Goal: Task Accomplishment & Management: Manage account settings

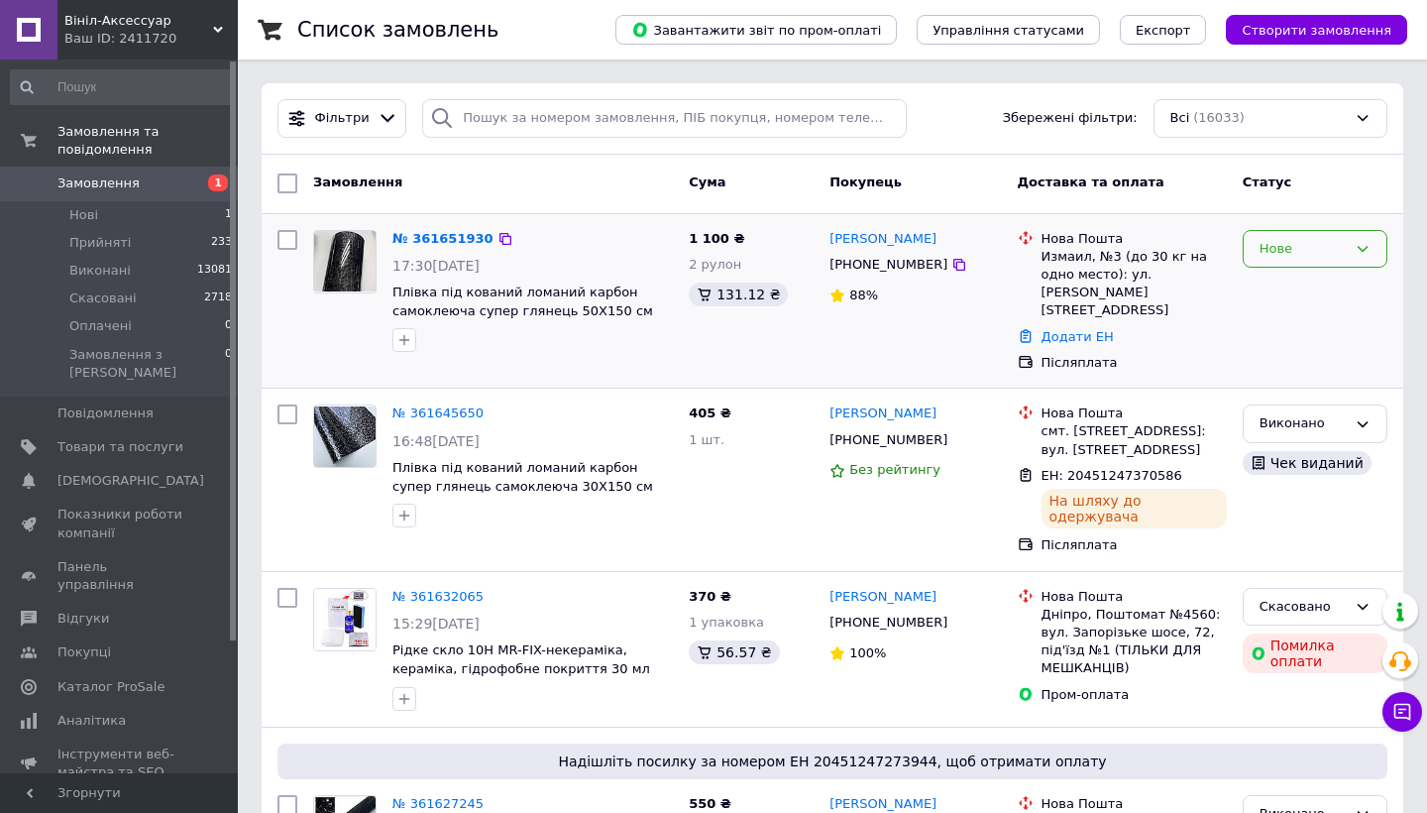
click at [1343, 240] on div "Нове" at bounding box center [1302, 249] width 87 height 21
click at [1297, 292] on li "Прийнято" at bounding box center [1315, 290] width 143 height 37
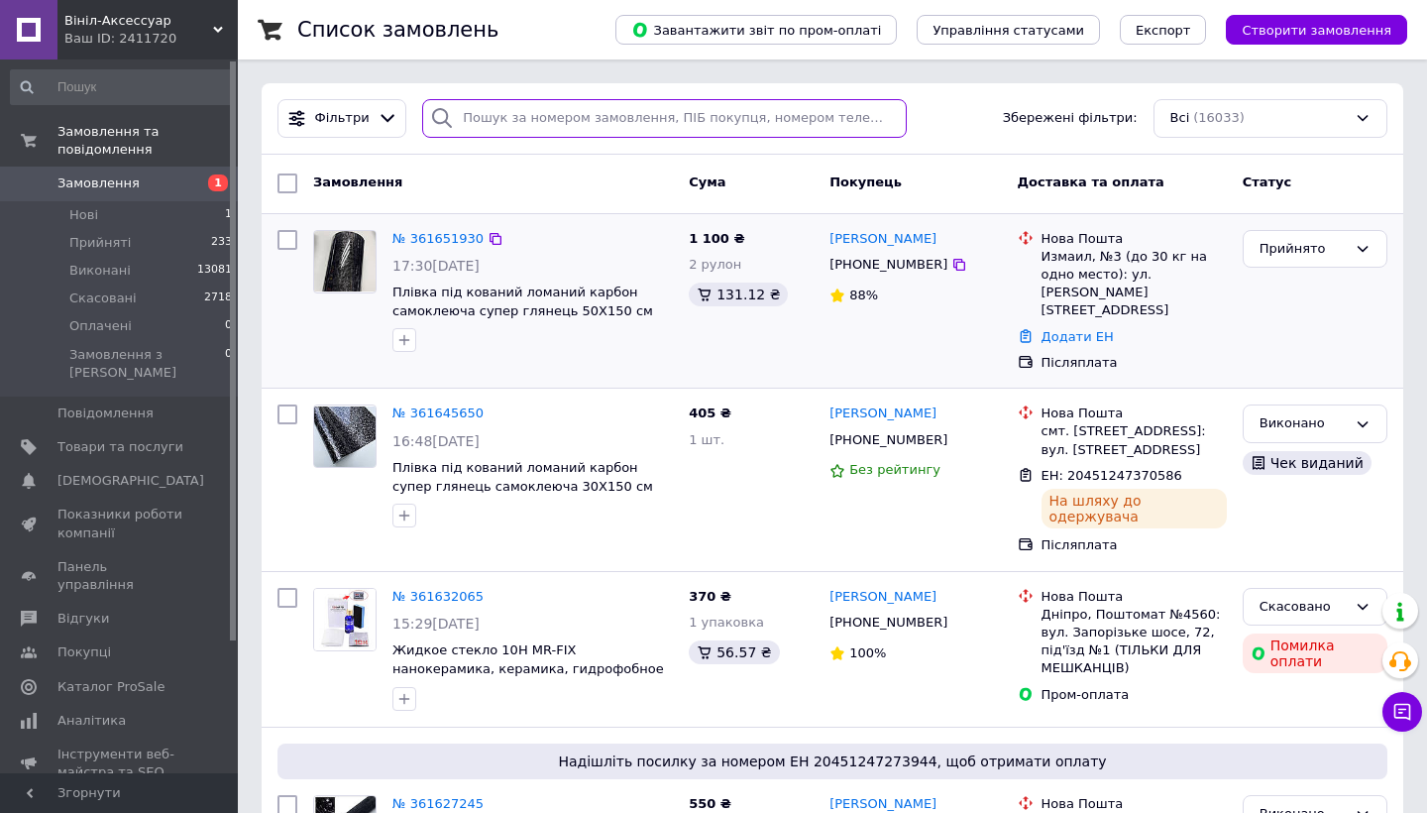
click at [574, 130] on input "search" at bounding box center [664, 118] width 485 height 39
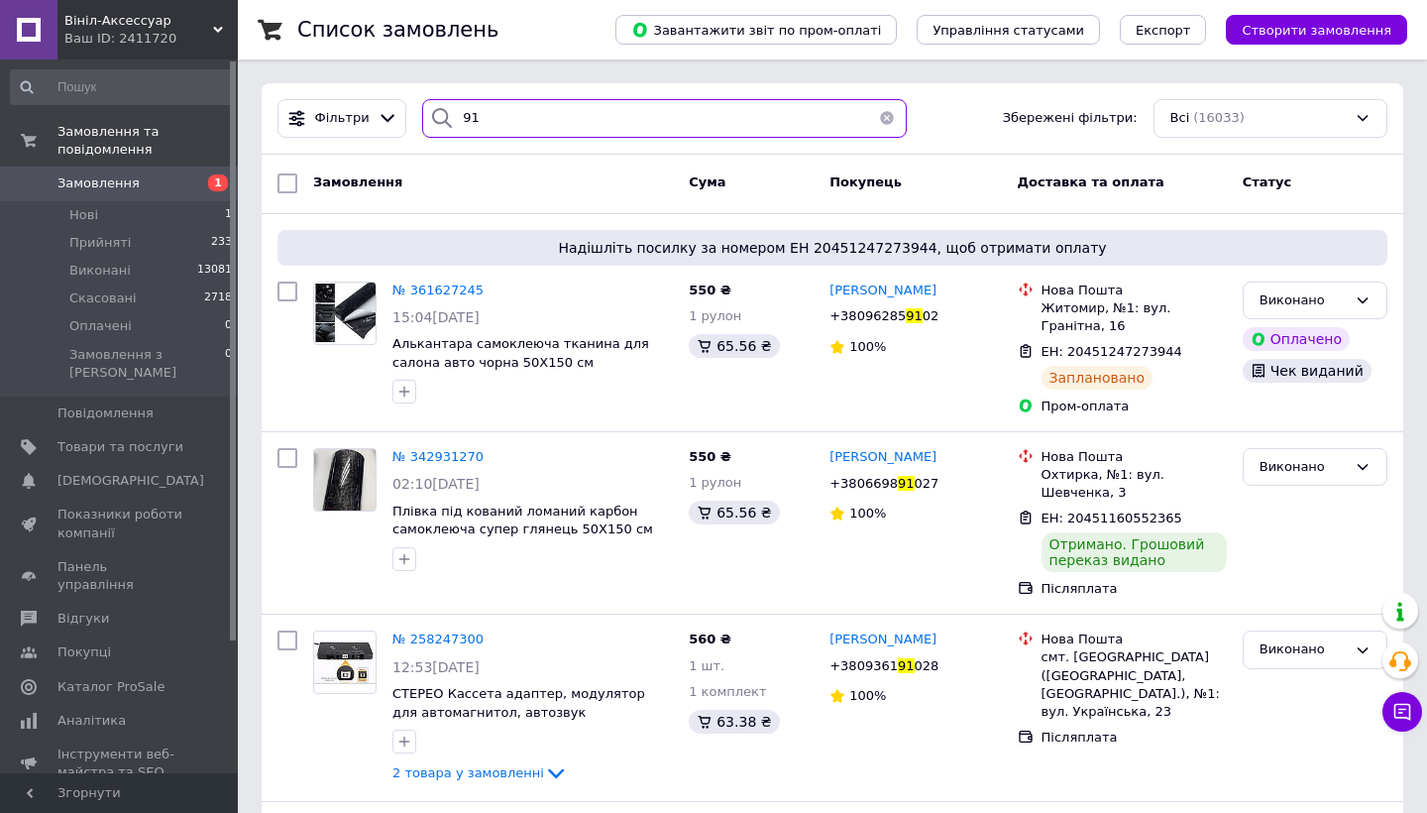
type input "9"
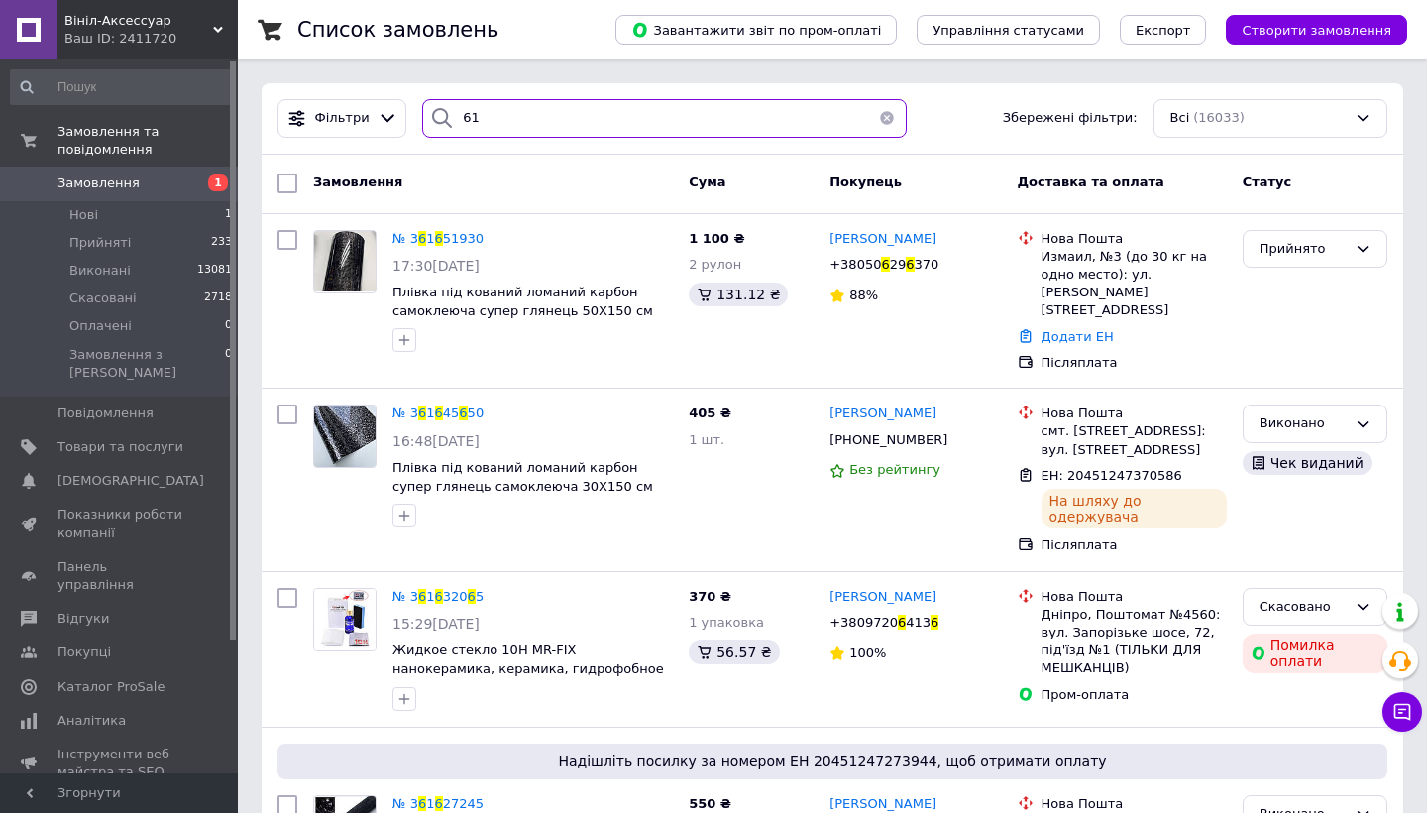
type input "6"
type input "3"
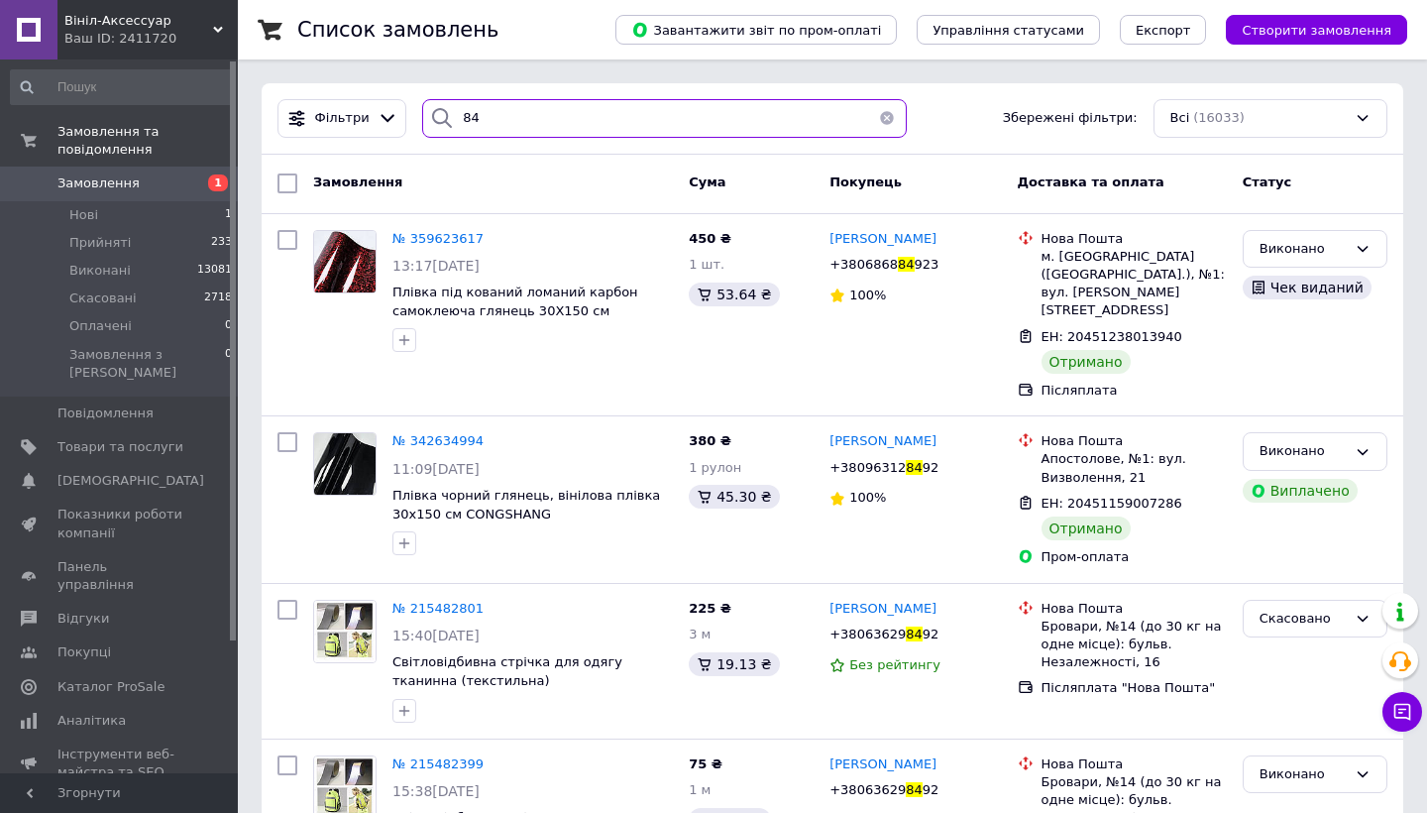
type input "8"
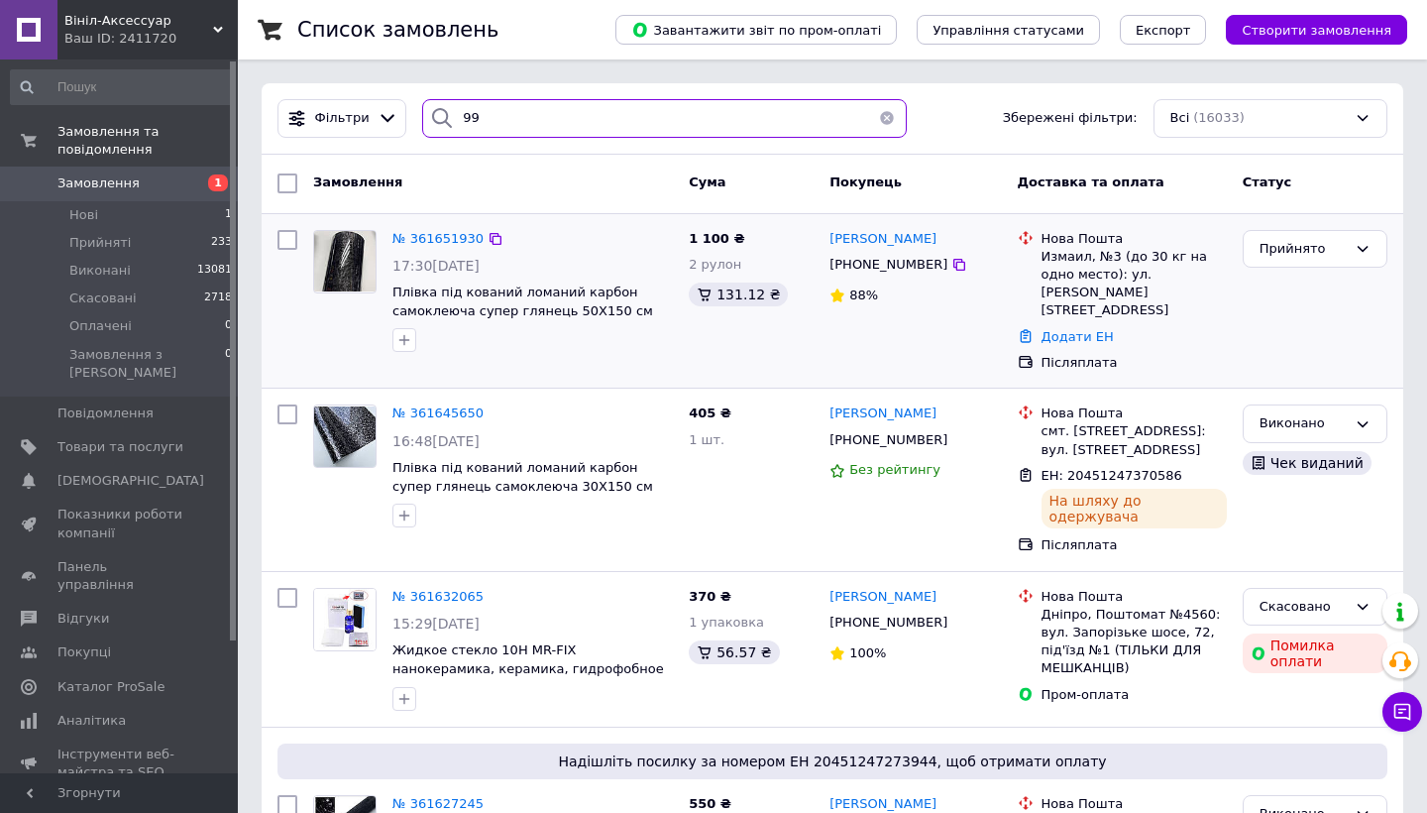
type input "9"
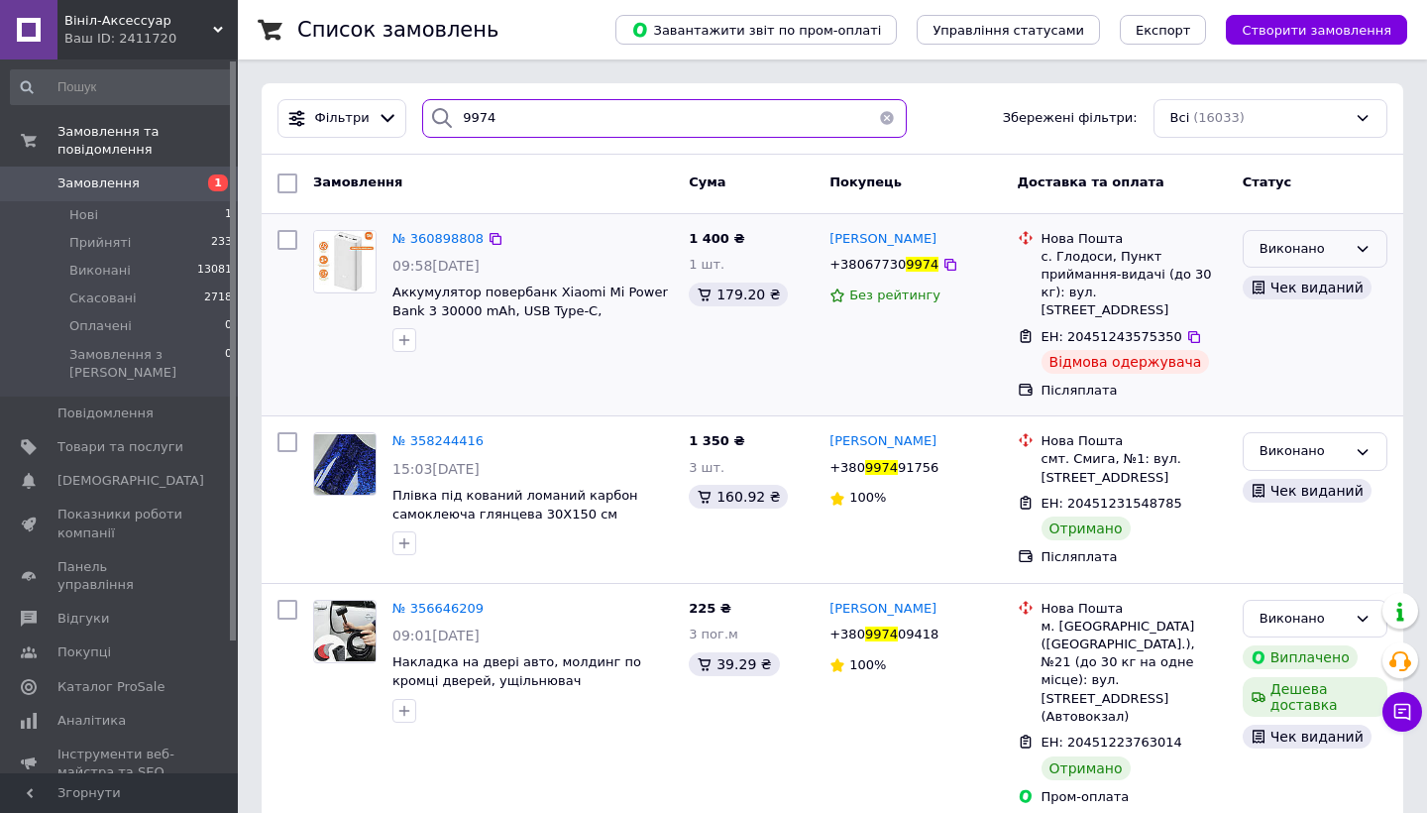
type input "9974"
click at [1302, 249] on div "Виконано" at bounding box center [1302, 249] width 87 height 21
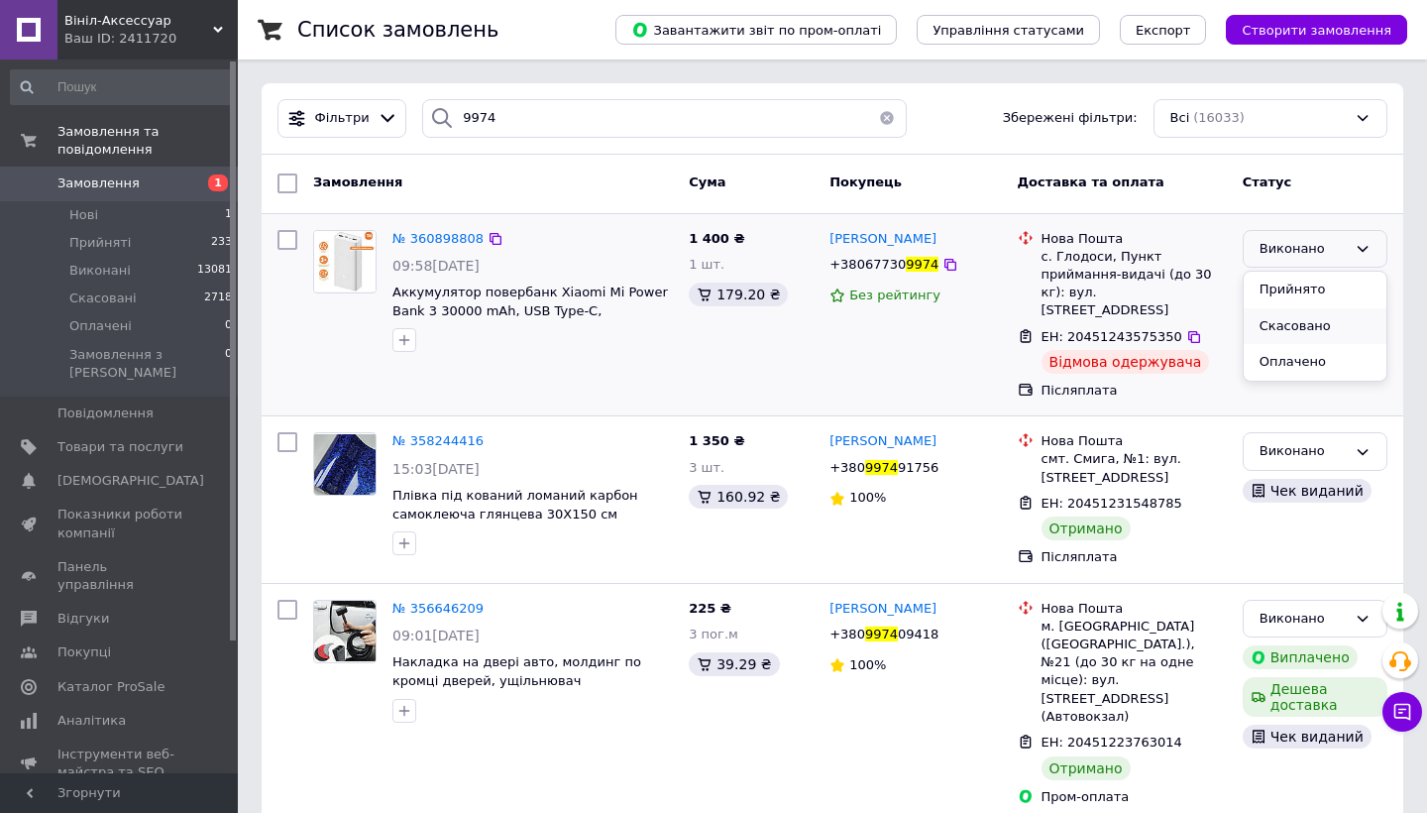
click at [1276, 332] on li "Скасовано" at bounding box center [1315, 326] width 143 height 37
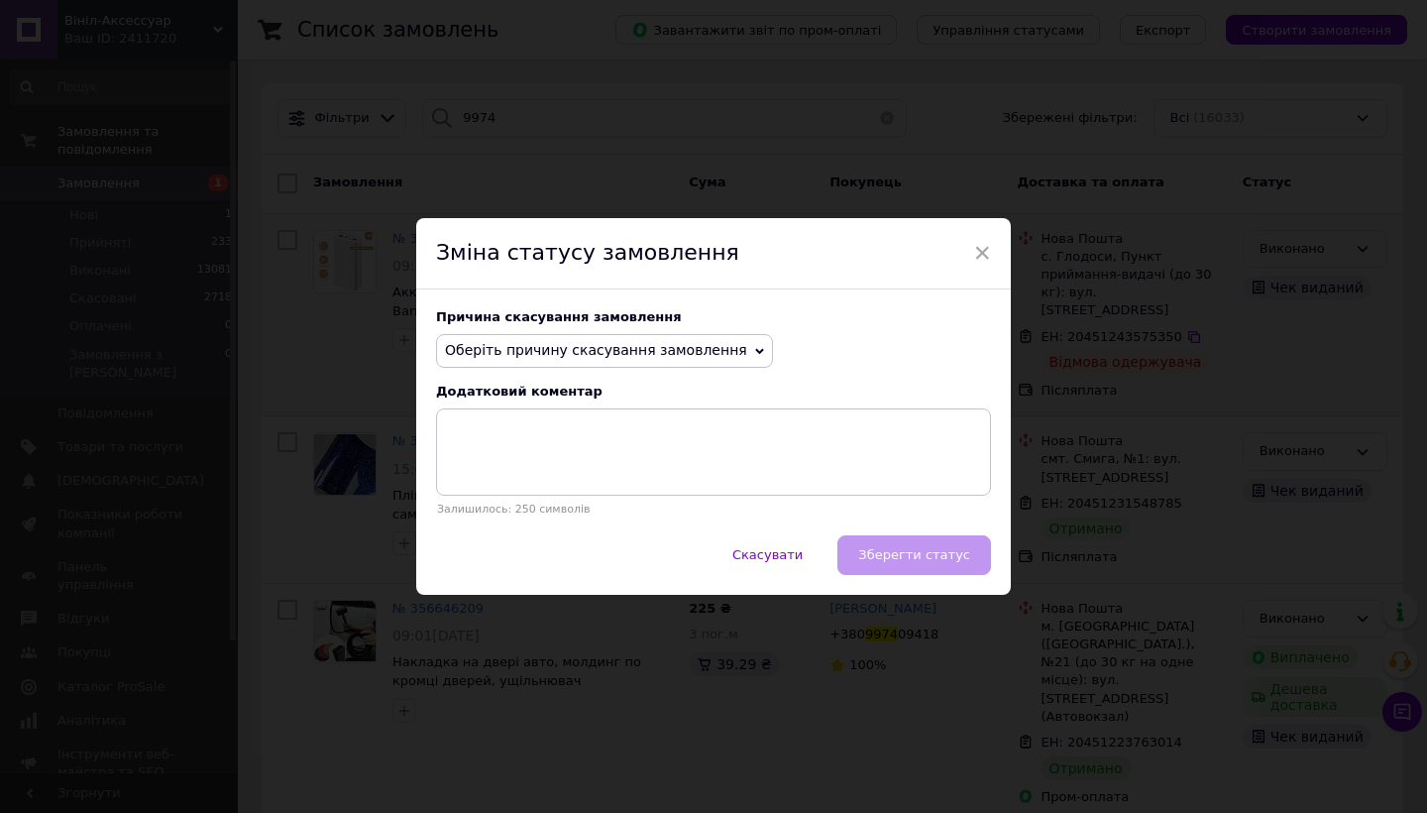
click at [631, 353] on span "Оберіть причину скасування замовлення" at bounding box center [596, 350] width 302 height 16
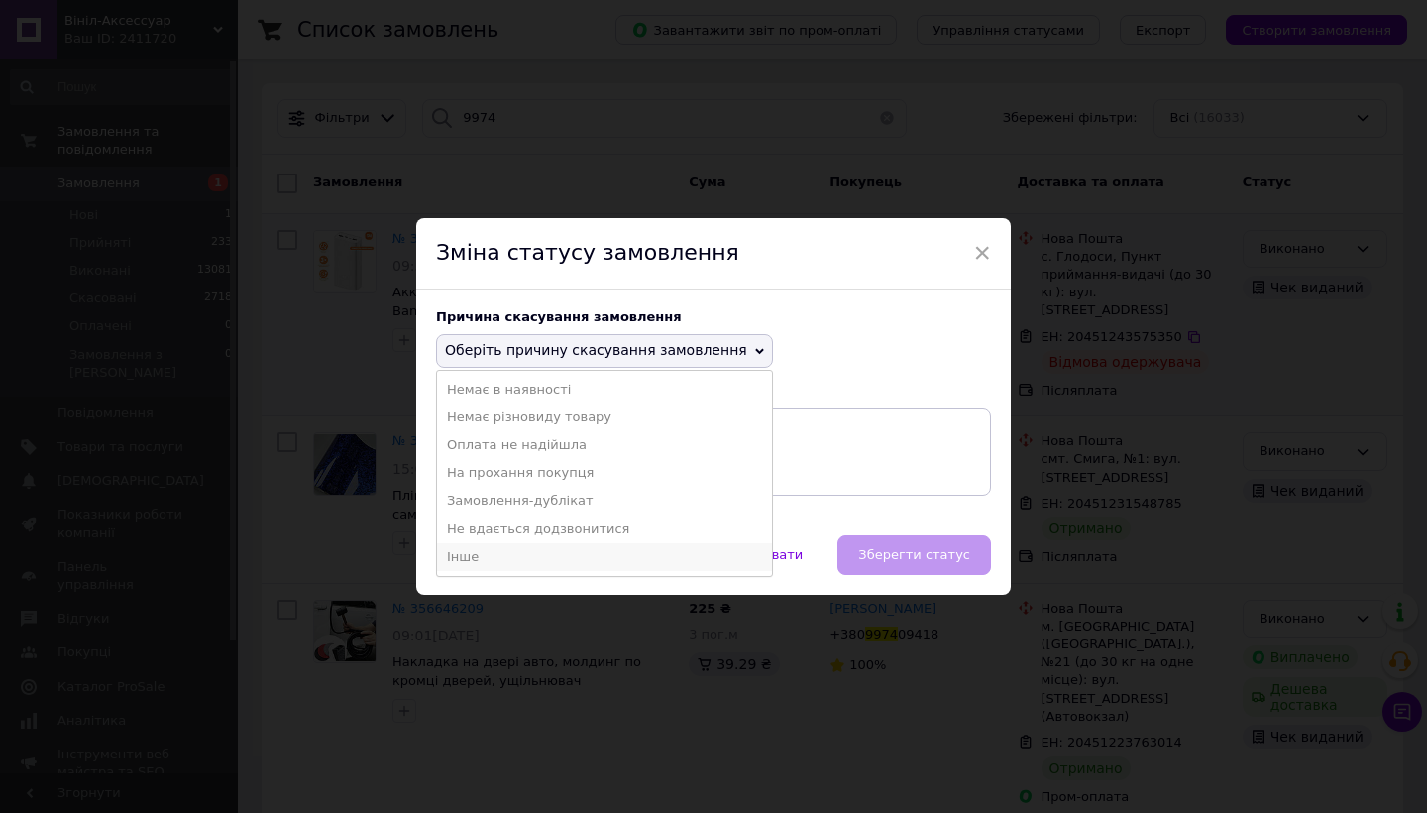
click at [483, 543] on li "Інше" at bounding box center [604, 557] width 335 height 28
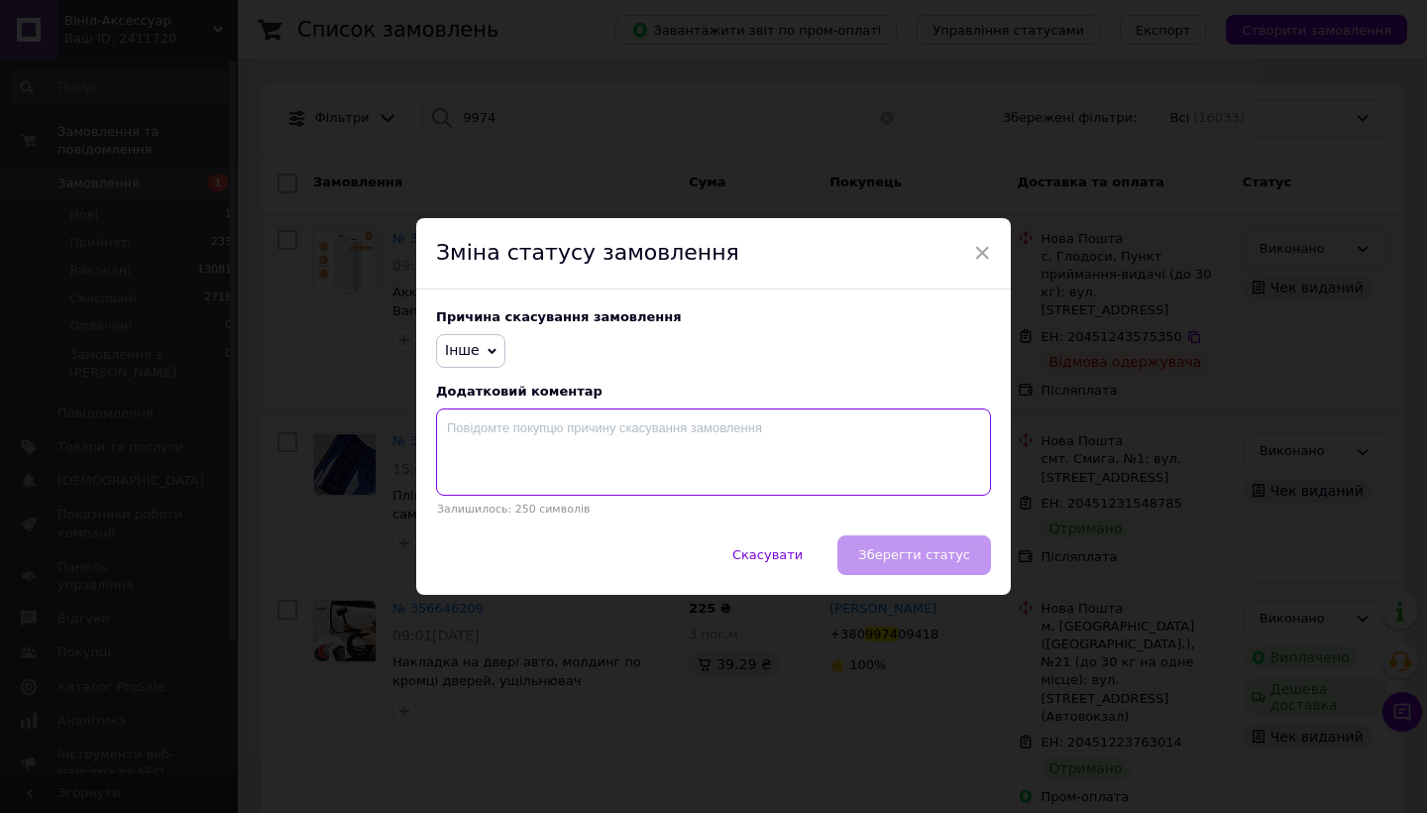
click at [555, 453] on textarea at bounding box center [713, 451] width 555 height 87
type textarea "посилка не забрана одержувачем"
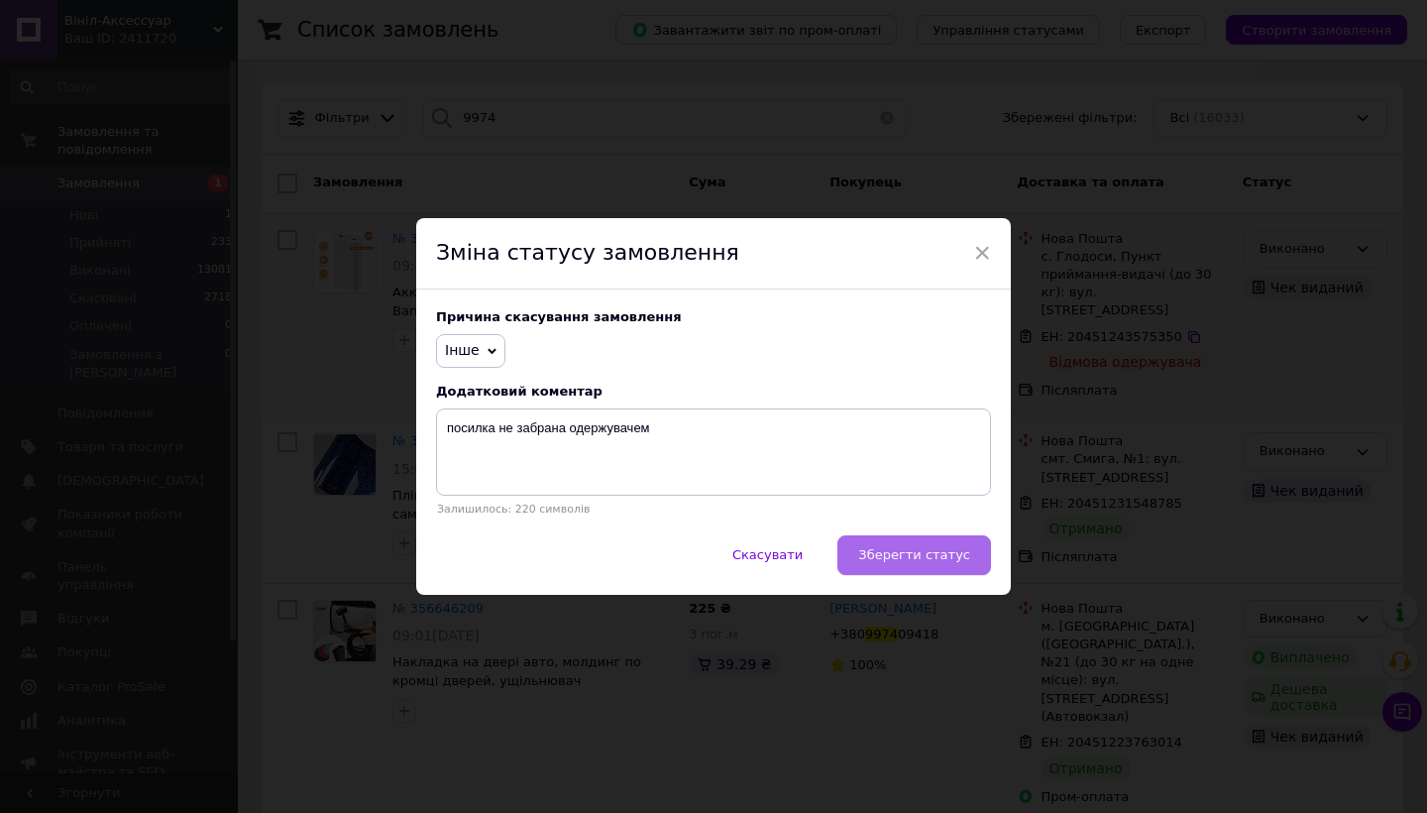
click at [891, 544] on button "Зберегти статус" at bounding box center [914, 555] width 154 height 40
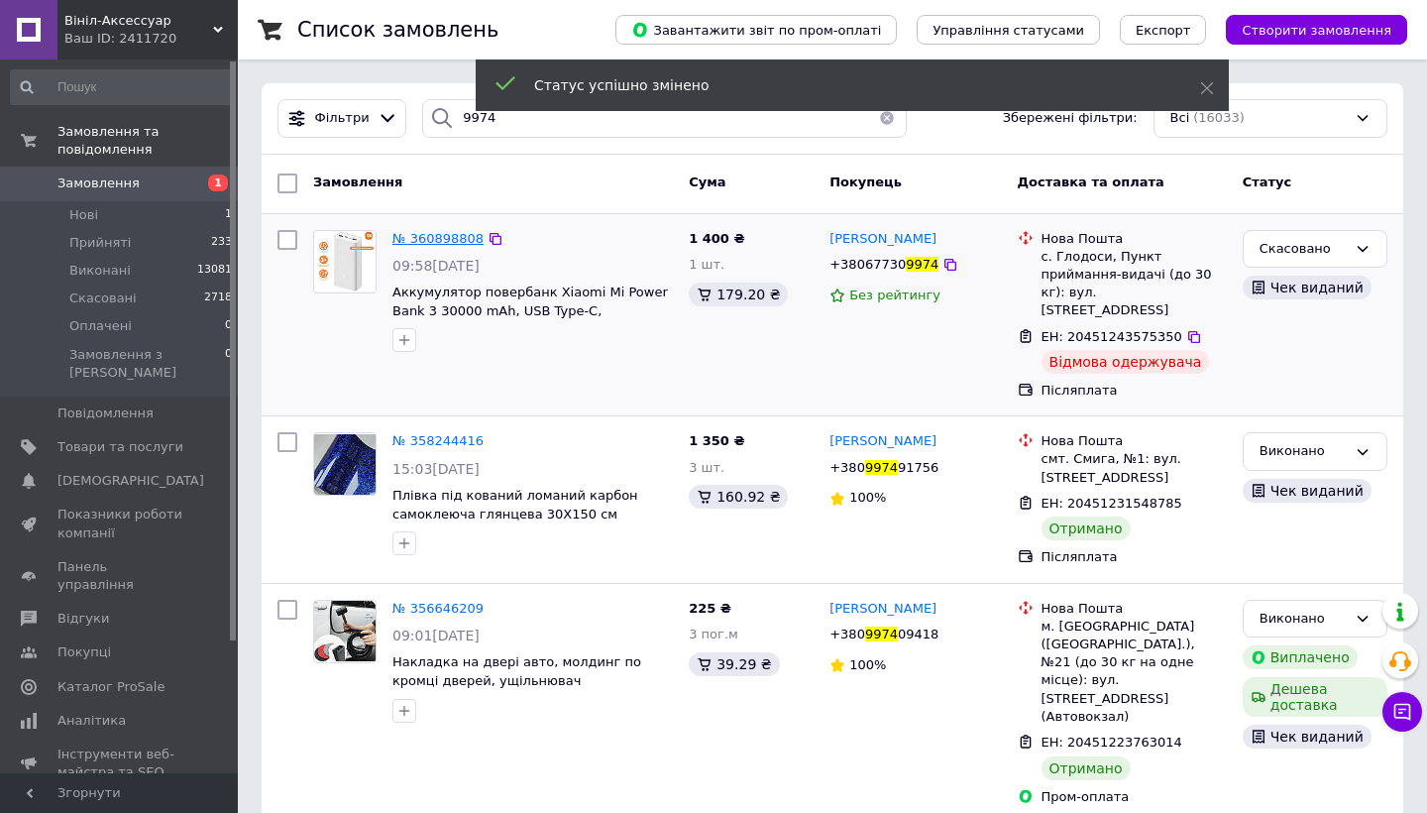
click at [465, 239] on span "№ 360898808" at bounding box center [437, 238] width 91 height 15
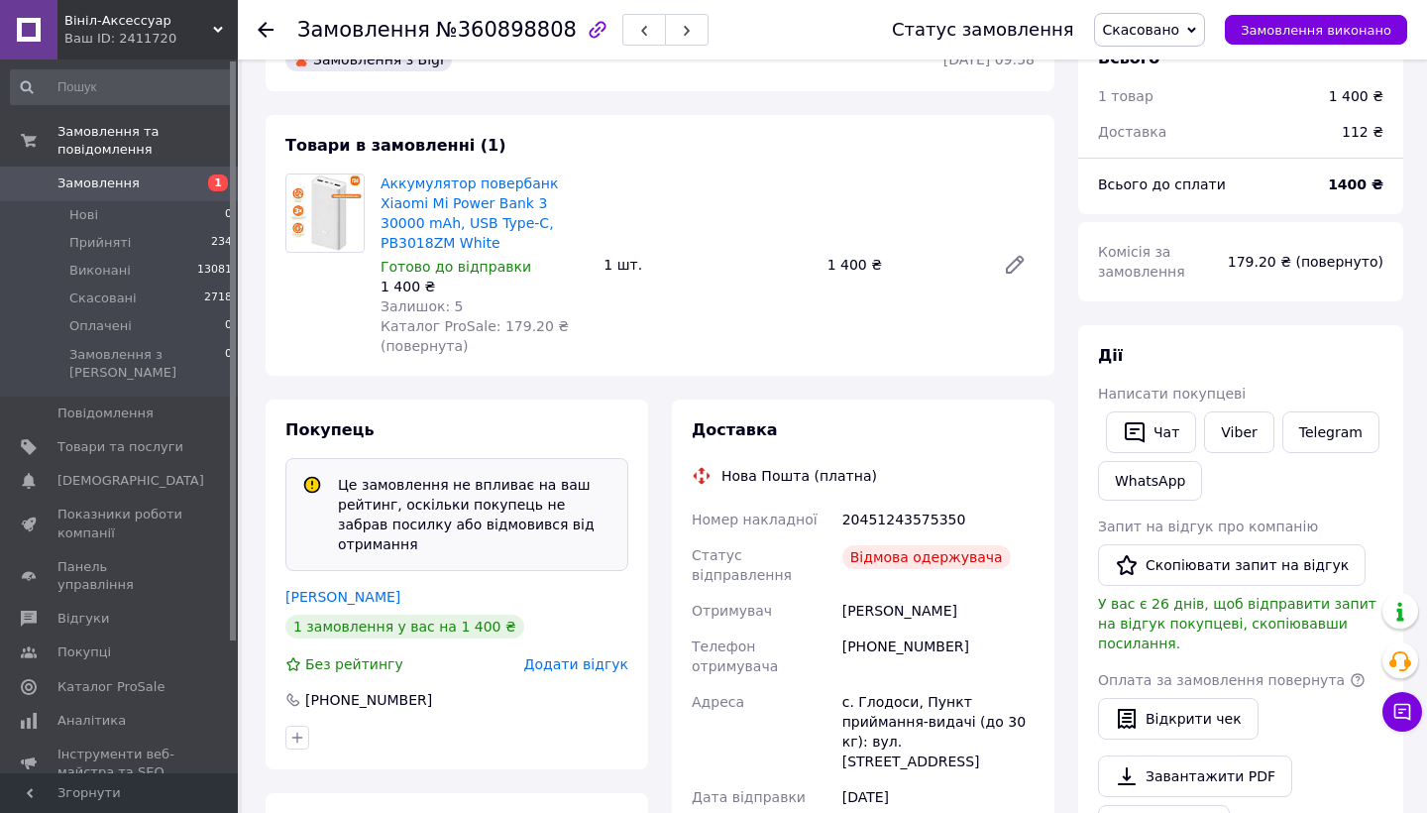
scroll to position [12, 0]
click at [572, 656] on span "Додати відгук" at bounding box center [576, 664] width 104 height 16
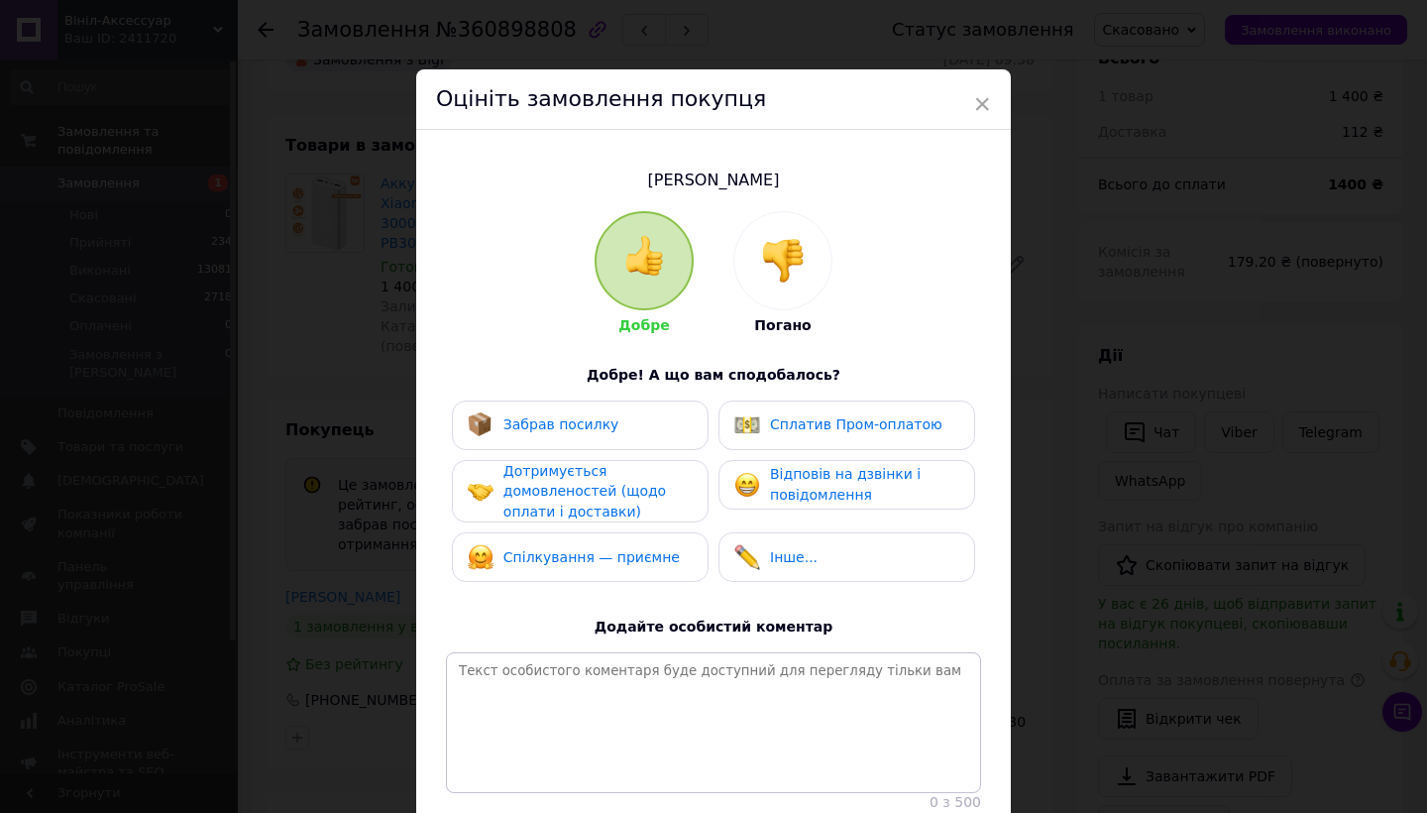
click at [784, 262] on img at bounding box center [783, 261] width 44 height 44
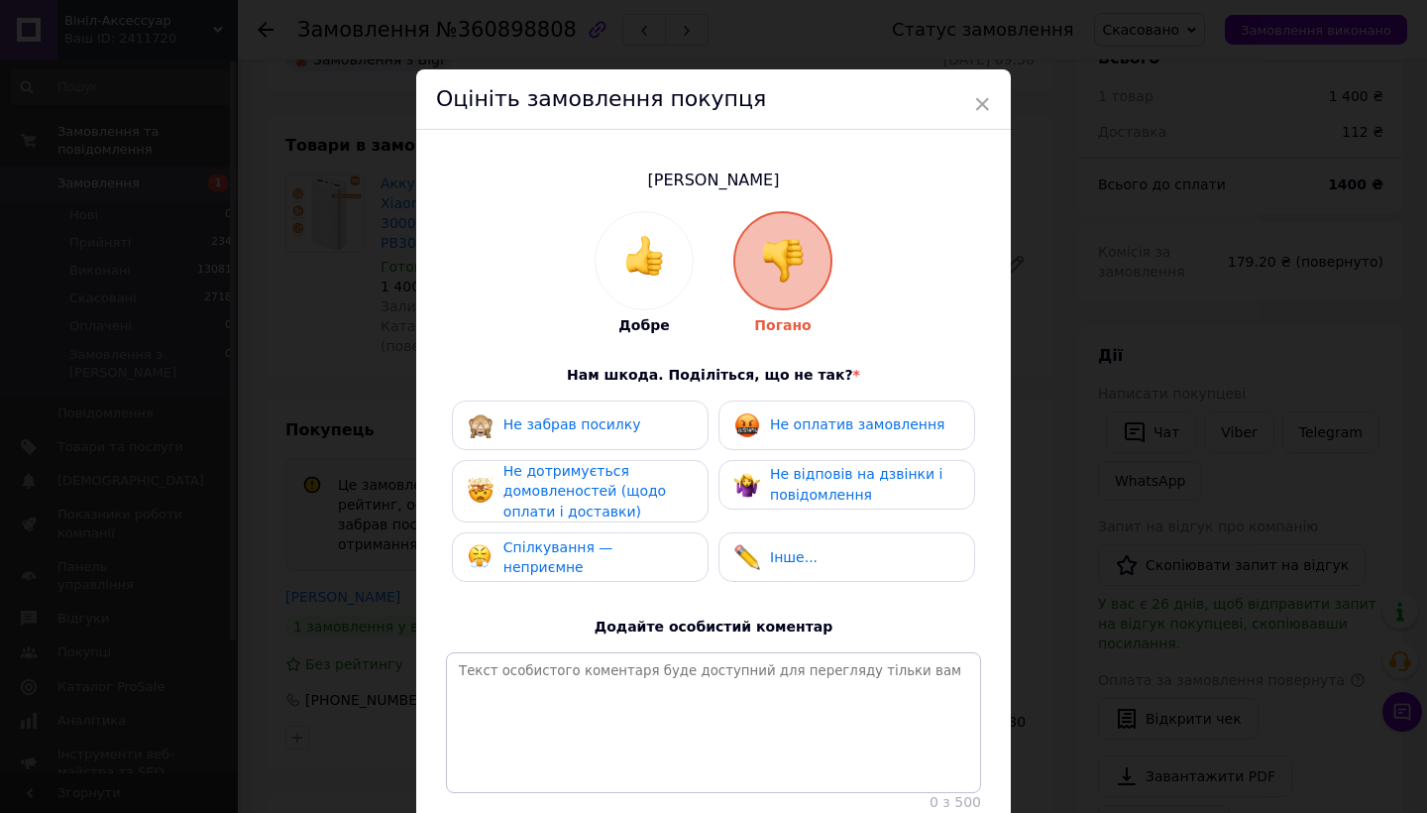
click at [807, 423] on span "Не оплатив замовлення" at bounding box center [857, 424] width 174 height 16
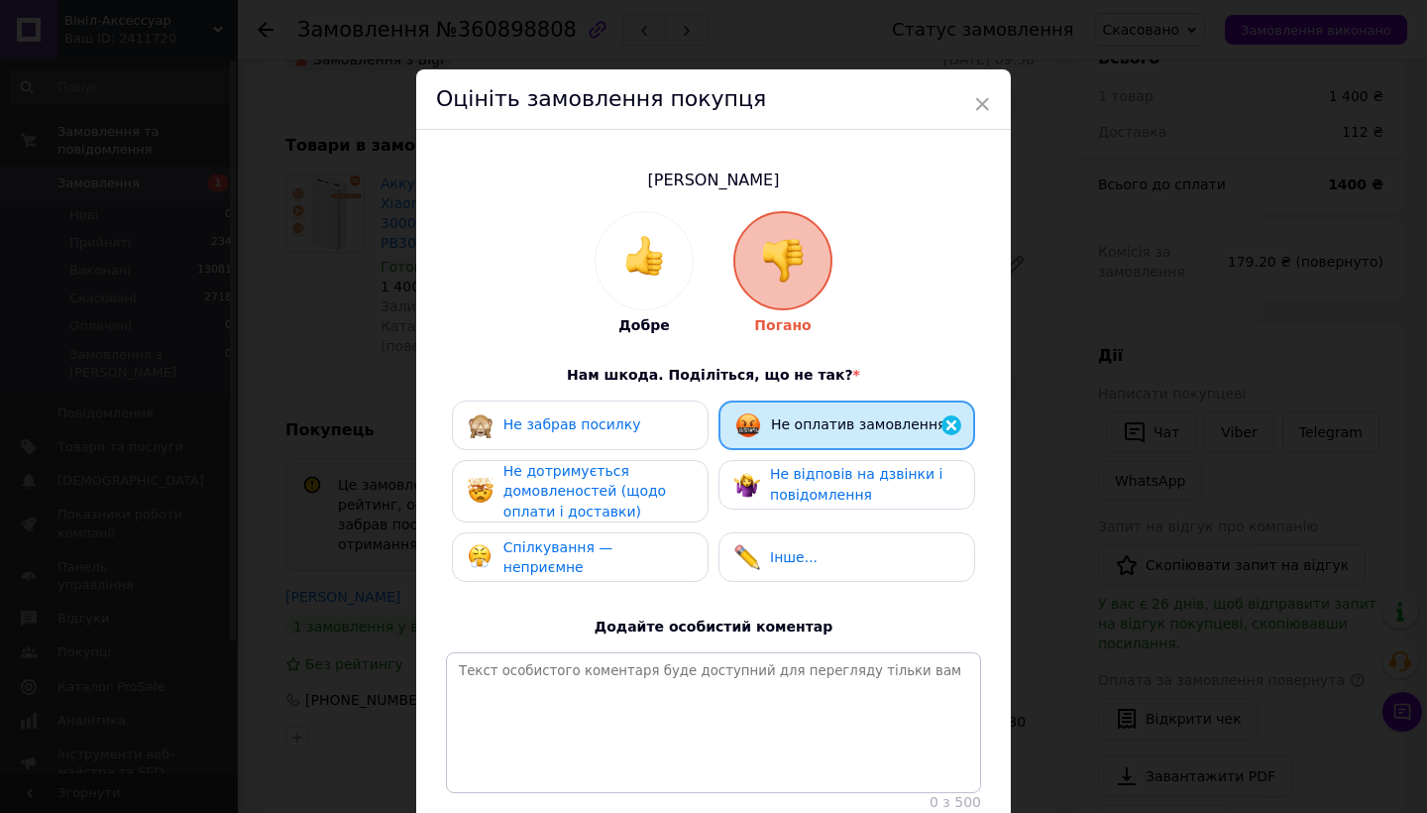
click at [631, 436] on div "Не забрав посилку" at bounding box center [580, 425] width 257 height 50
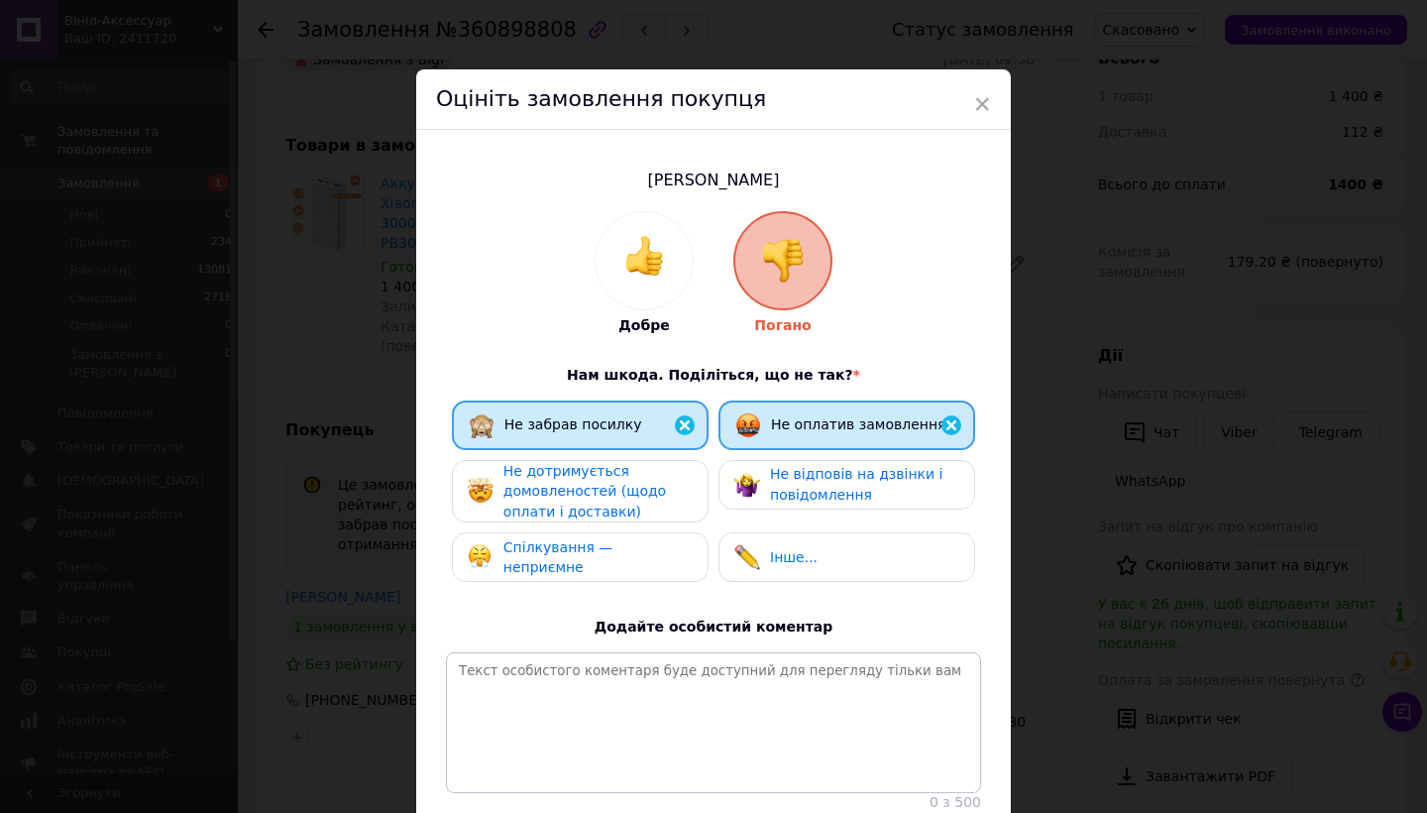
click at [603, 475] on span "Не дотримується домовленостей (щодо оплати і доставки)" at bounding box center [584, 491] width 163 height 56
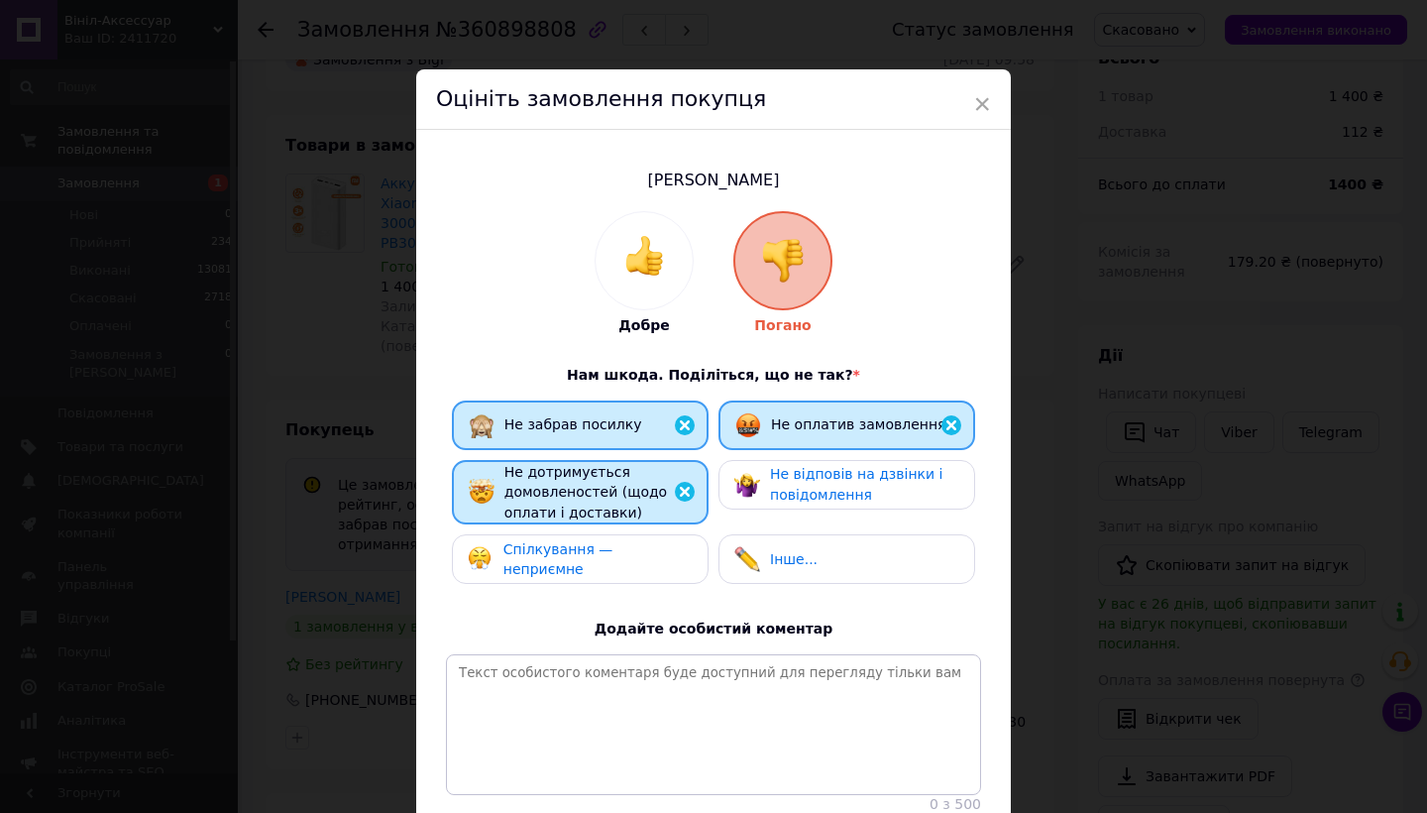
click at [808, 475] on span "Не відповів на дзвінки і повідомлення" at bounding box center [856, 484] width 172 height 37
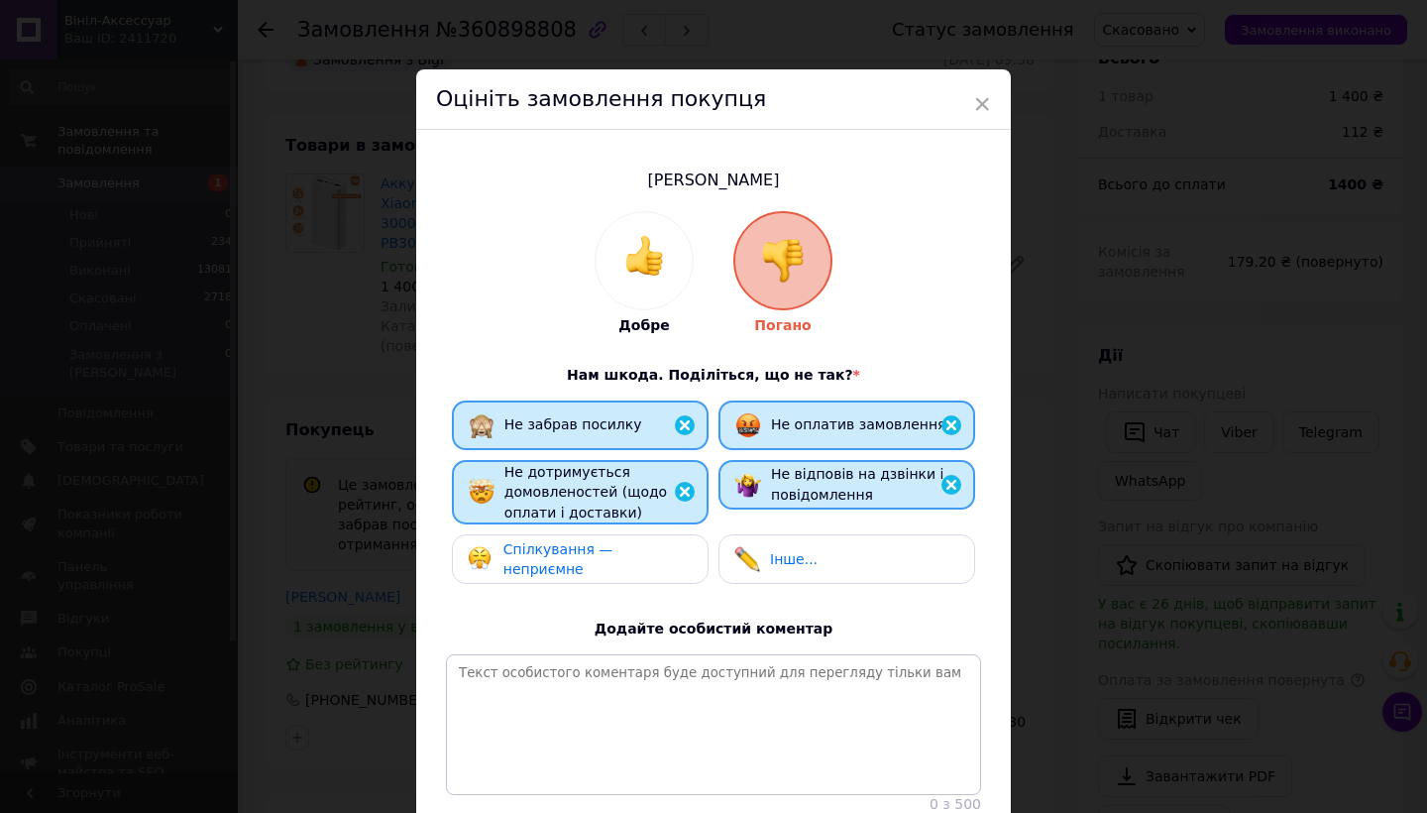
click at [610, 543] on div "Спілкування — неприємне" at bounding box center [580, 559] width 257 height 50
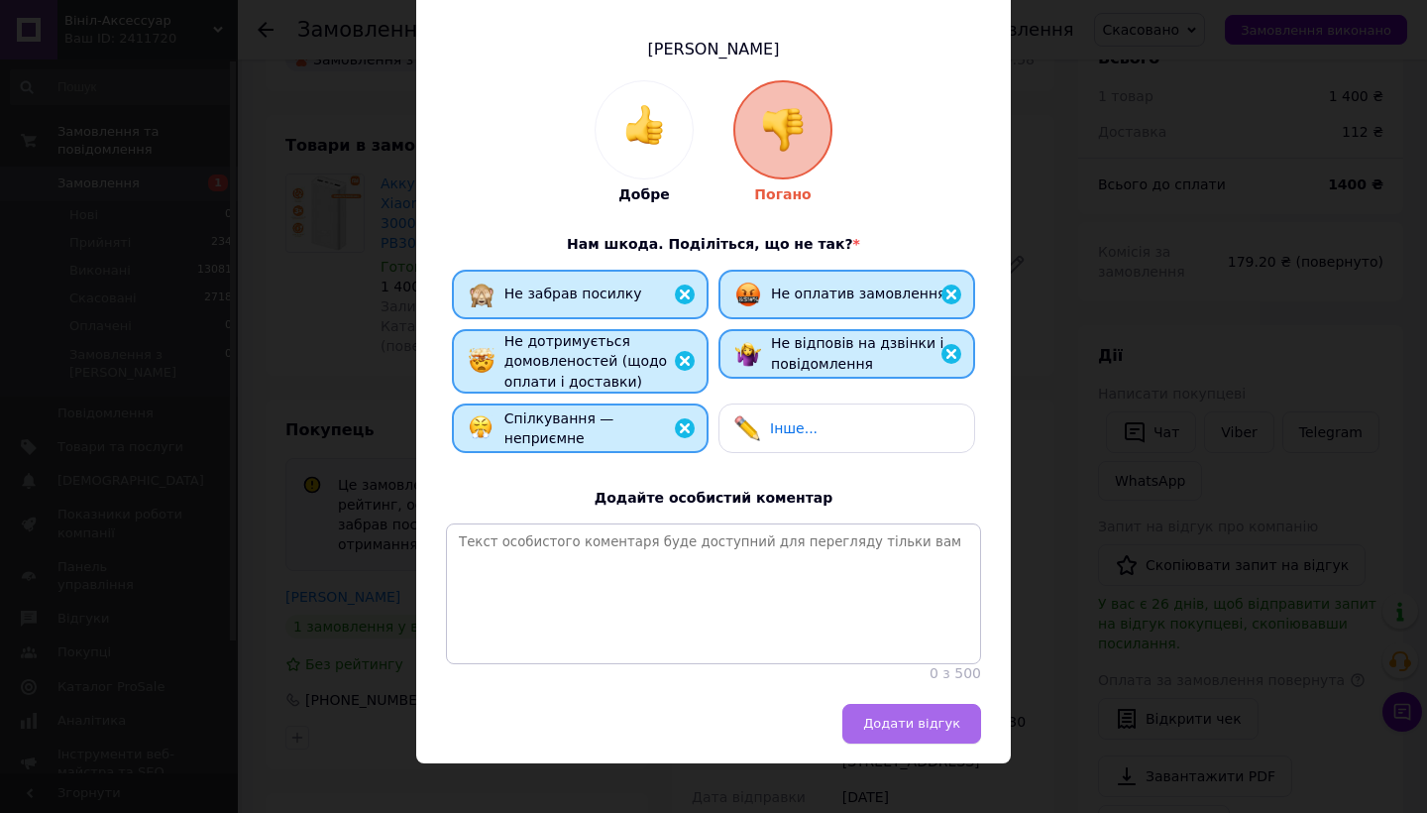
scroll to position [130, 0]
click at [949, 715] on button "Додати відгук" at bounding box center [911, 725] width 139 height 40
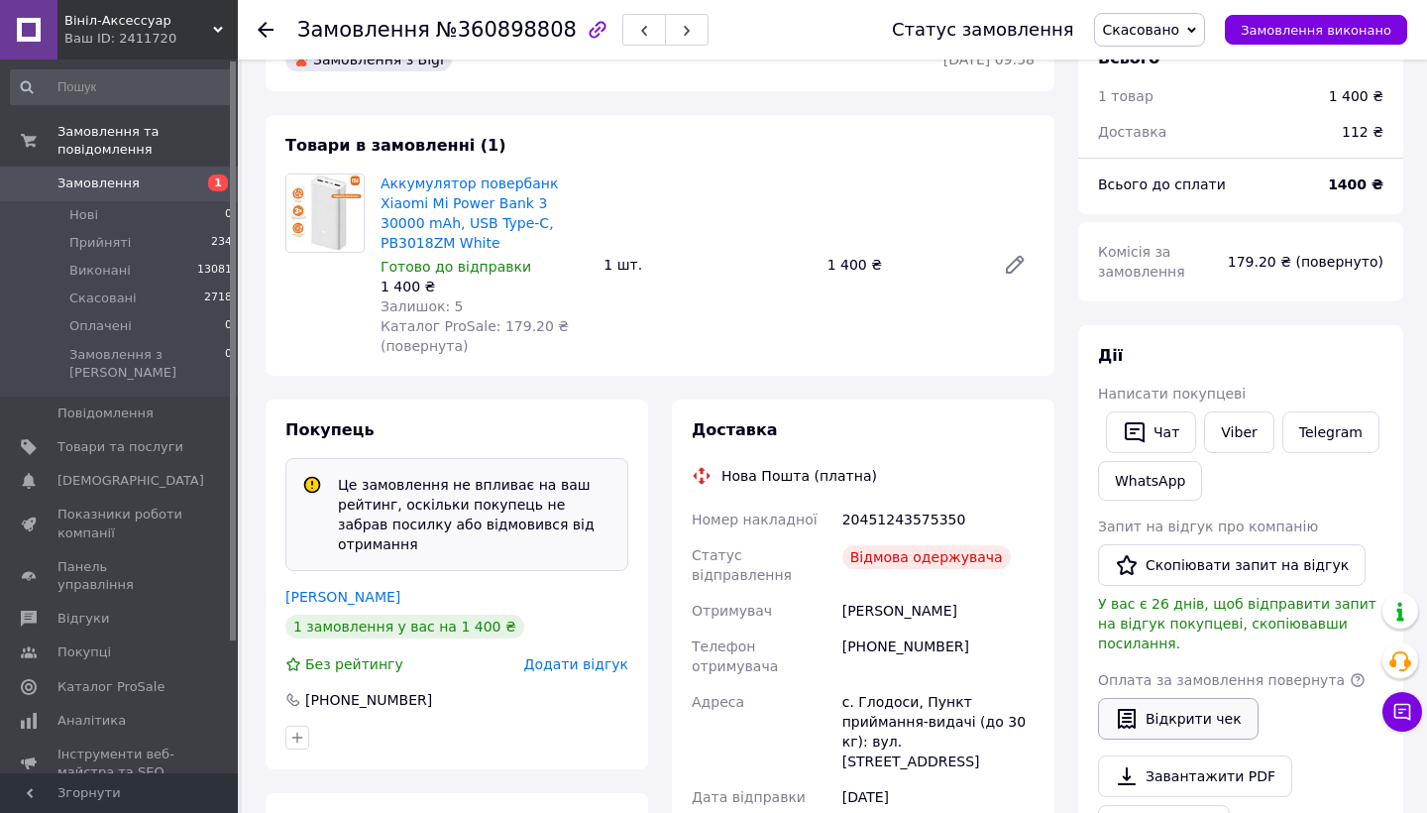
click at [1194, 698] on button "Відкрити чек" at bounding box center [1178, 719] width 161 height 42
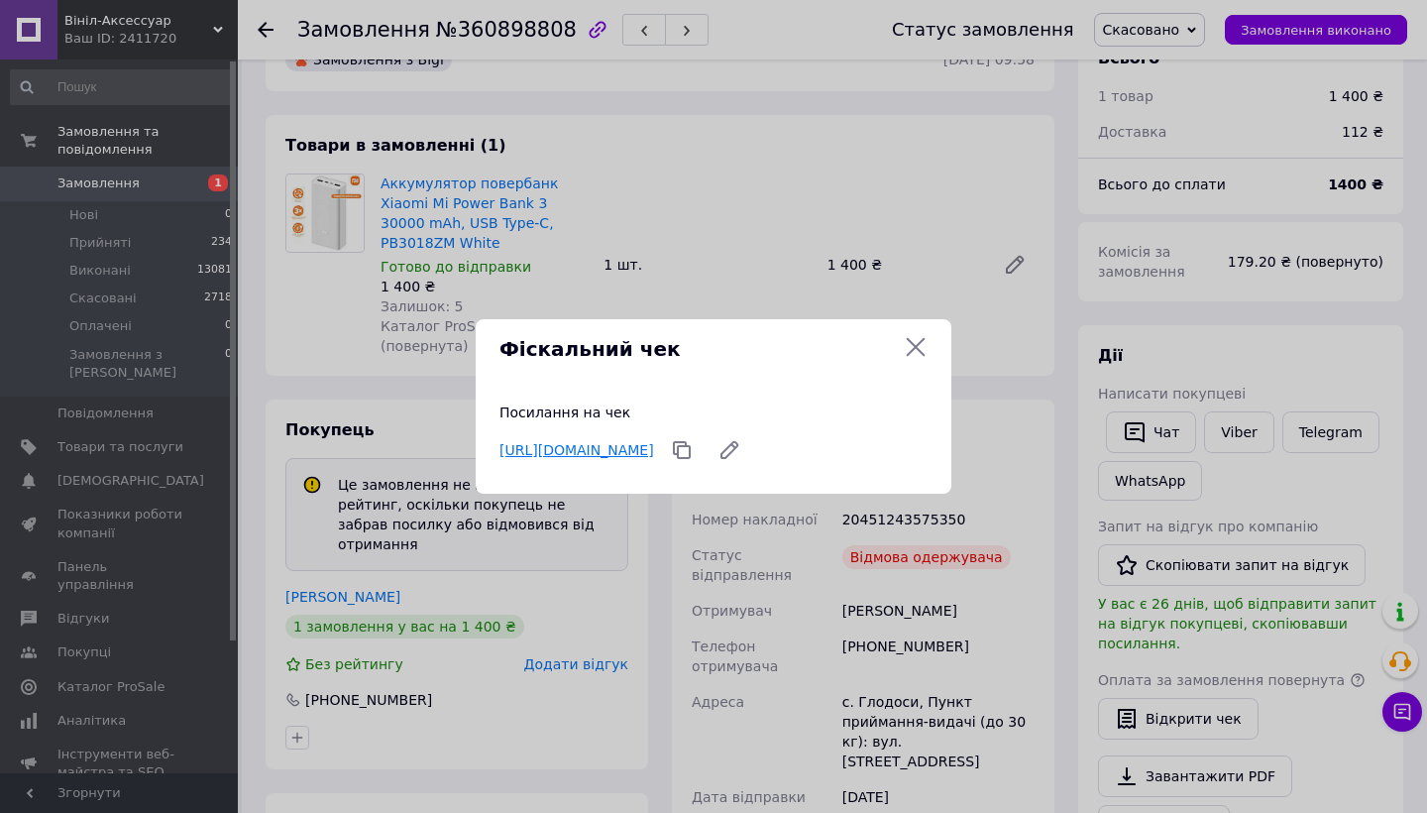
click at [654, 446] on link "https://check.checkbox.ua/e0847868-f075-40fa-9700-5652d894695b" at bounding box center [576, 450] width 155 height 16
click at [917, 357] on icon at bounding box center [916, 347] width 24 height 24
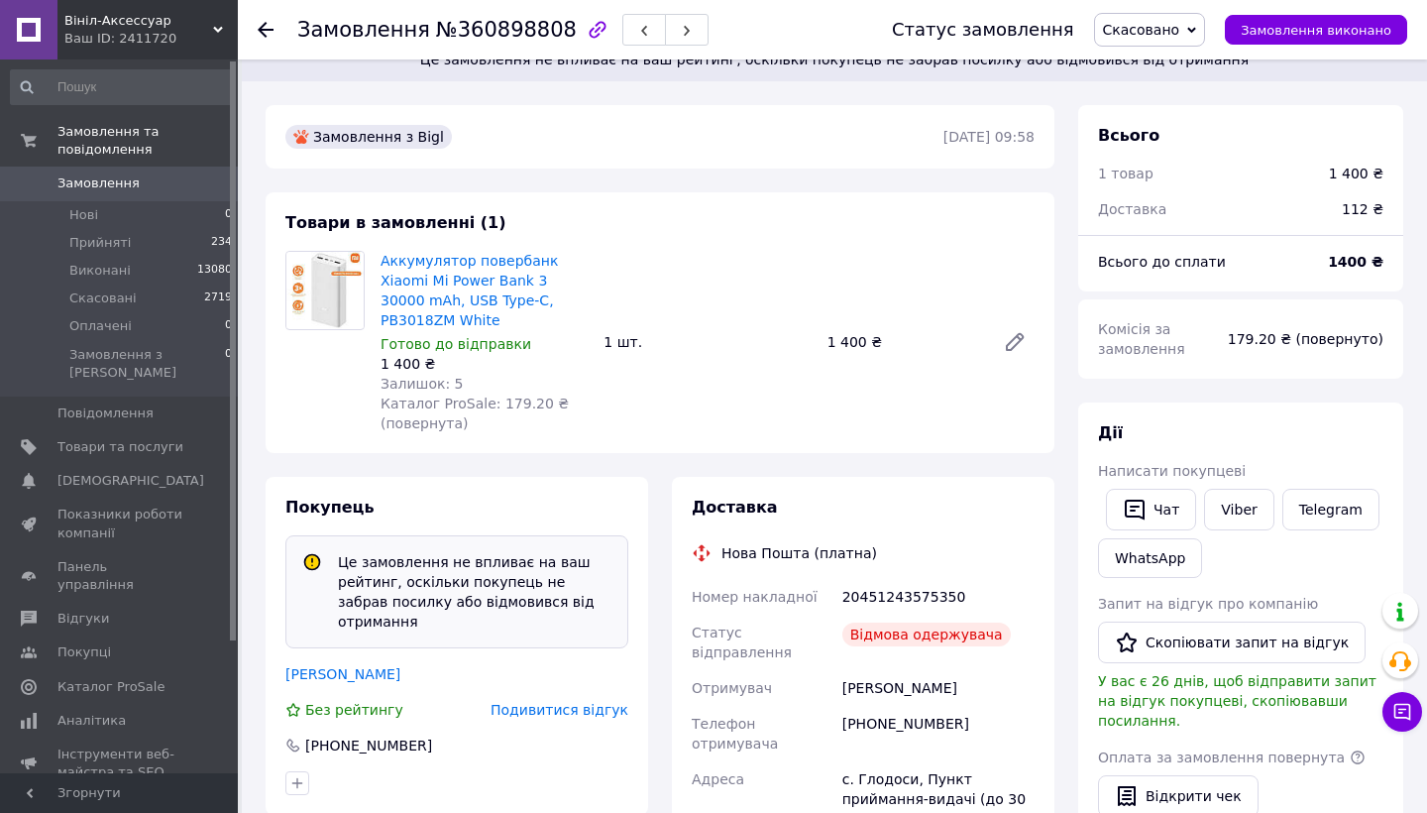
click at [87, 185] on span "Замовлення" at bounding box center [98, 183] width 82 height 18
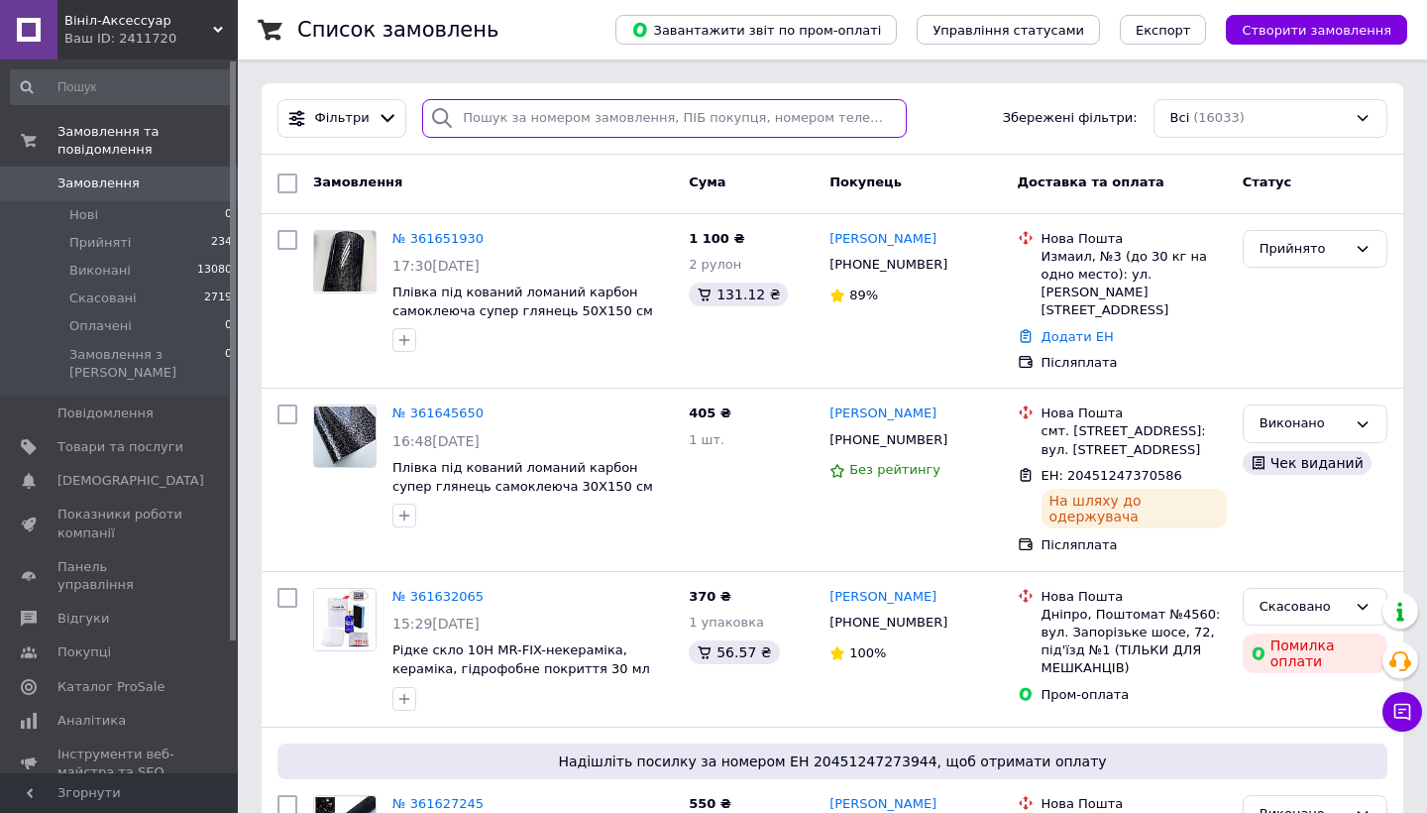
click at [563, 125] on input "search" at bounding box center [664, 118] width 485 height 39
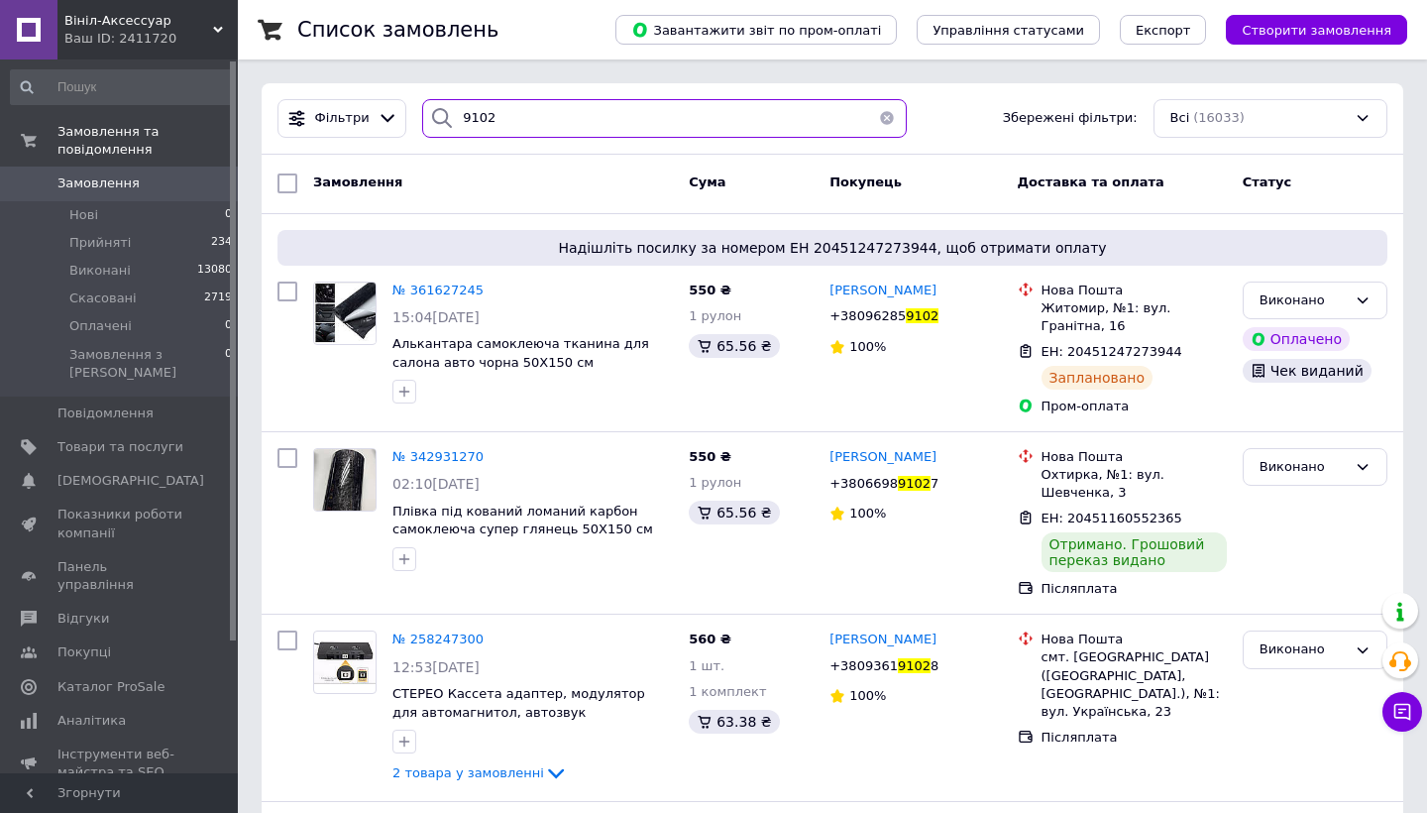
type input "9102"
click at [152, 173] on link "Замовлення 0" at bounding box center [122, 183] width 244 height 34
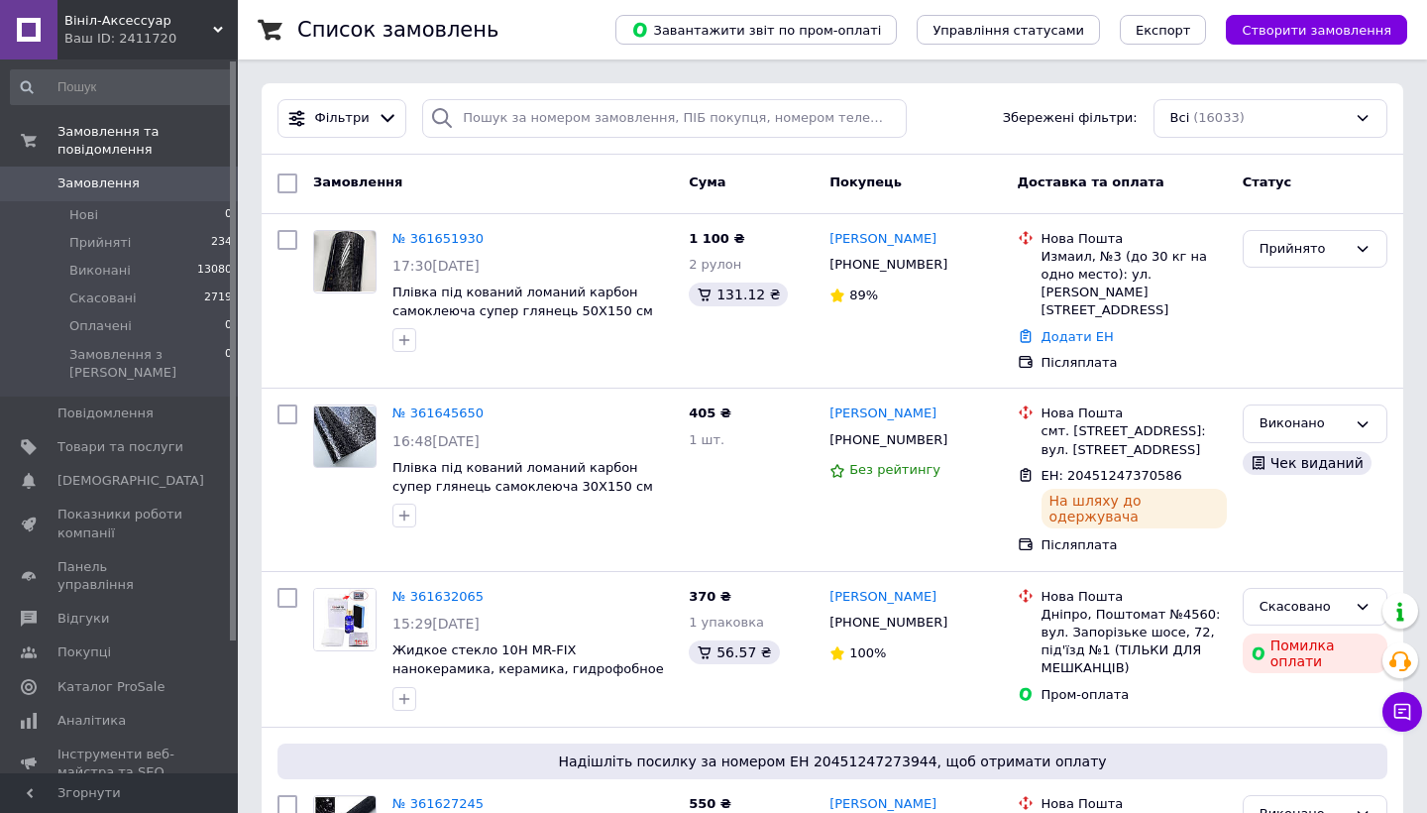
click at [583, 97] on div "Фільтри Збережені фільтри: Всі (16033)" at bounding box center [833, 118] width 1142 height 71
click at [567, 102] on input "search" at bounding box center [664, 118] width 485 height 39
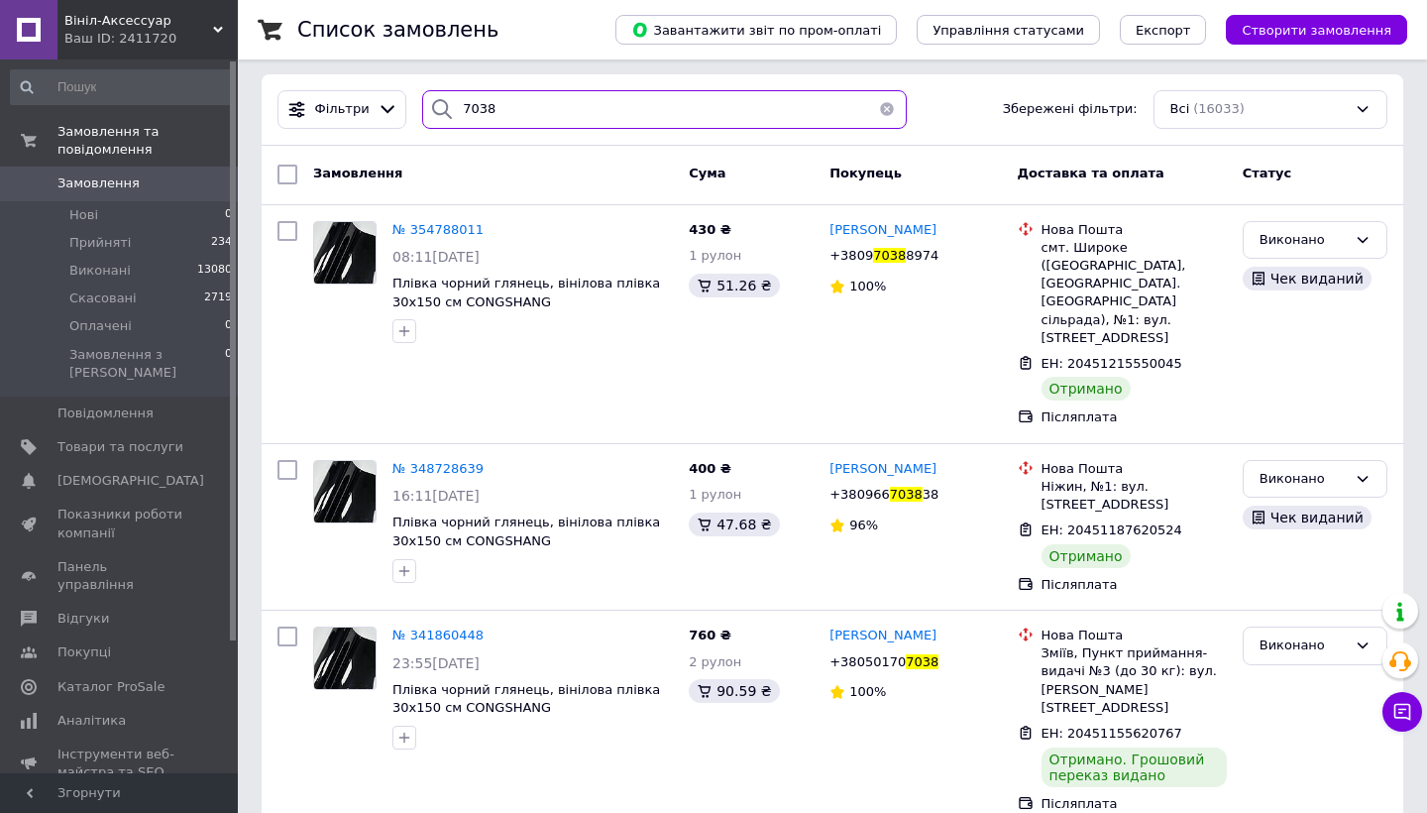
scroll to position [14, 0]
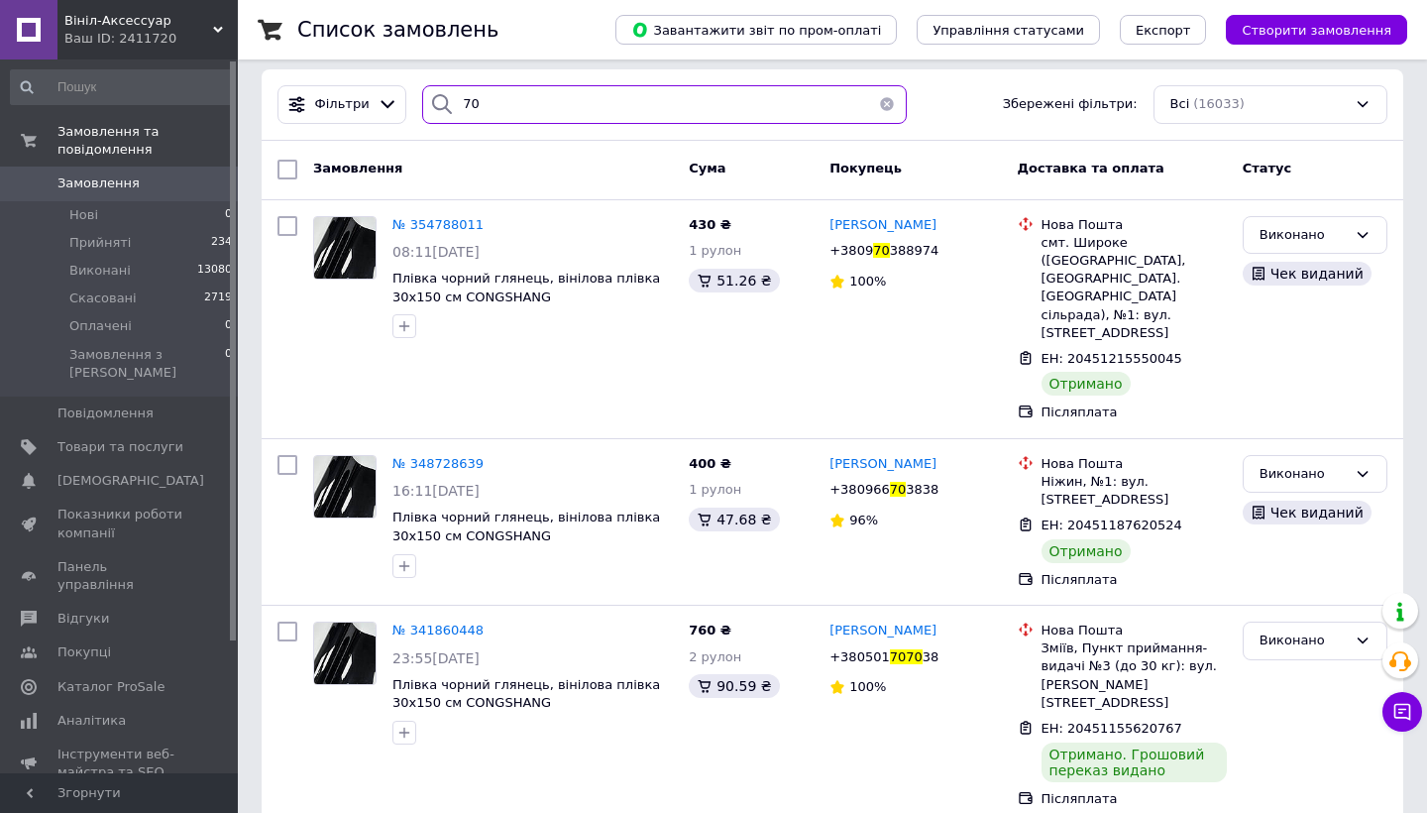
type input "7"
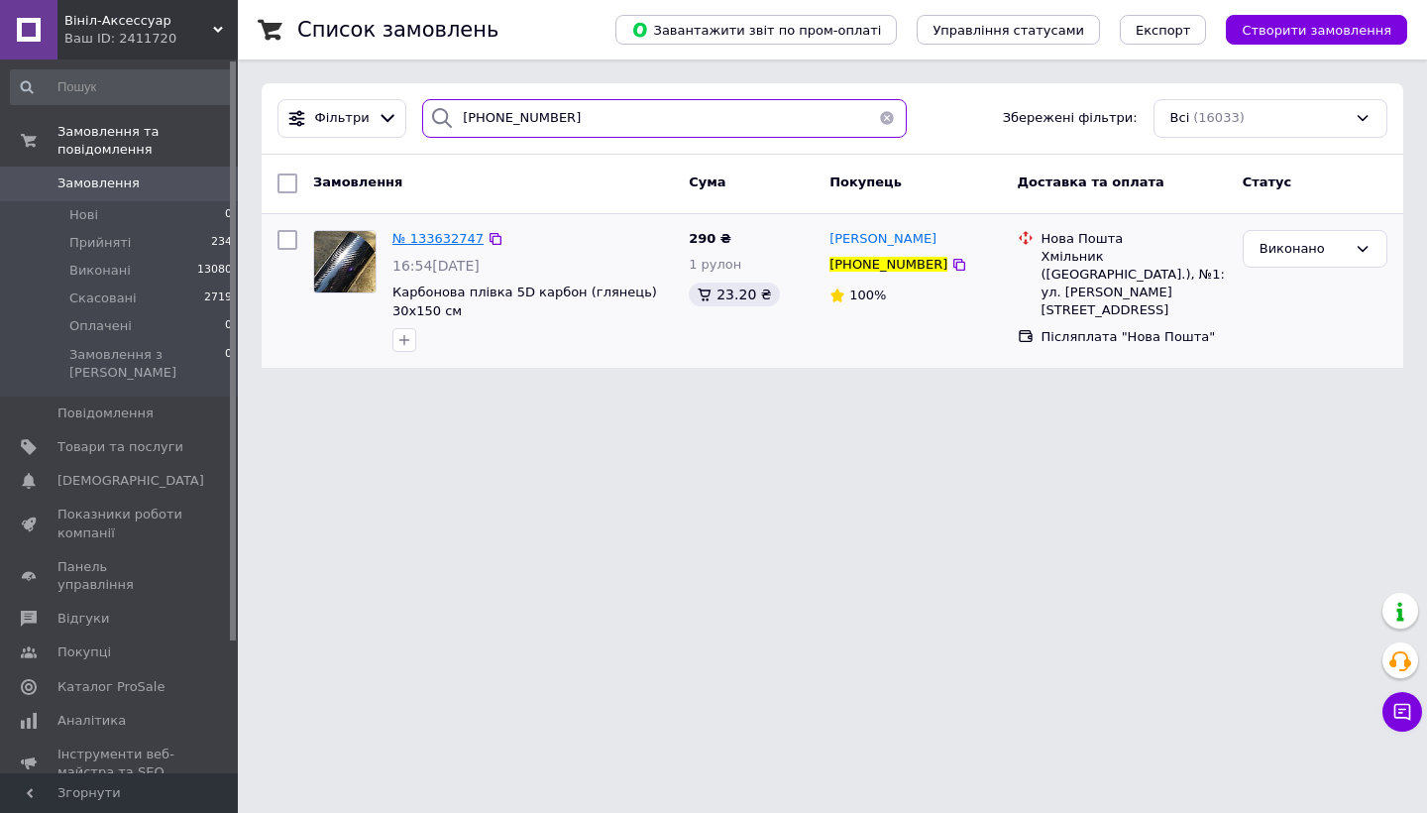
type input "[PHONE_NUMBER]"
click at [436, 231] on span "№ 133632747" at bounding box center [437, 238] width 91 height 15
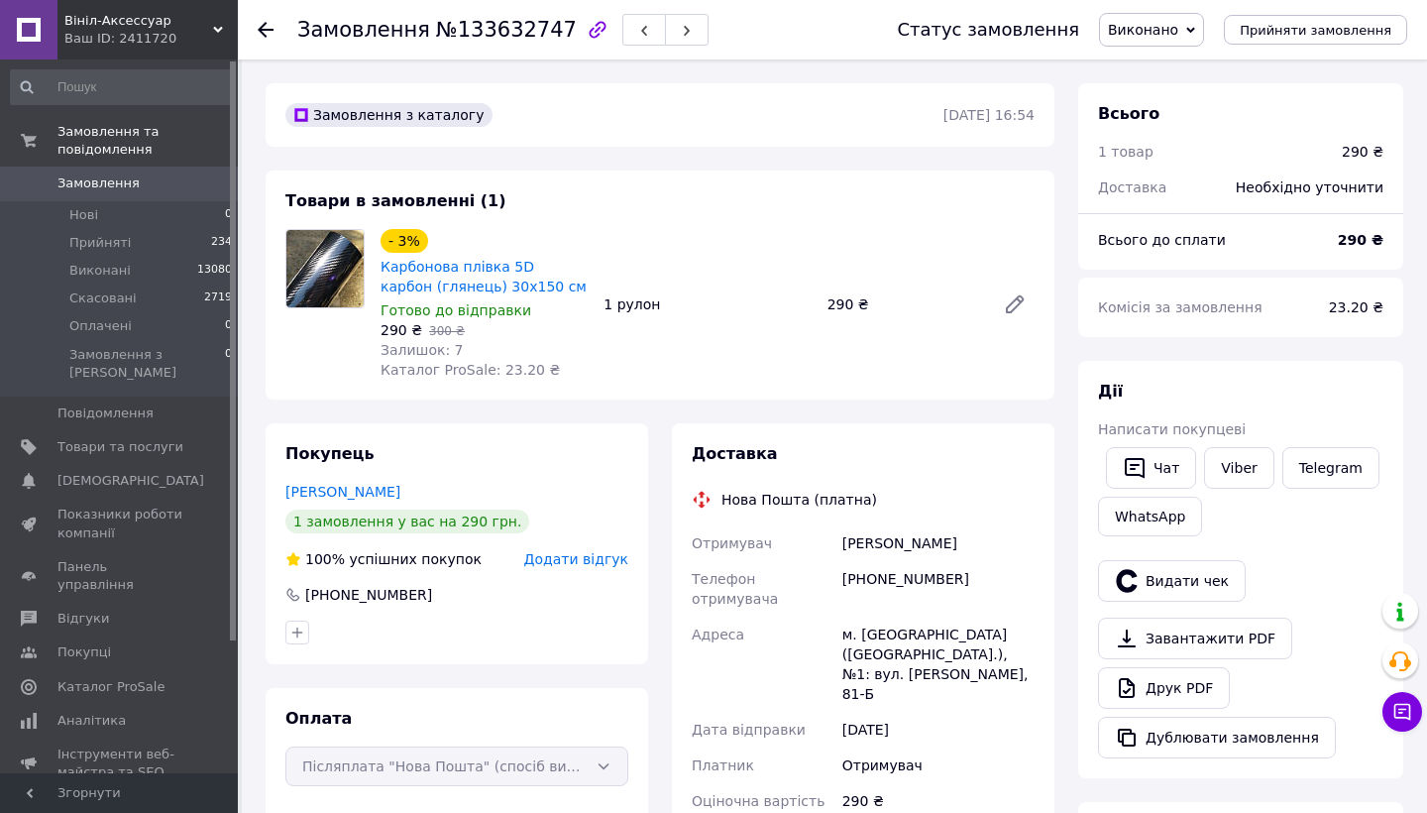
click at [108, 172] on link "Замовлення 0" at bounding box center [122, 183] width 244 height 34
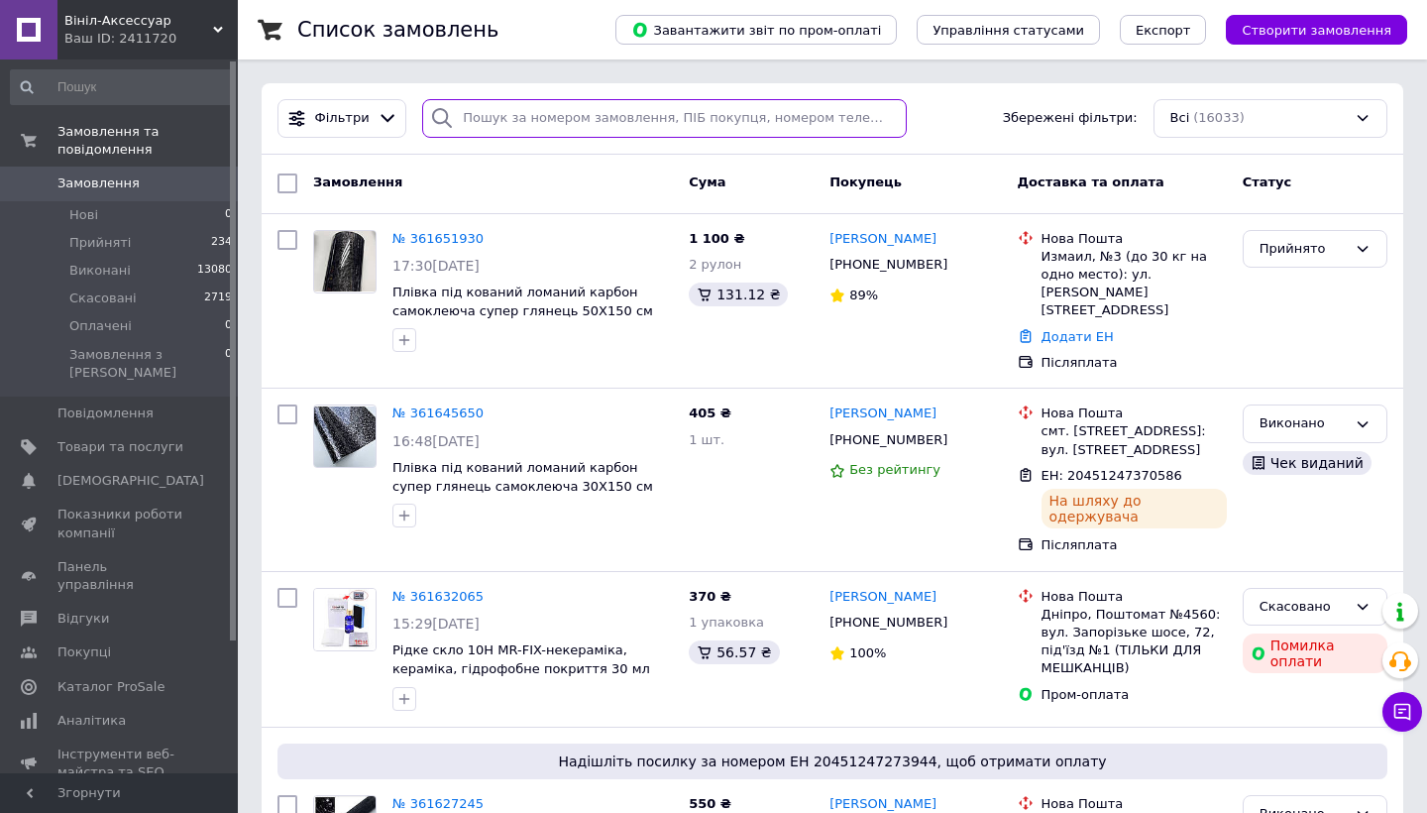
click at [545, 116] on input "search" at bounding box center [664, 118] width 485 height 39
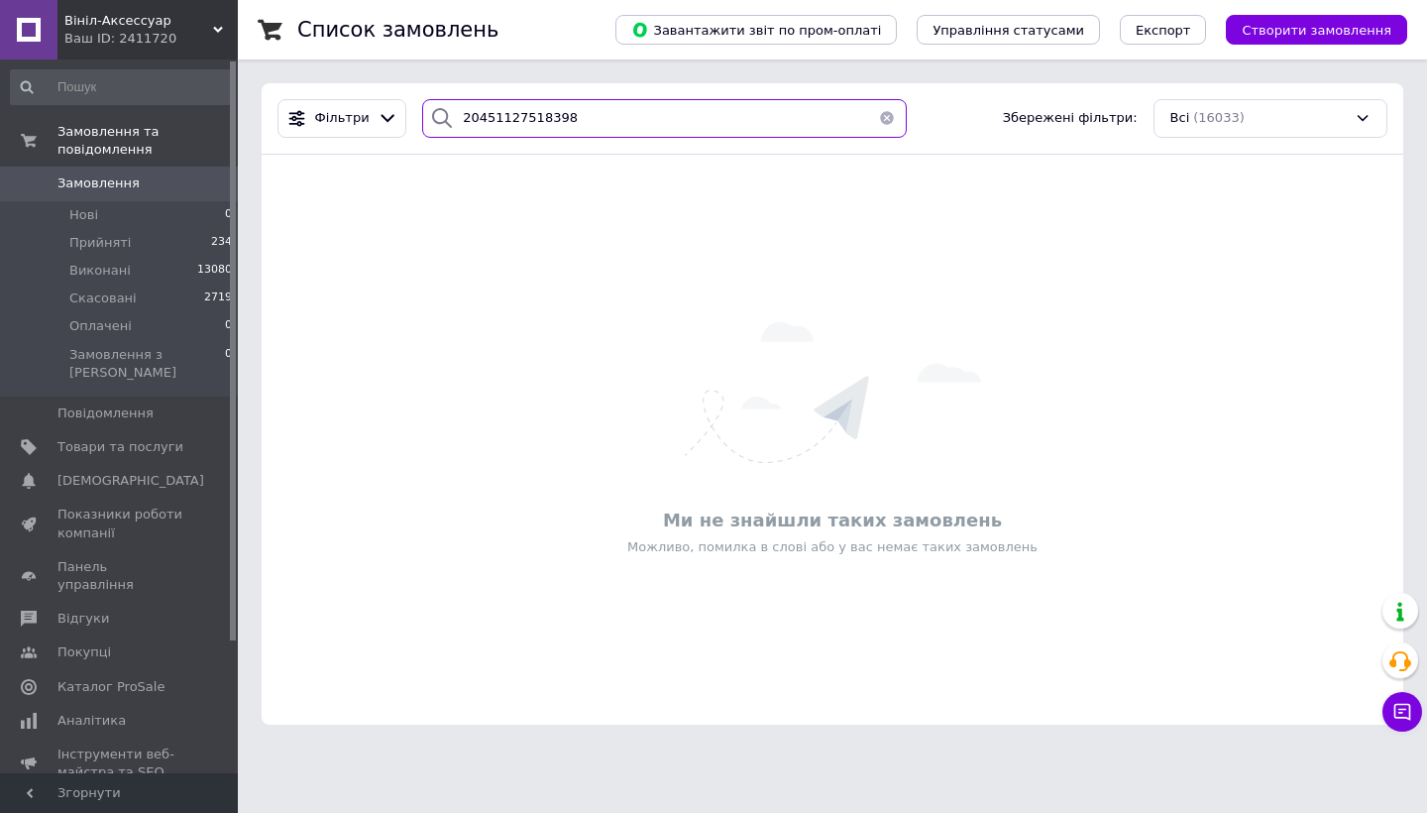
type input "20451127518398"
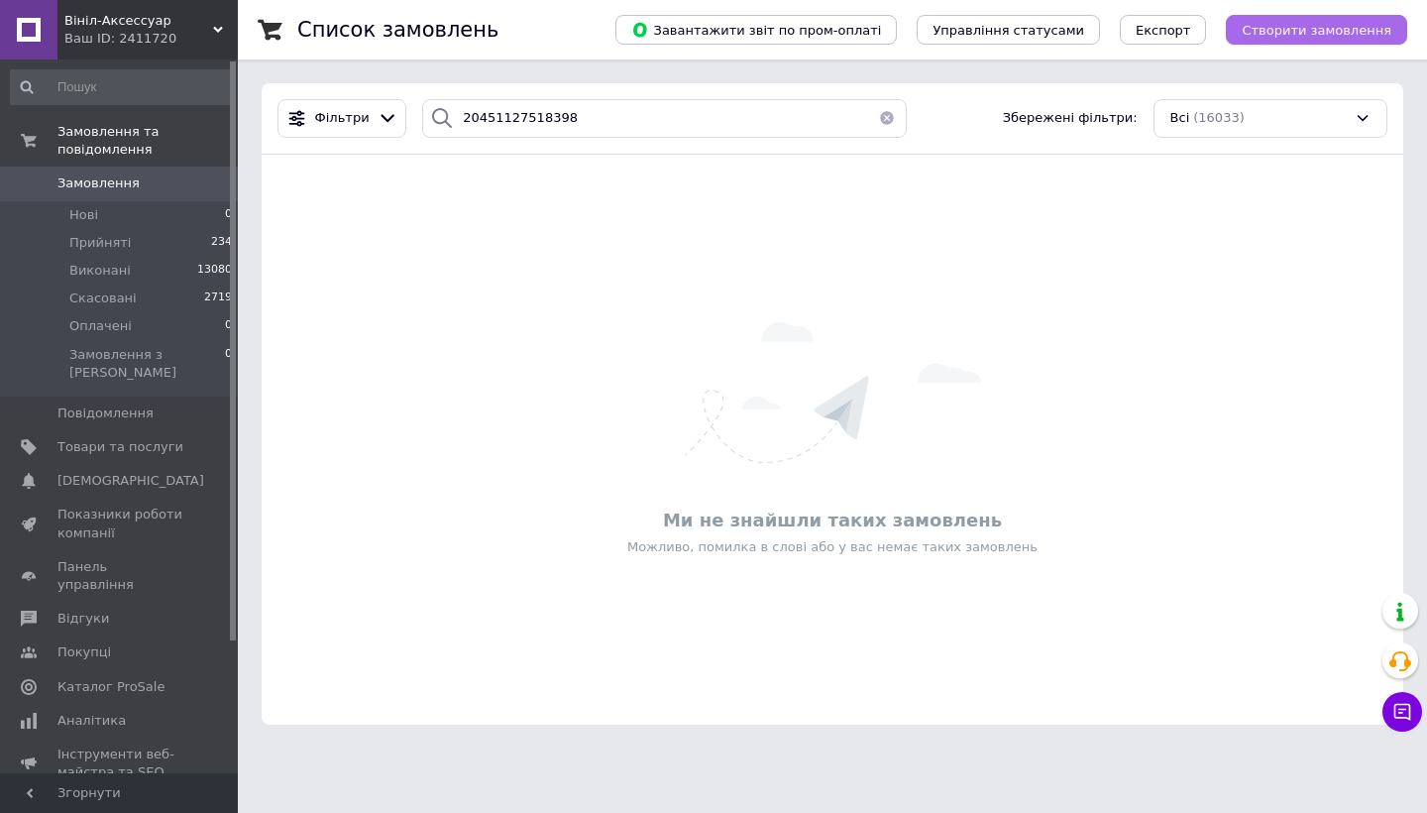
click at [1321, 31] on span "Створити замовлення" at bounding box center [1317, 30] width 150 height 15
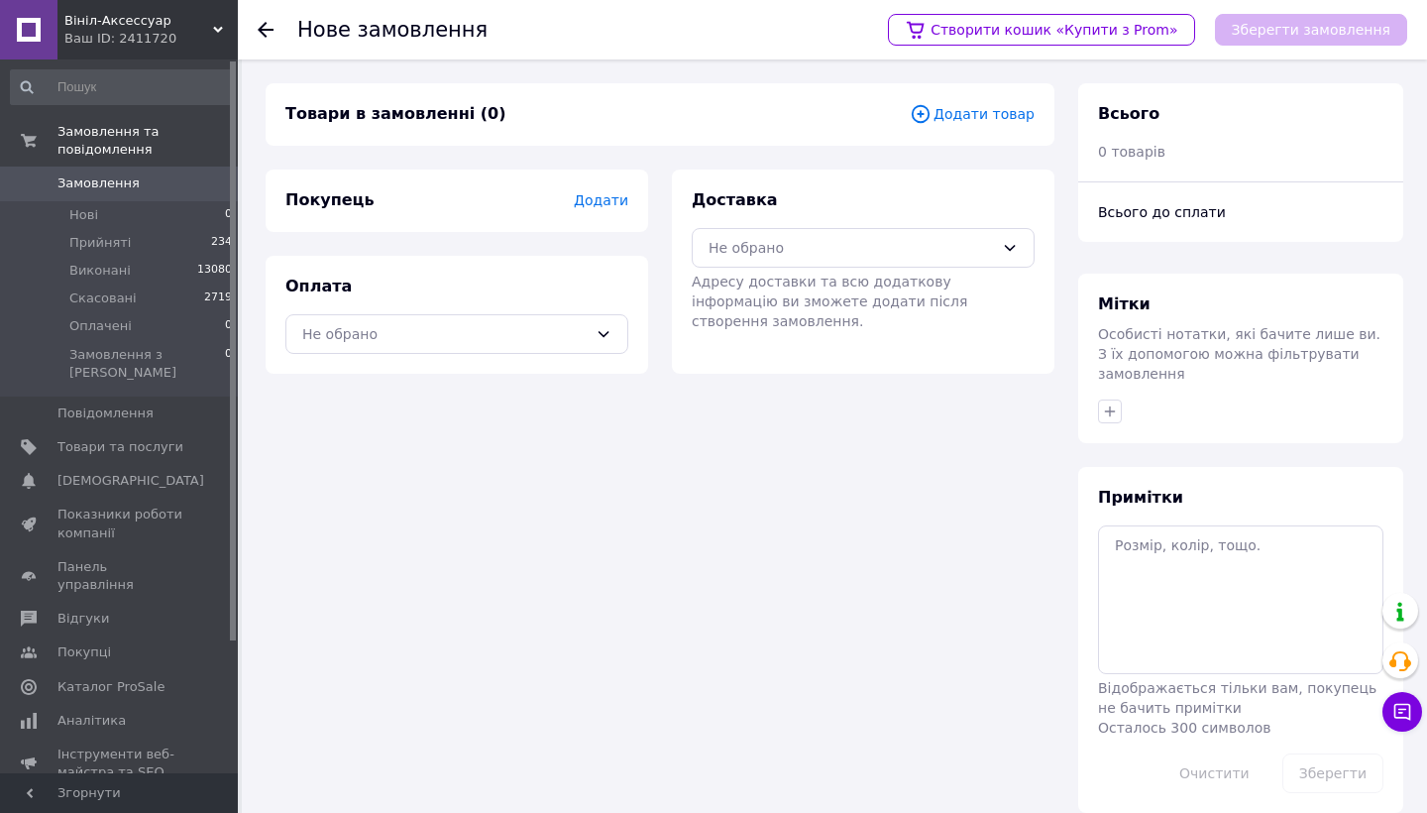
click at [1017, 119] on span "Додати товар" at bounding box center [972, 114] width 125 height 22
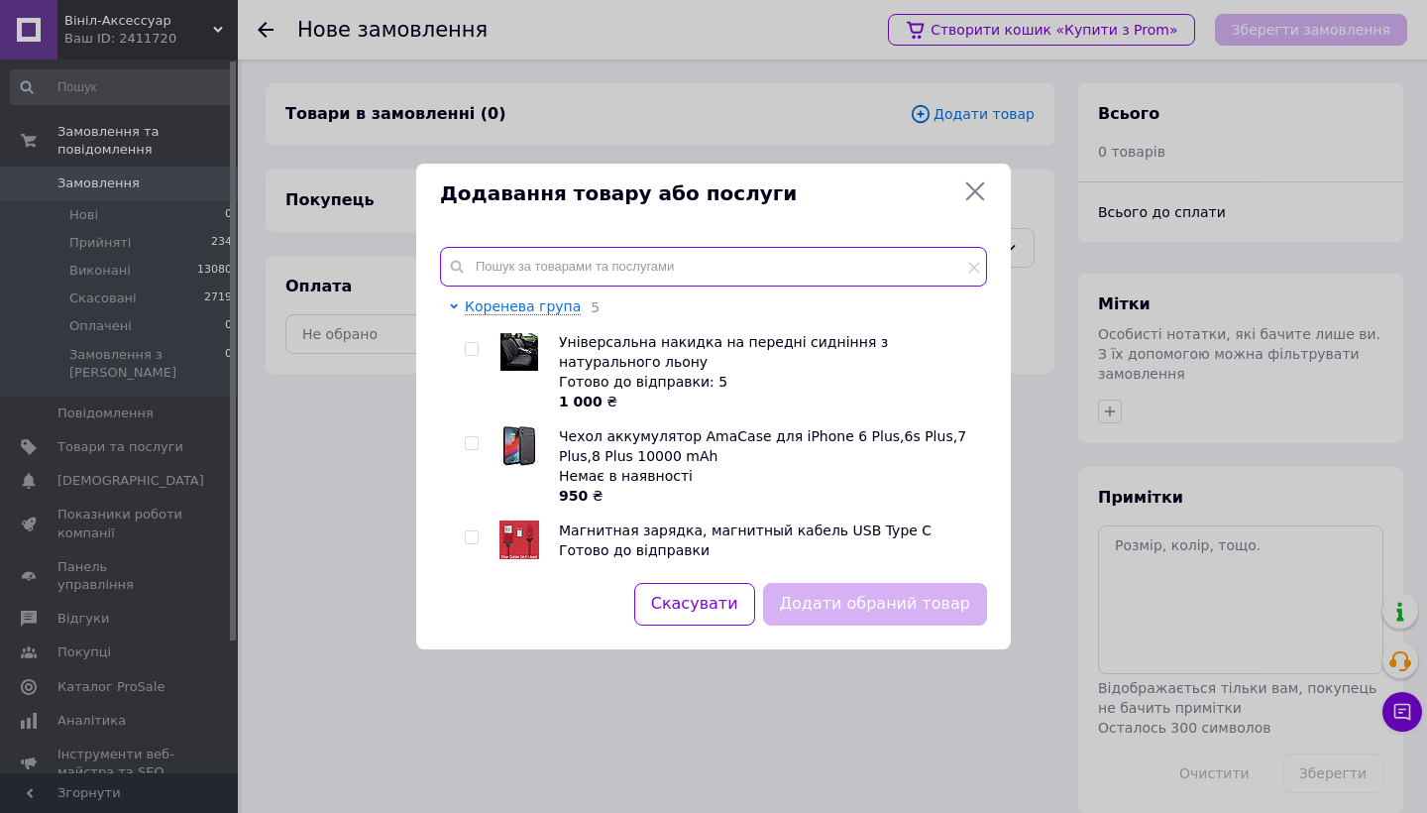
click at [709, 277] on input "text" at bounding box center [713, 267] width 547 height 40
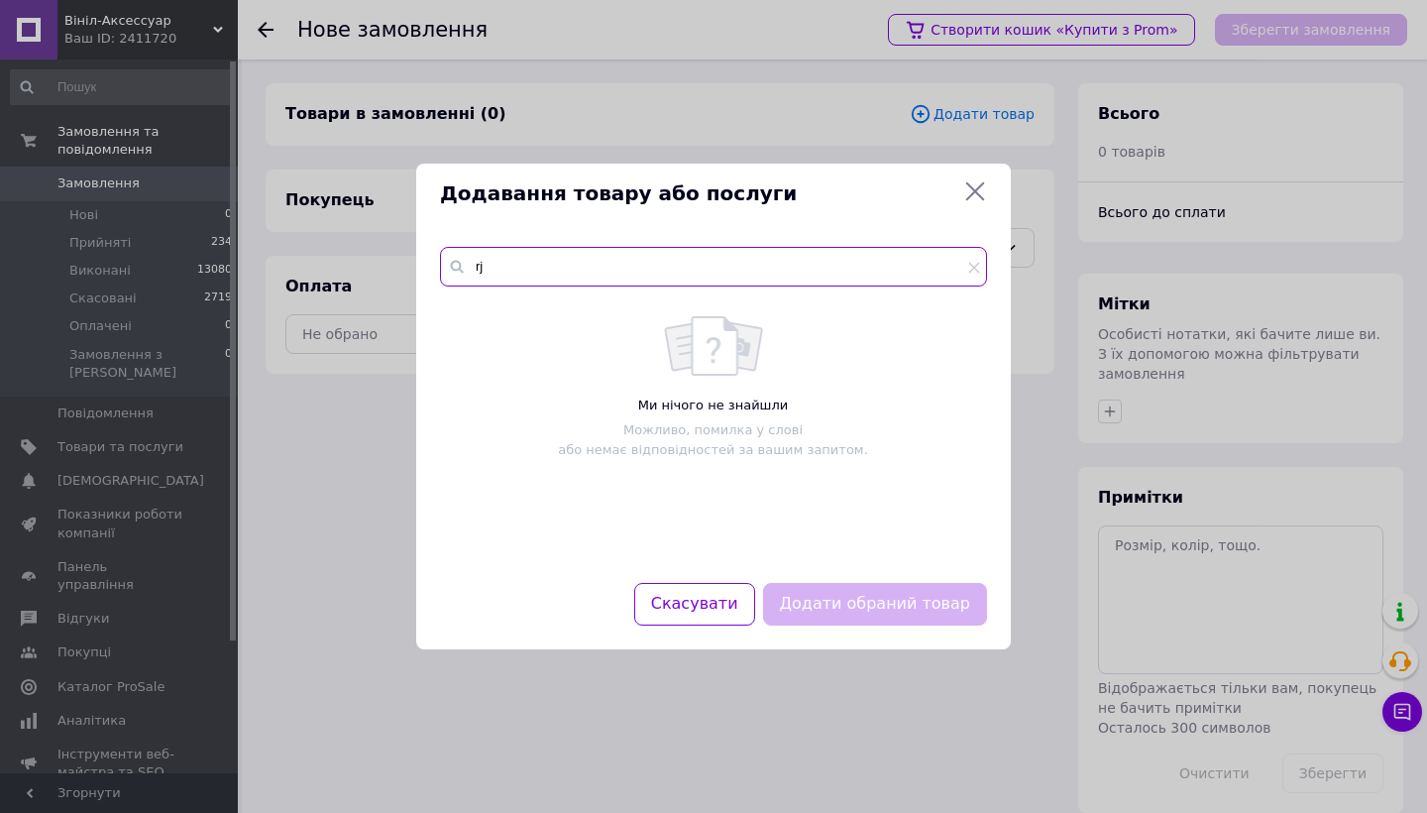
type input "r"
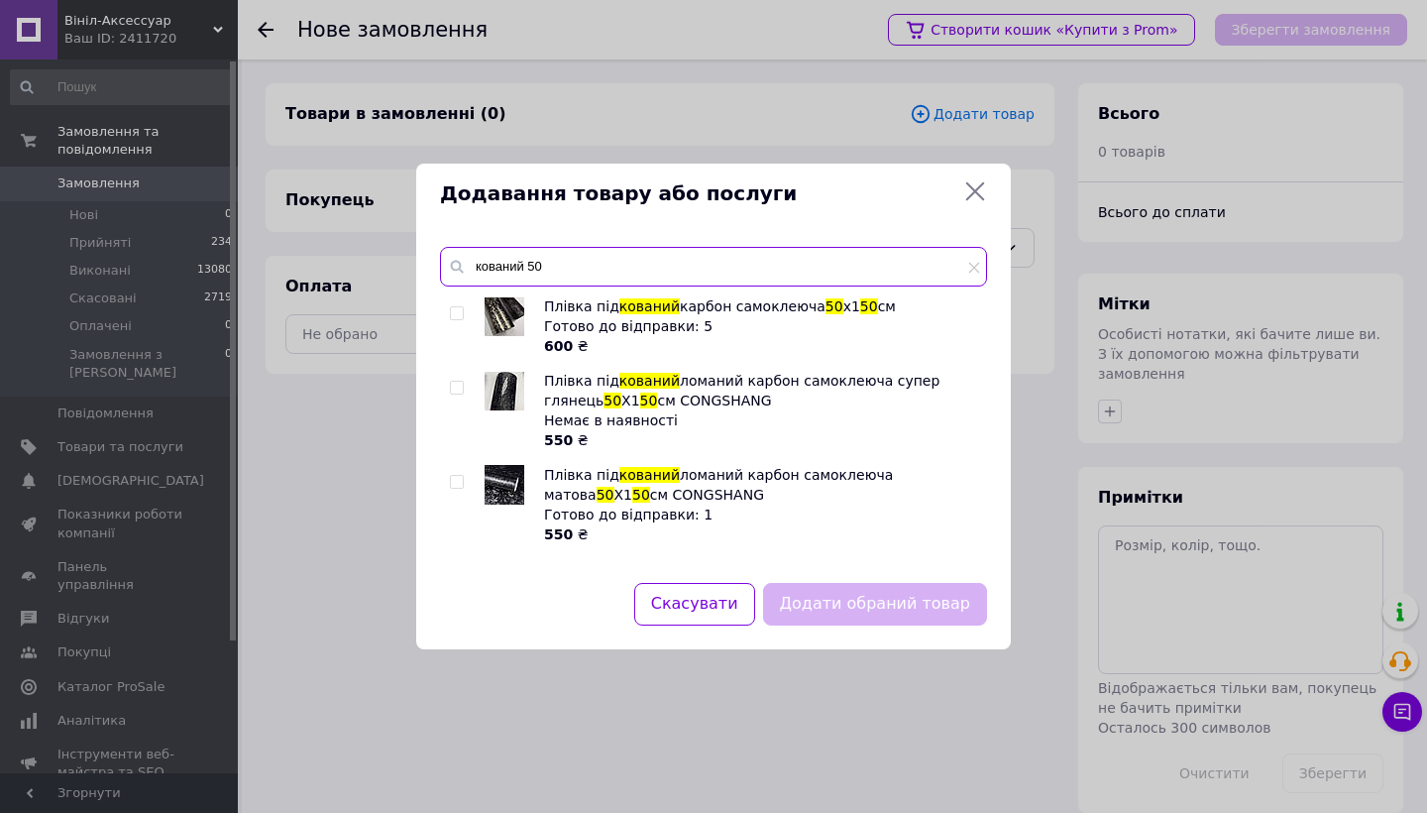
type input "кований 50"
click at [454, 387] on input "checkbox" at bounding box center [456, 387] width 13 height 13
checkbox input "true"
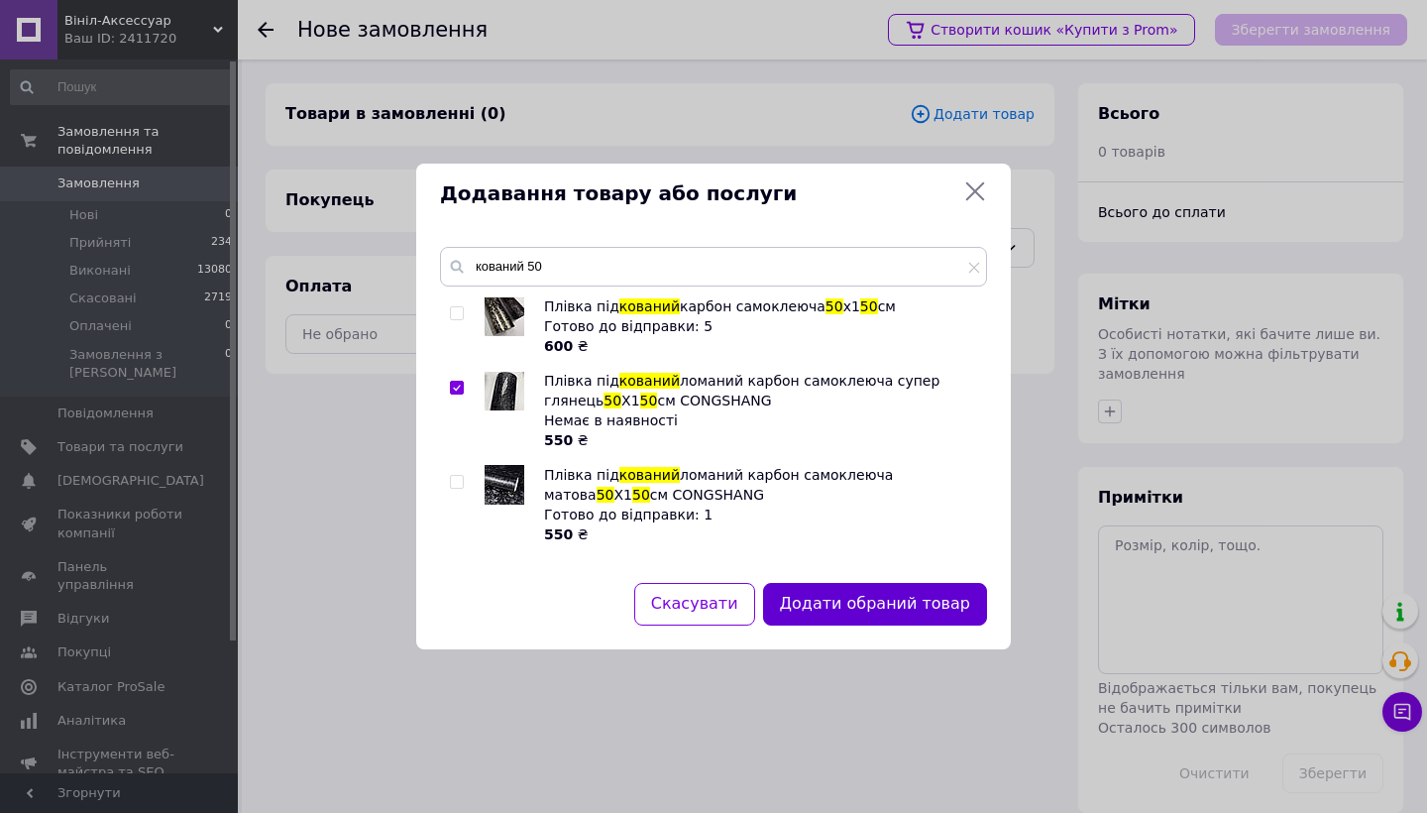
click at [878, 599] on button "Додати обраний товар" at bounding box center [875, 604] width 224 height 43
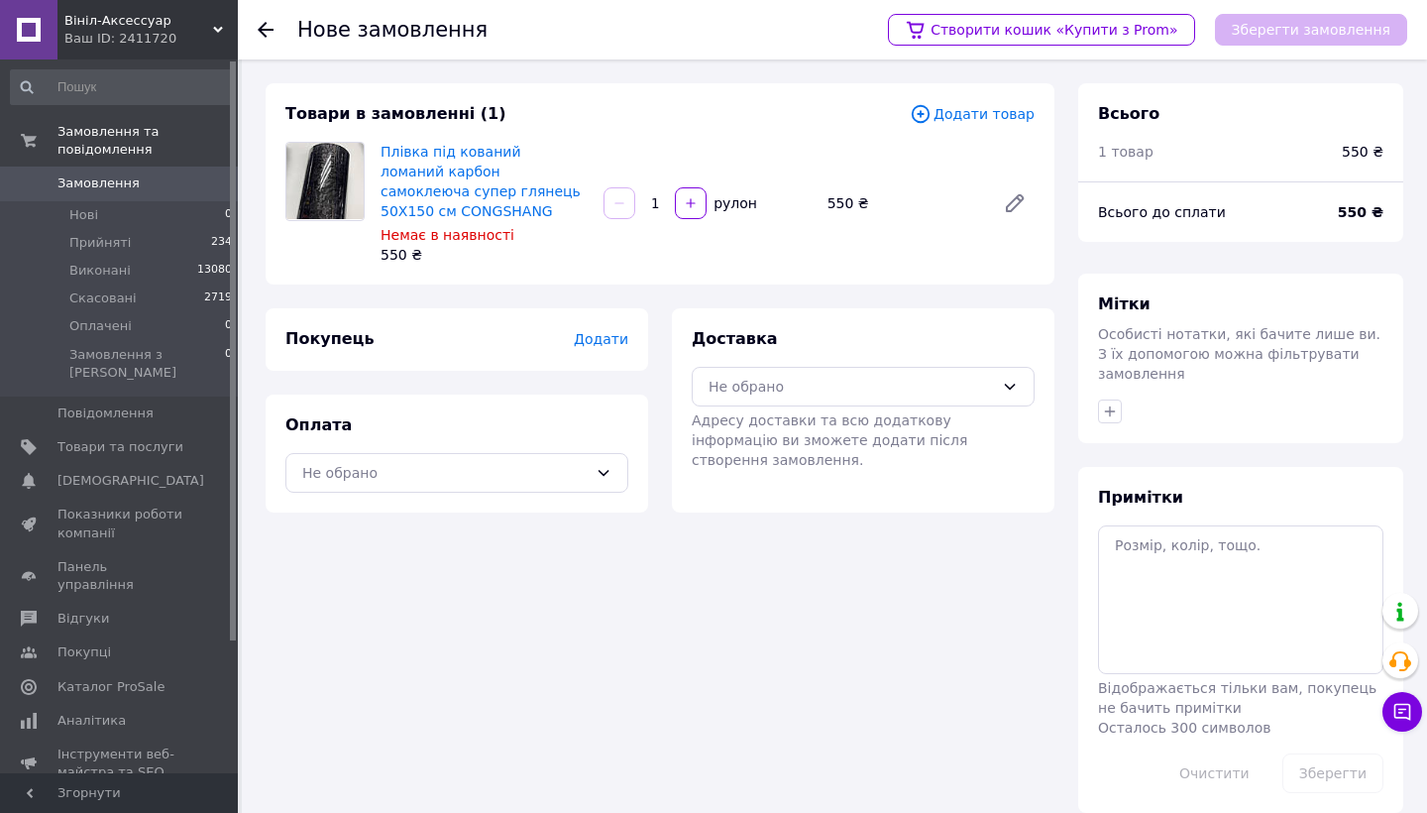
click at [617, 342] on span "Додати" at bounding box center [601, 339] width 54 height 16
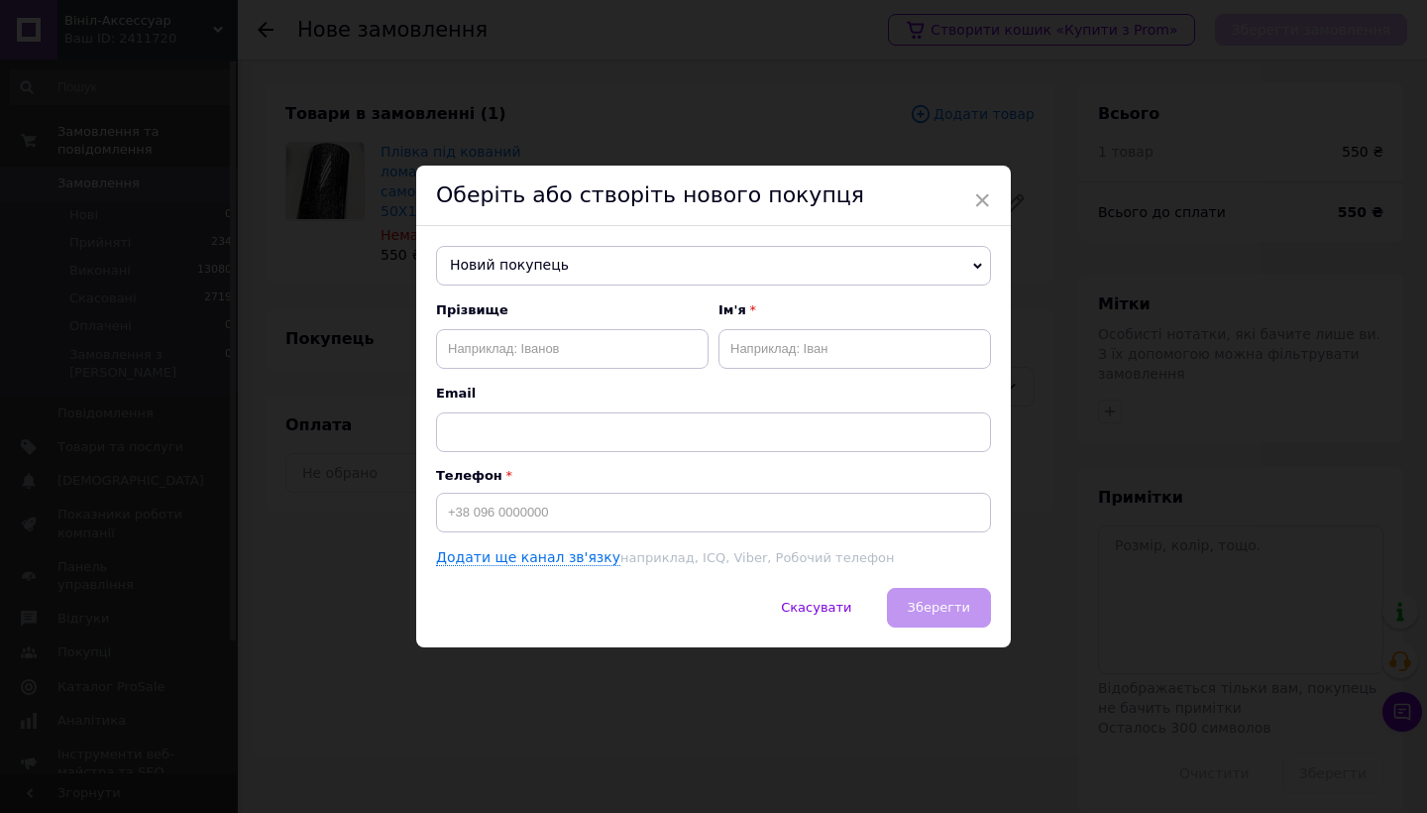
click at [567, 272] on span "Новий покупець" at bounding box center [713, 266] width 555 height 40
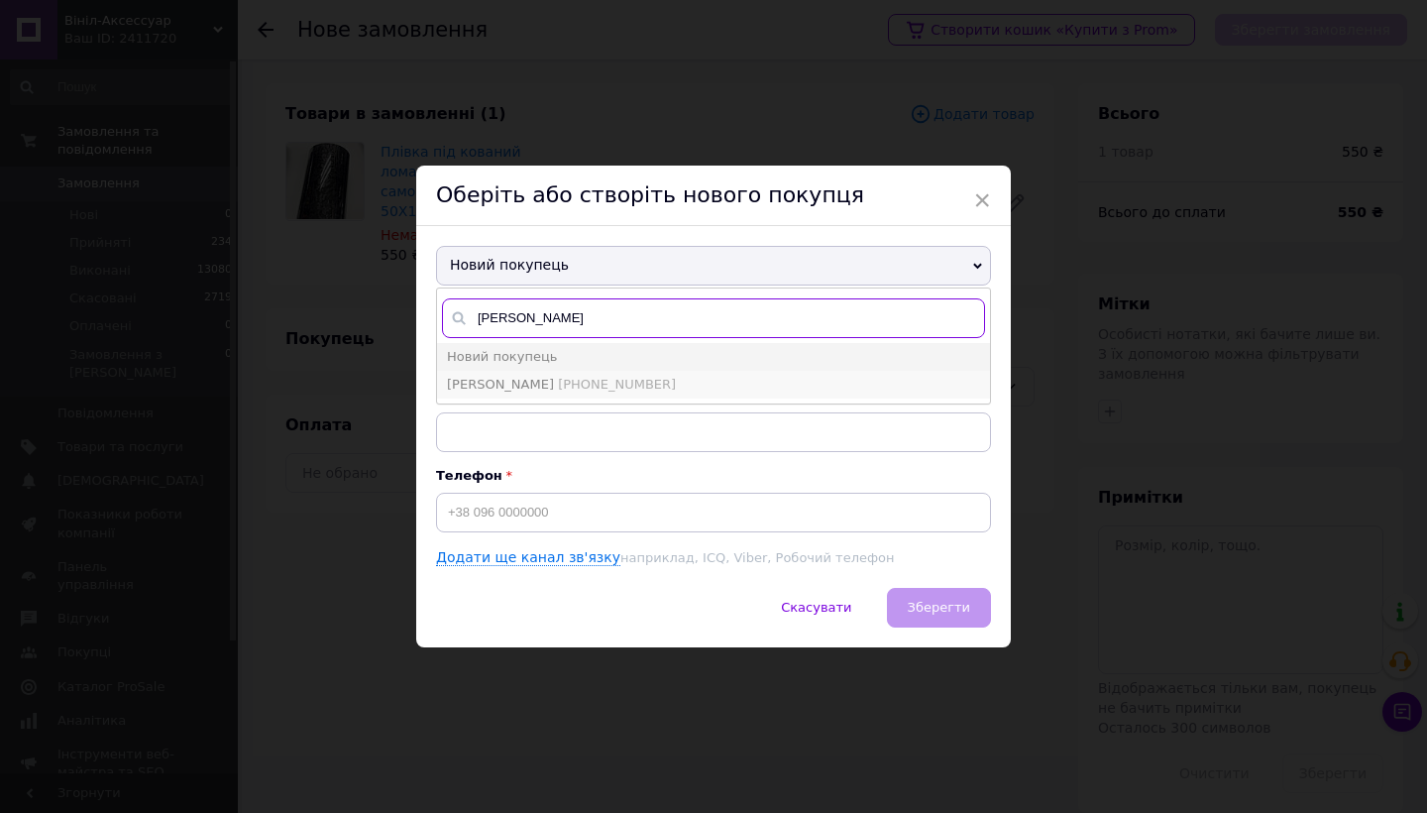
type input "зарічнюк"
click at [554, 390] on span "Зарічнюк Саша Якимович" at bounding box center [500, 384] width 107 height 15
type input "Зарічнюк Саша Якимович"
type input "[PHONE_NUMBER]"
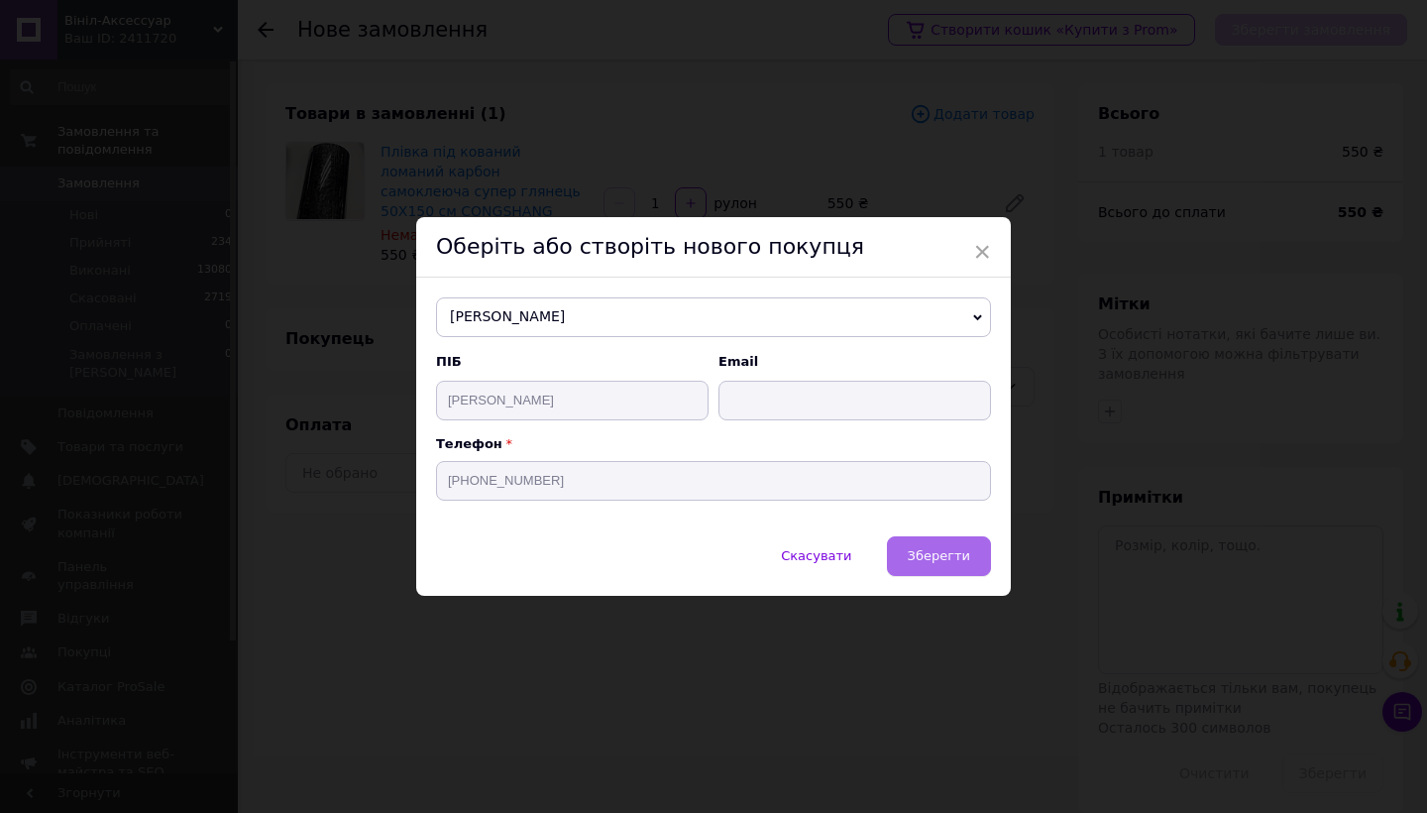
click at [931, 559] on span "Зберегти" at bounding box center [939, 555] width 62 height 15
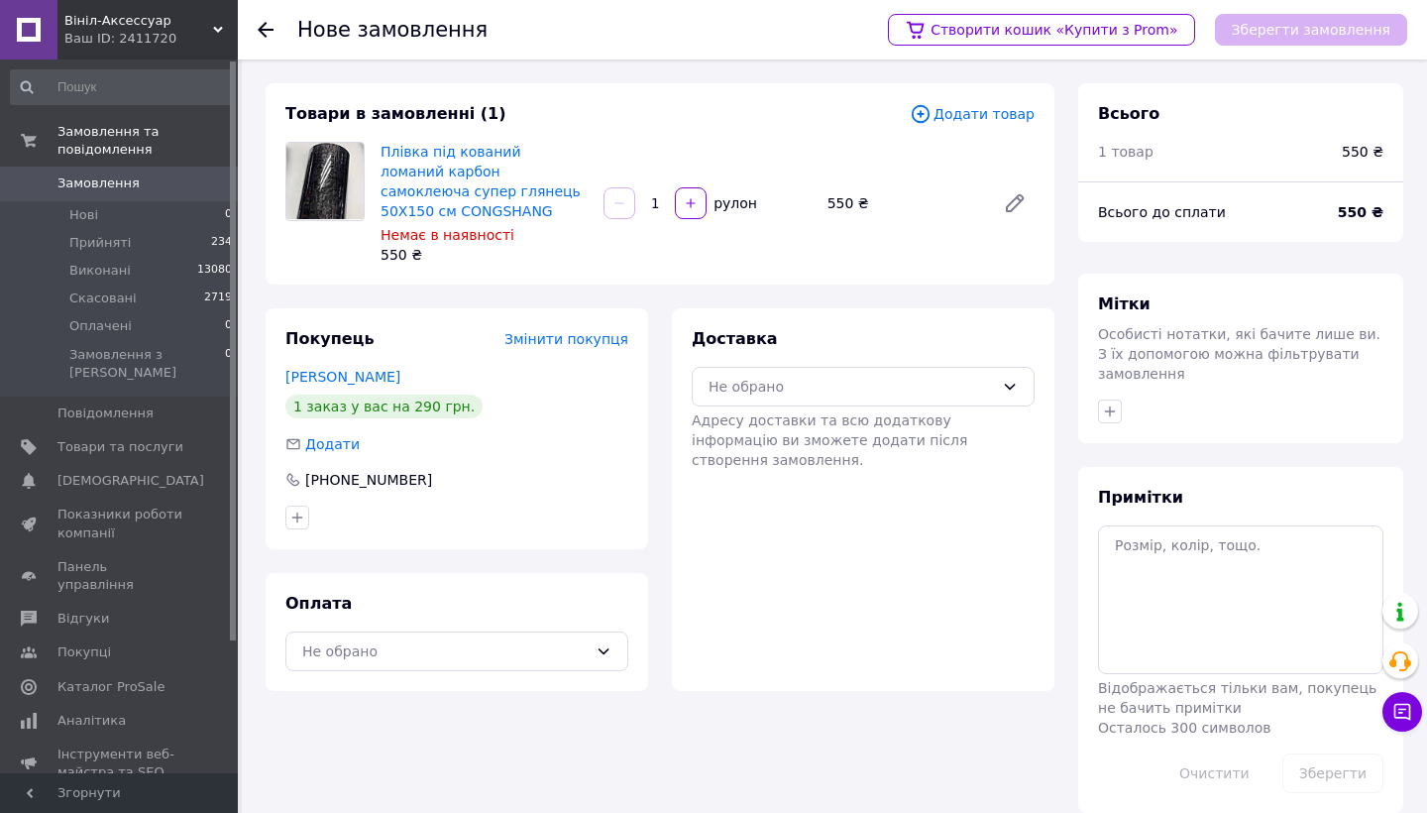
click at [473, 616] on div "Оплата Не обрано" at bounding box center [457, 632] width 382 height 118
click at [432, 646] on div "Не обрано" at bounding box center [444, 651] width 285 height 22
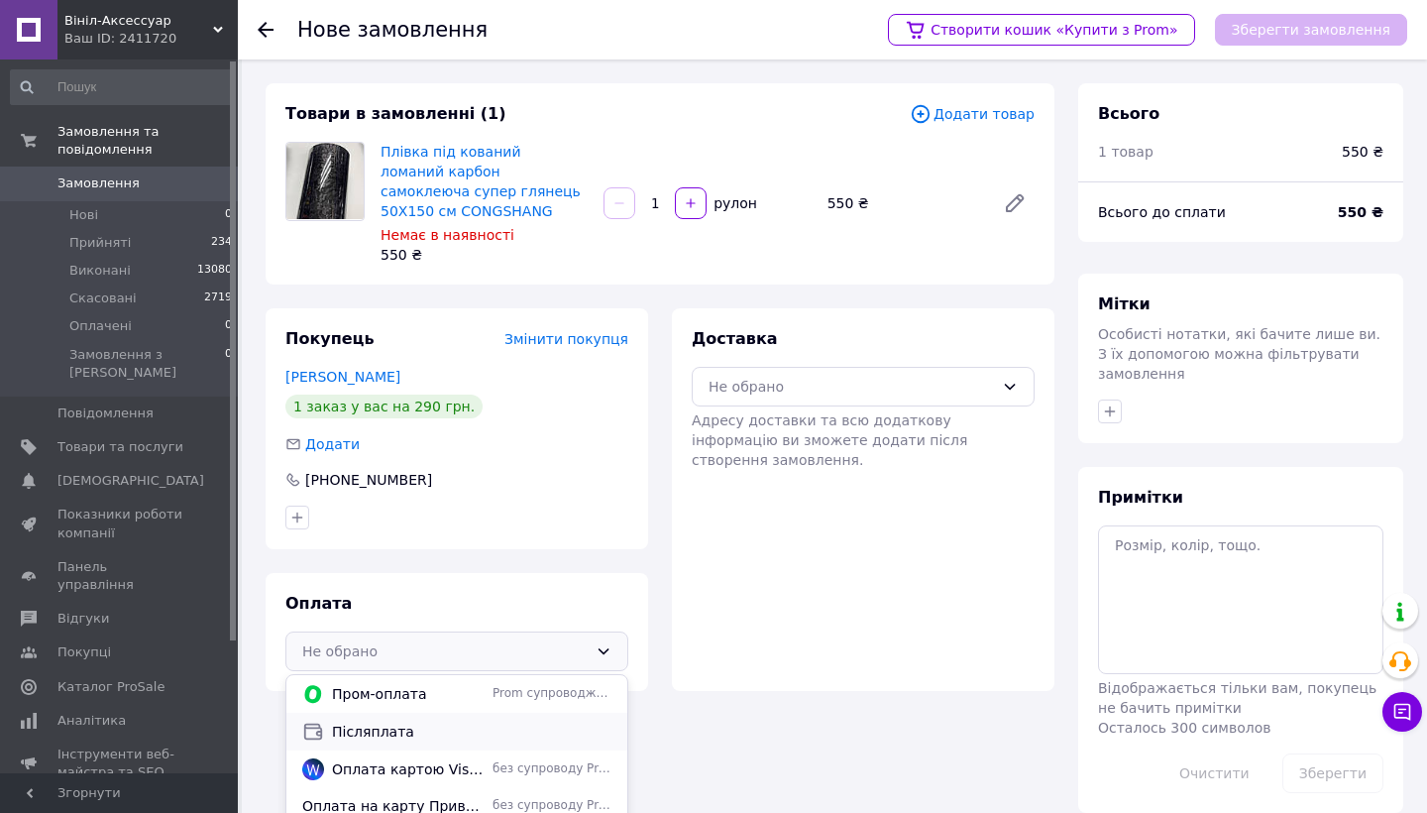
click at [374, 734] on span "Післяплата" at bounding box center [471, 731] width 279 height 20
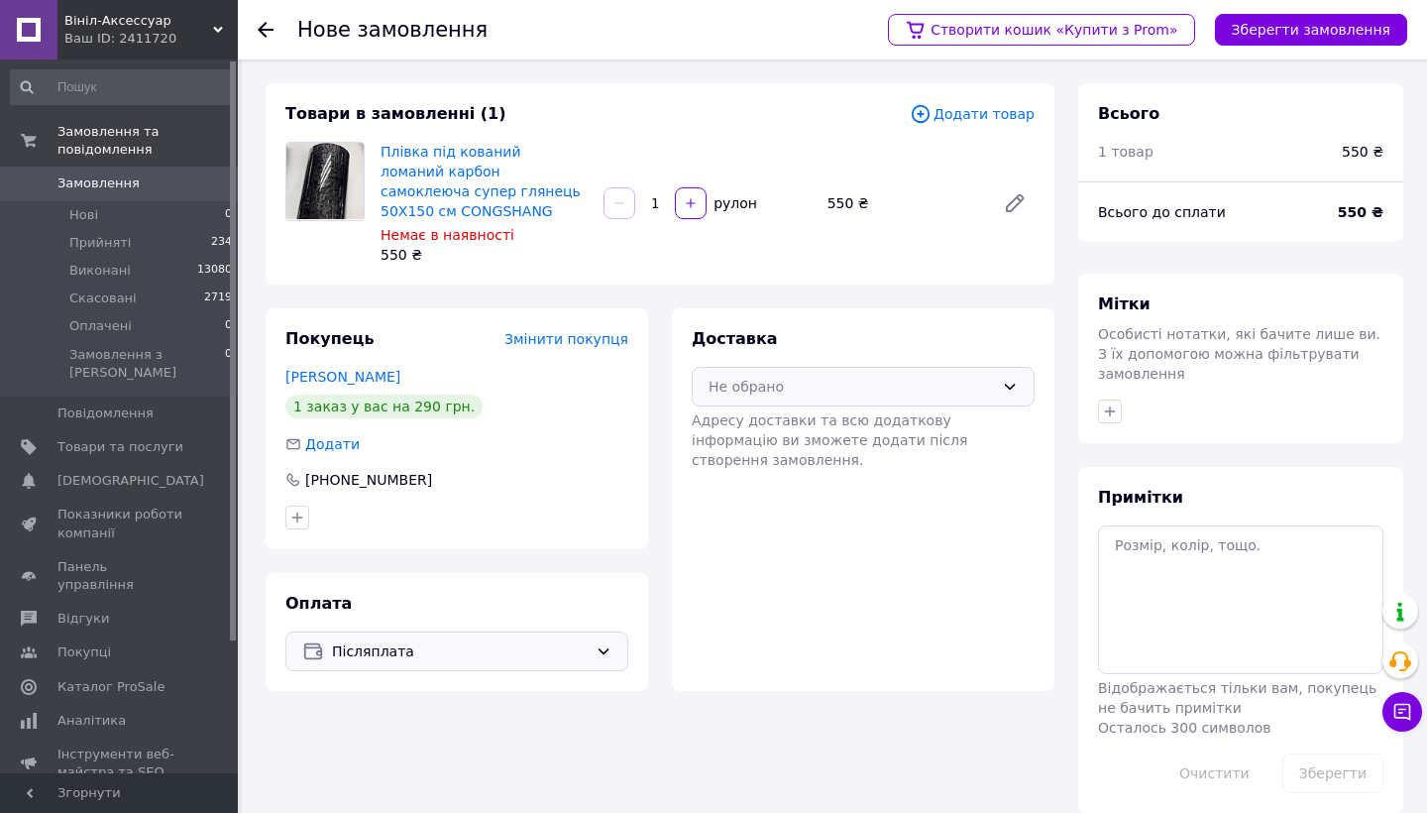
click at [869, 385] on div "Не обрано" at bounding box center [850, 387] width 285 height 22
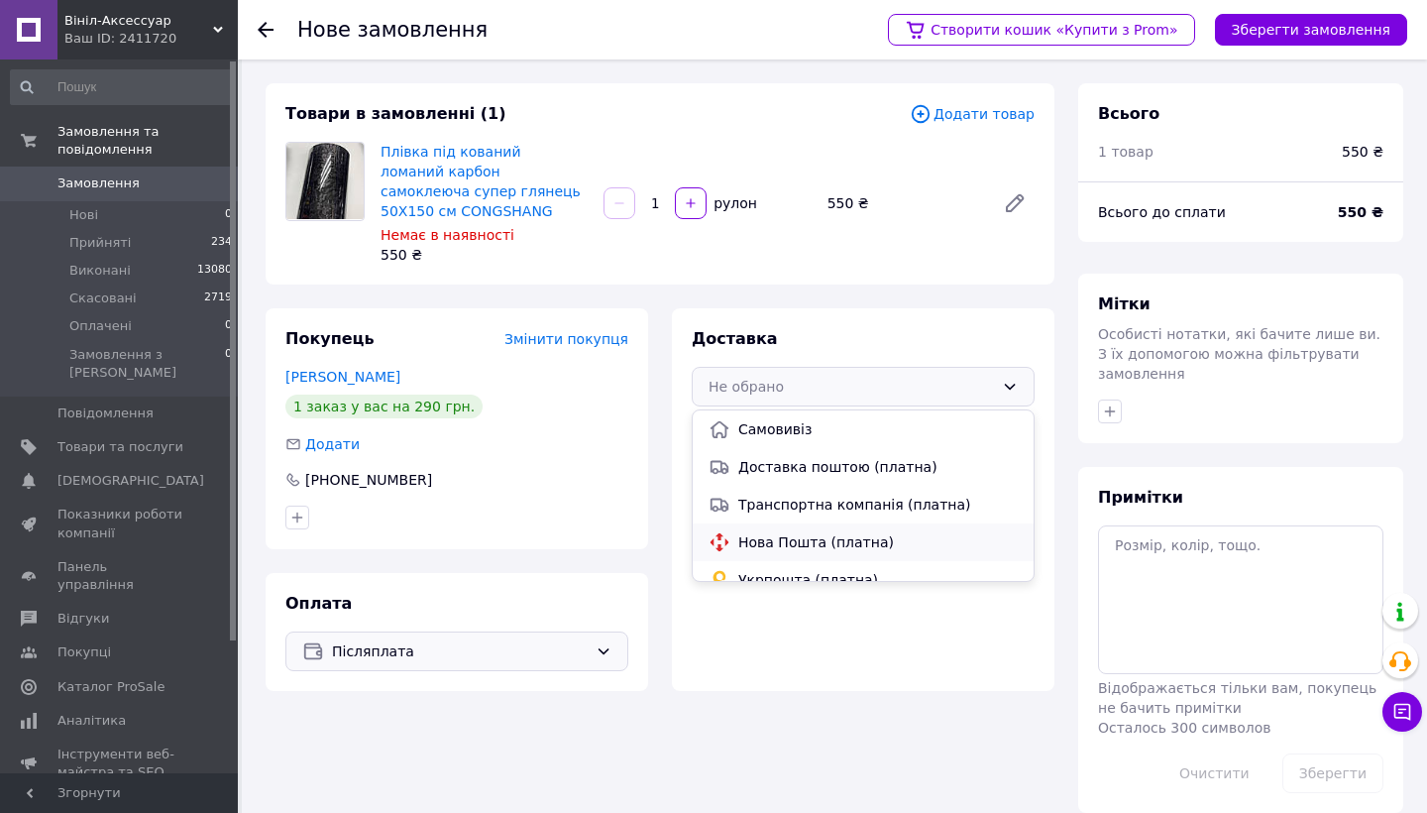
click at [778, 542] on span "Нова Пошта (платна)" at bounding box center [877, 542] width 279 height 20
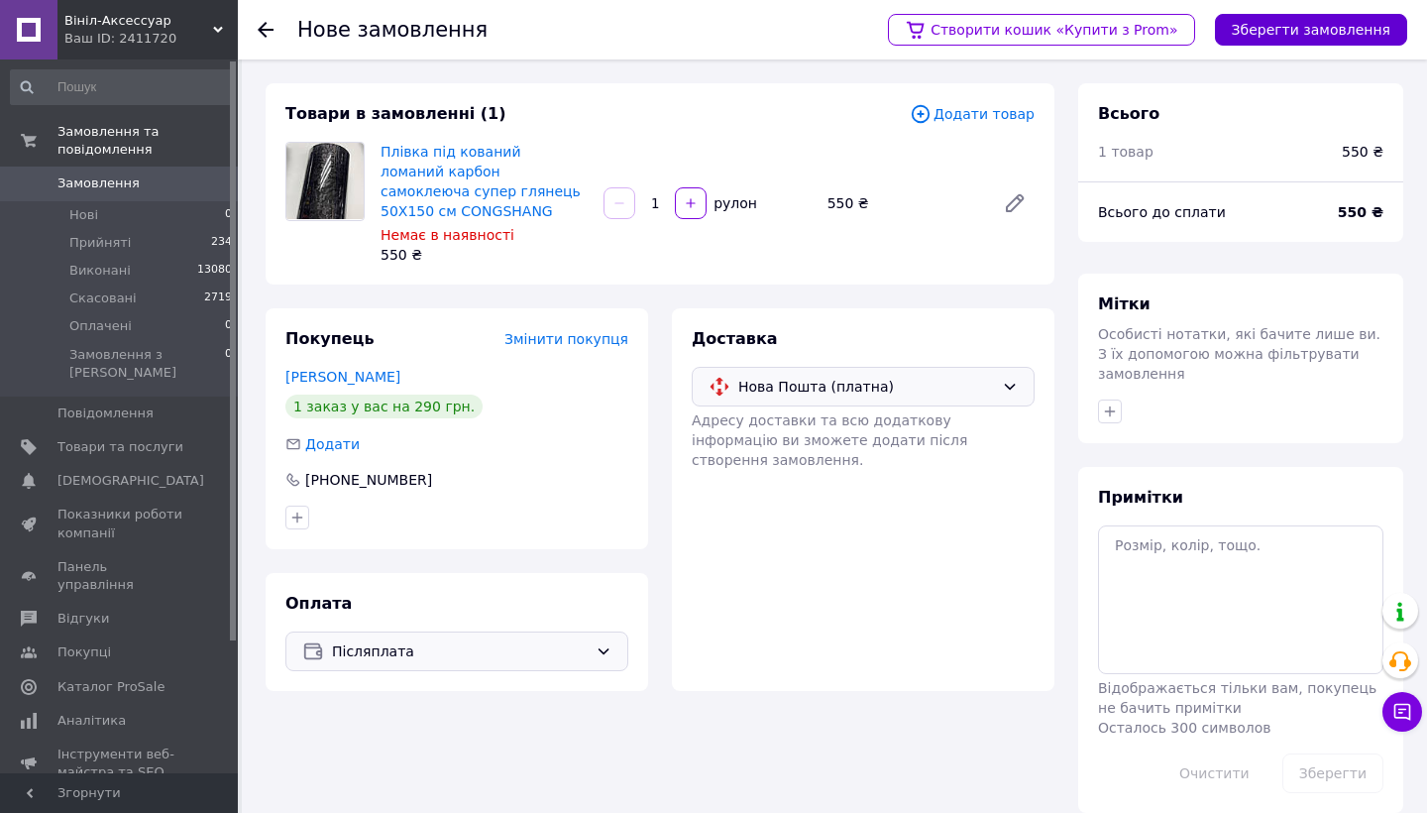
click at [1302, 39] on button "Зберегти замовлення" at bounding box center [1311, 30] width 192 height 32
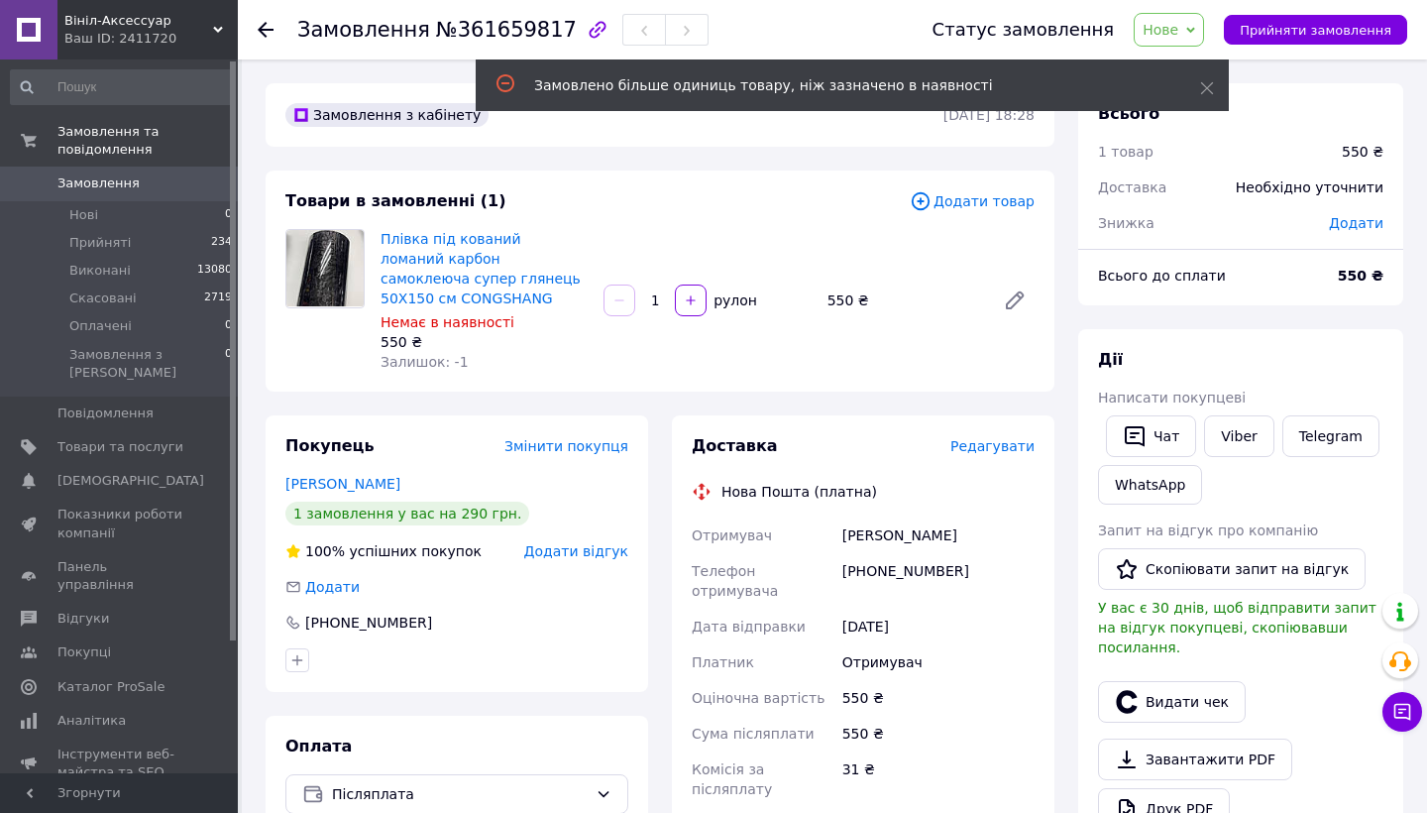
click at [1351, 222] on span "Додати" at bounding box center [1356, 223] width 54 height 16
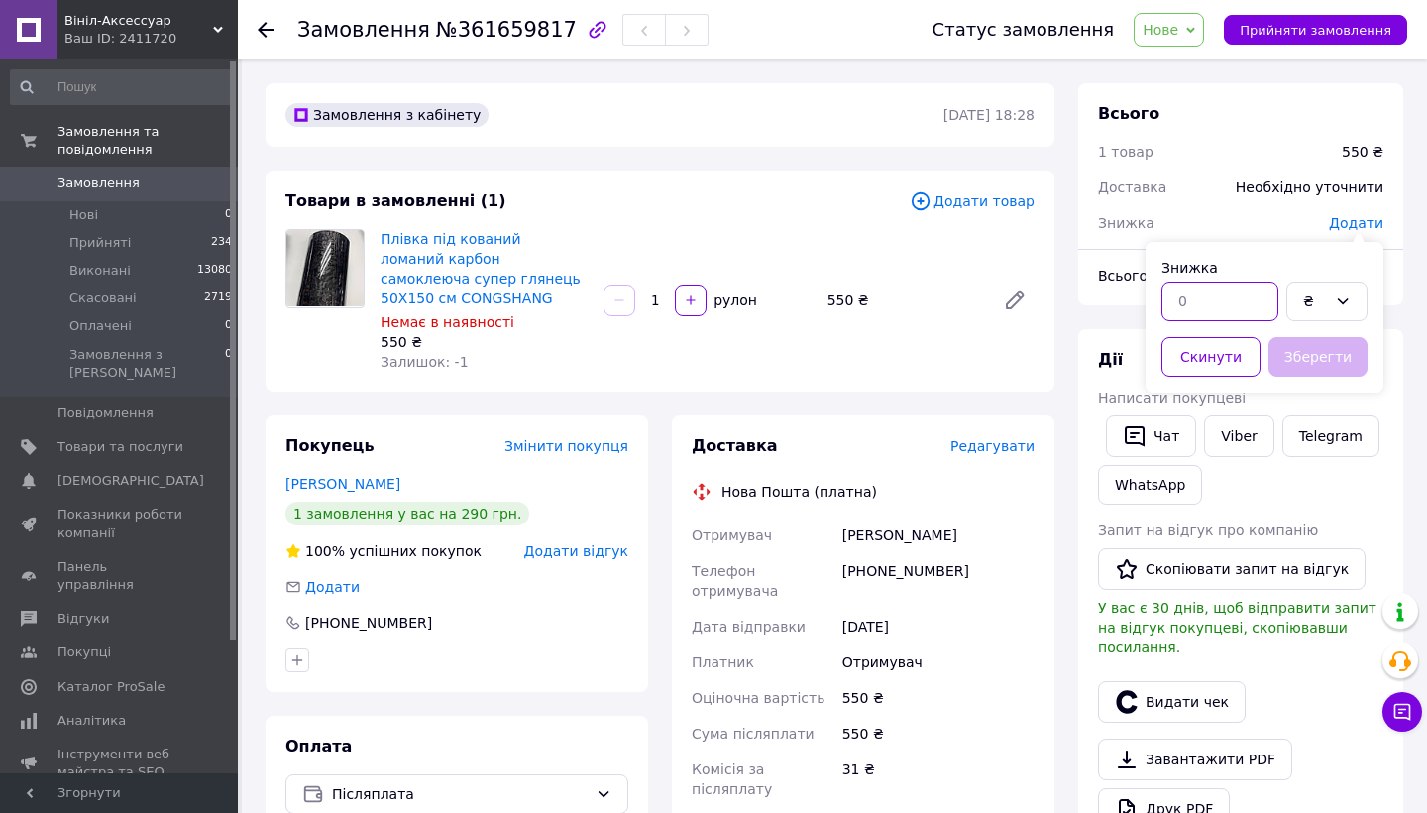
click at [1275, 303] on input "text" at bounding box center [1219, 301] width 117 height 40
type input "45"
click at [1336, 365] on button "Зберегти" at bounding box center [1317, 357] width 99 height 40
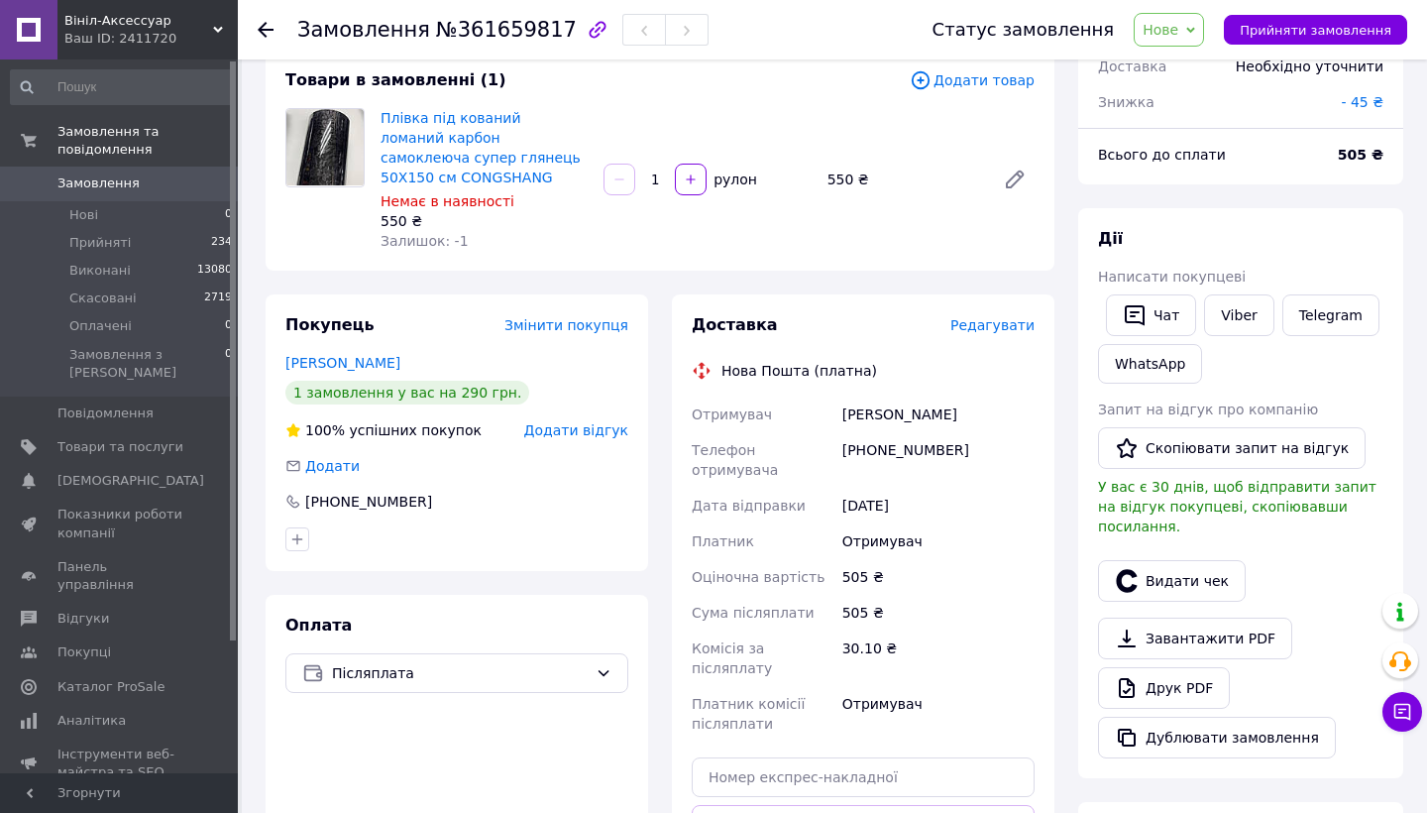
scroll to position [124, 0]
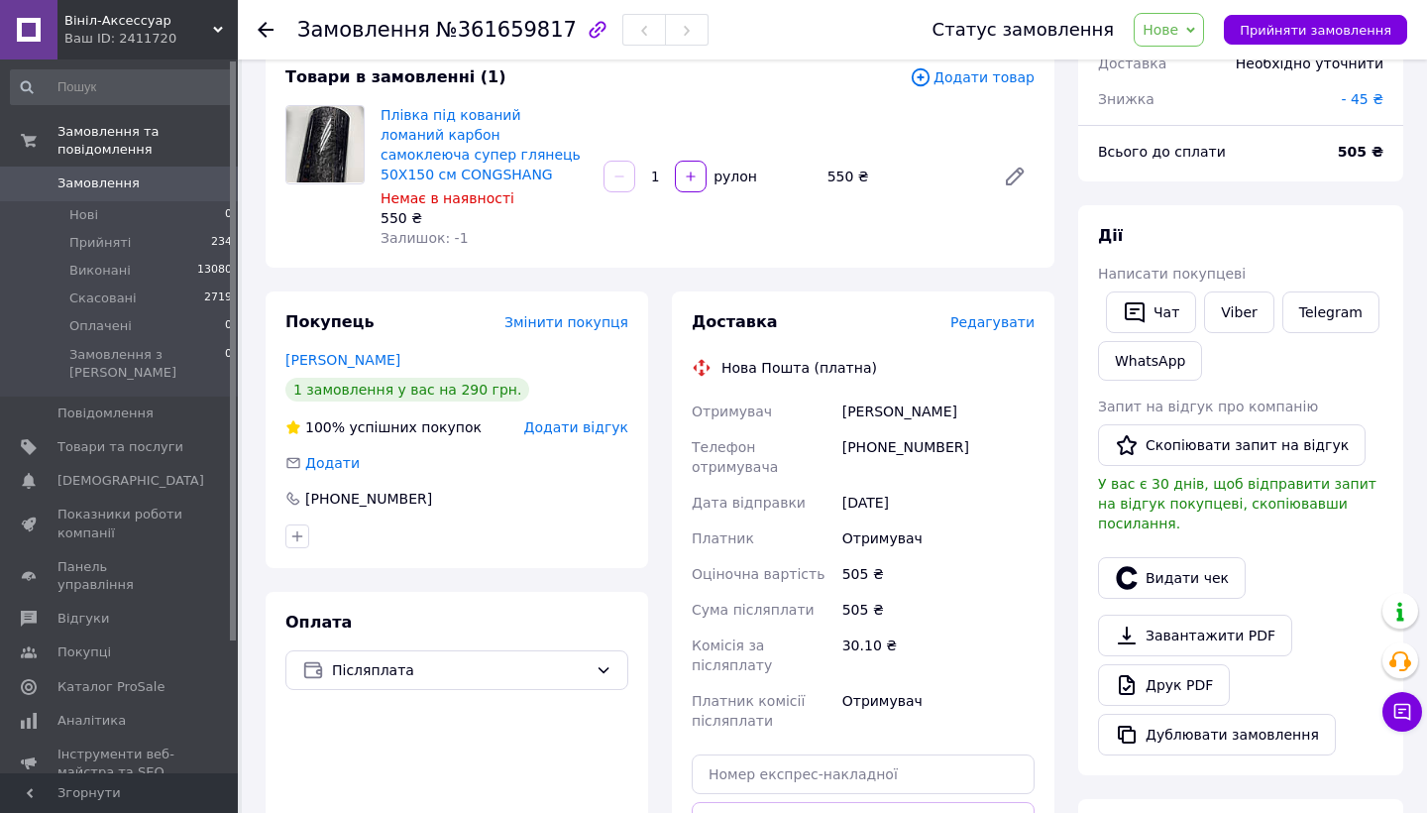
click at [1013, 324] on span "Редагувати" at bounding box center [992, 322] width 84 height 16
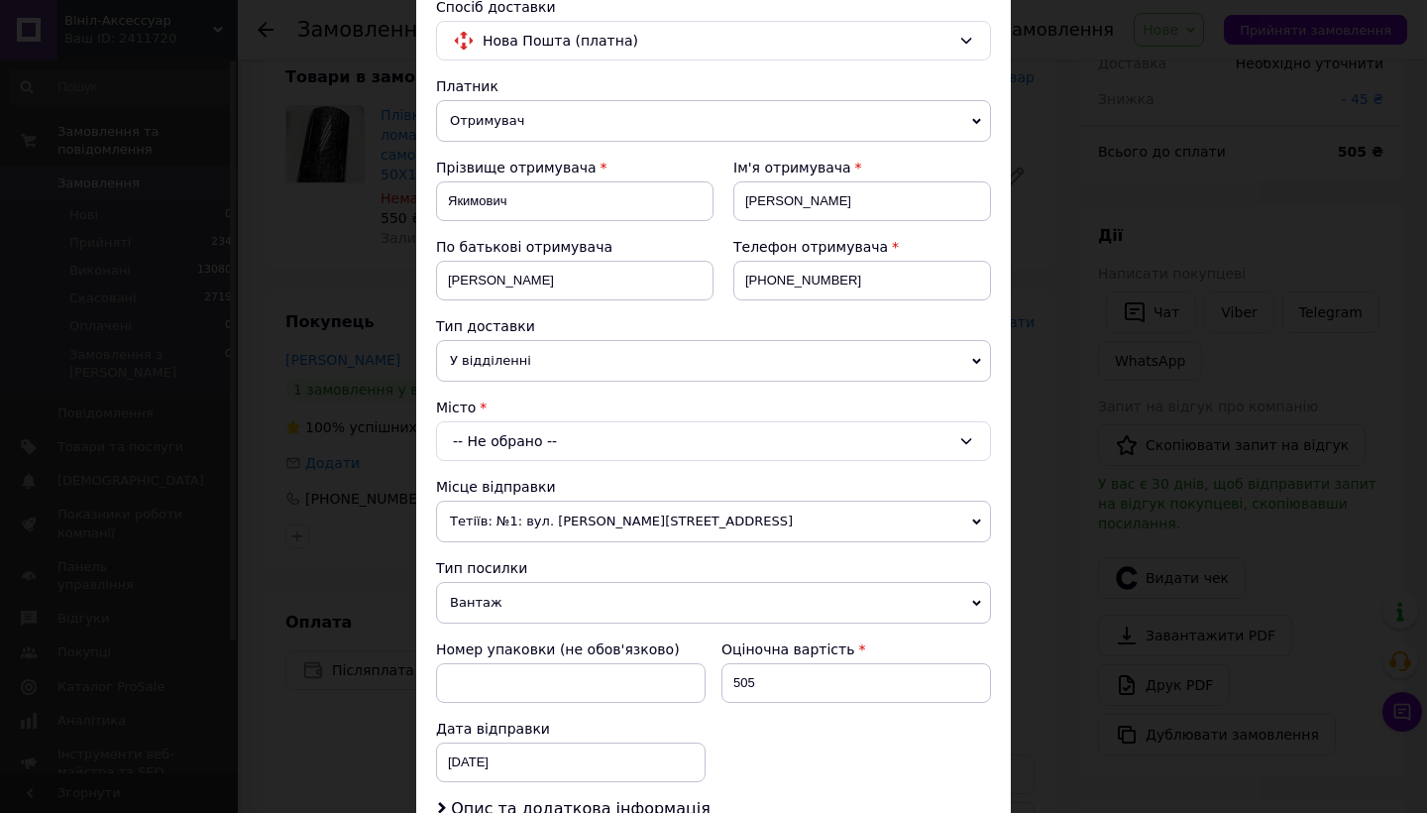
scroll to position [159, 0]
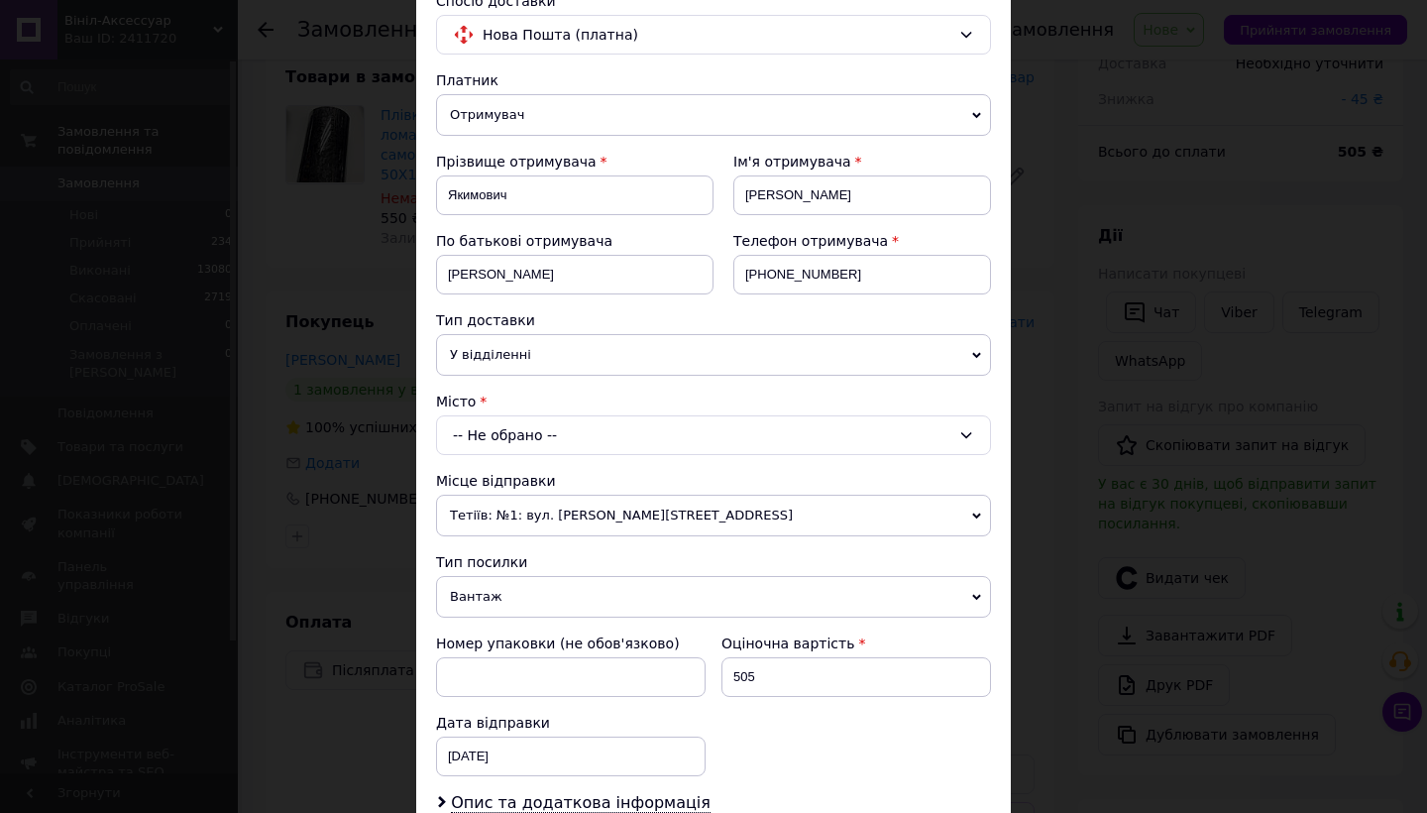
click at [572, 440] on div "-- Не обрано --" at bounding box center [713, 435] width 555 height 40
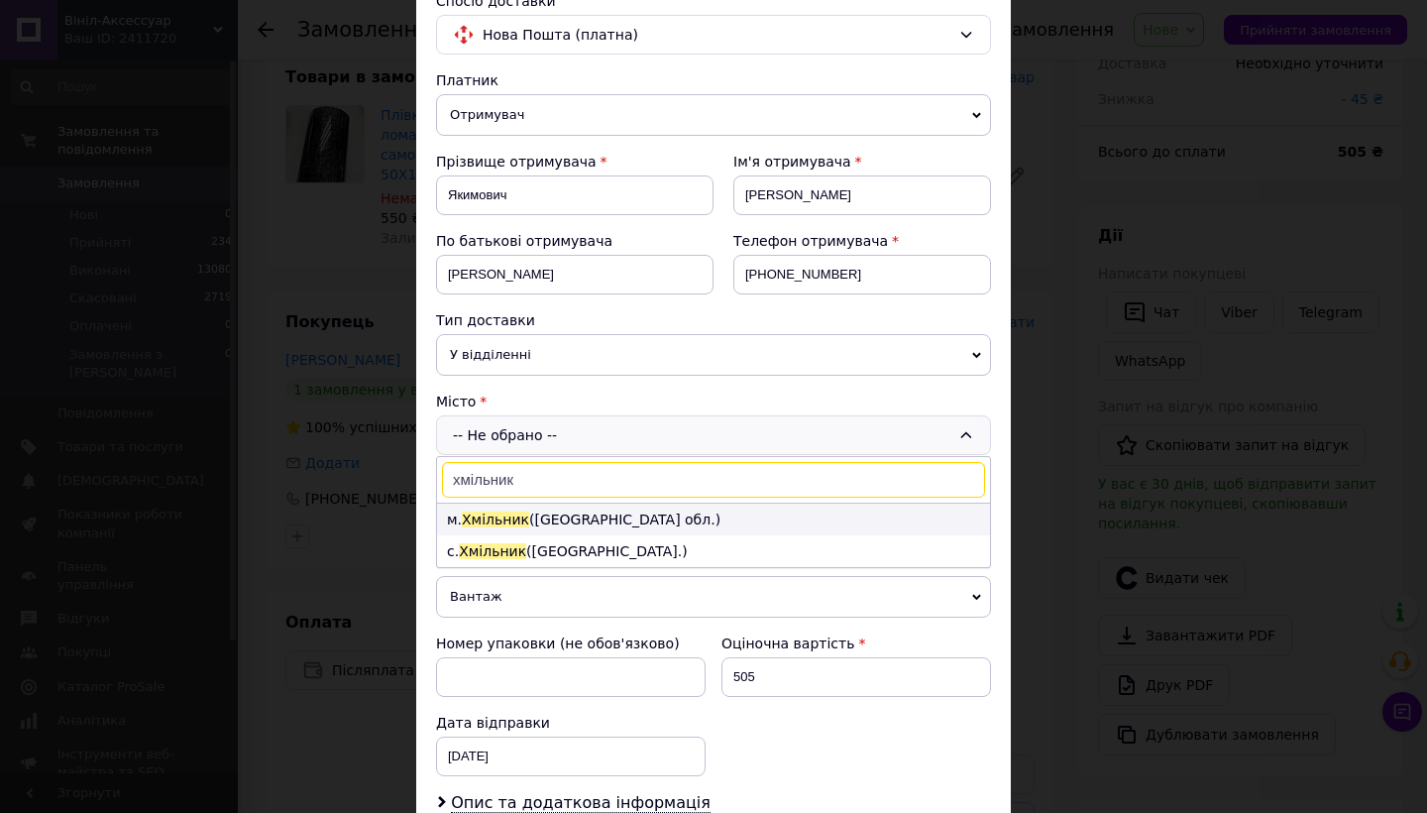
type input "хмільник"
click at [550, 516] on li "м. Хмільник (Вінницька обл.)" at bounding box center [713, 519] width 553 height 32
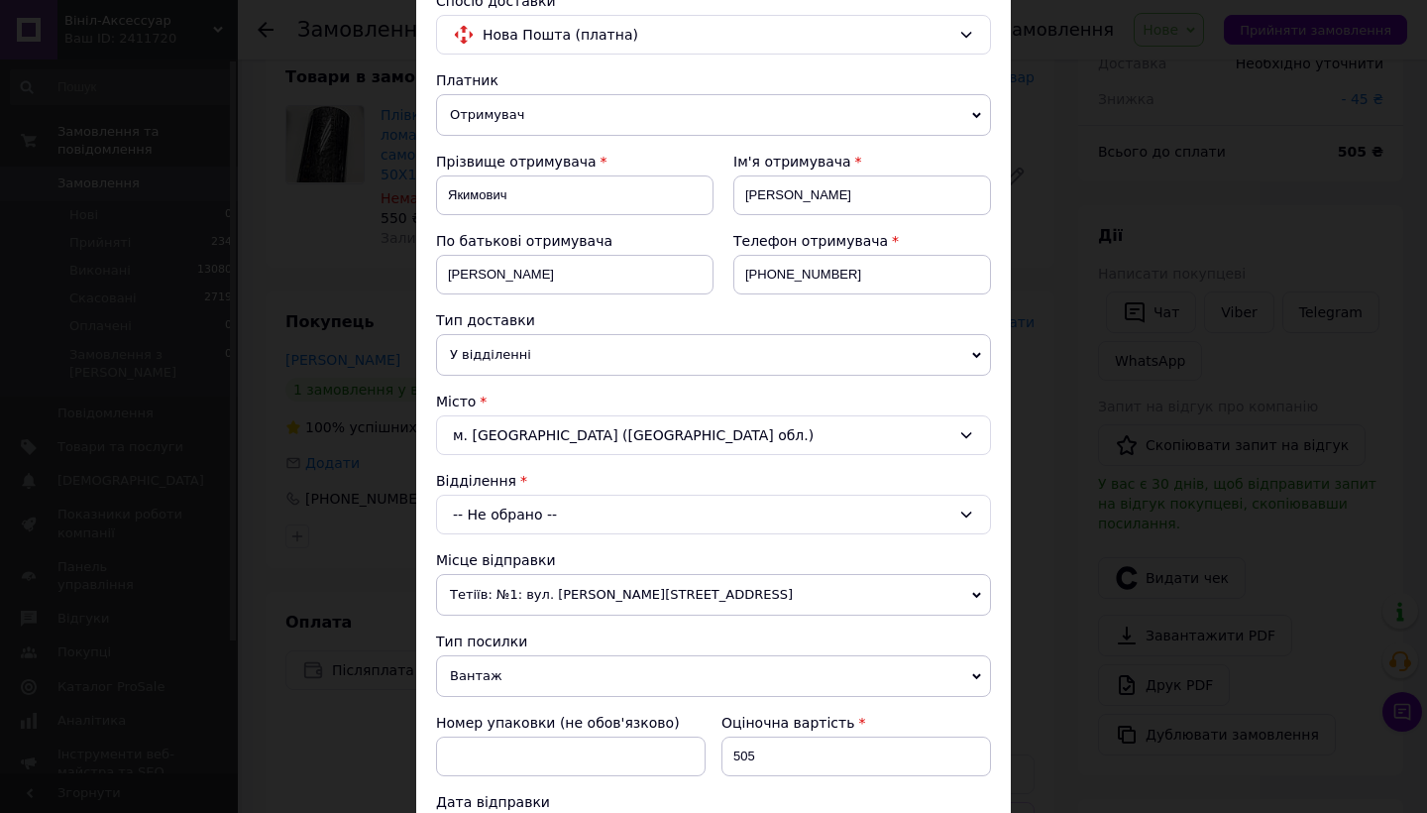
click at [565, 512] on div "-- Не обрано --" at bounding box center [713, 514] width 555 height 40
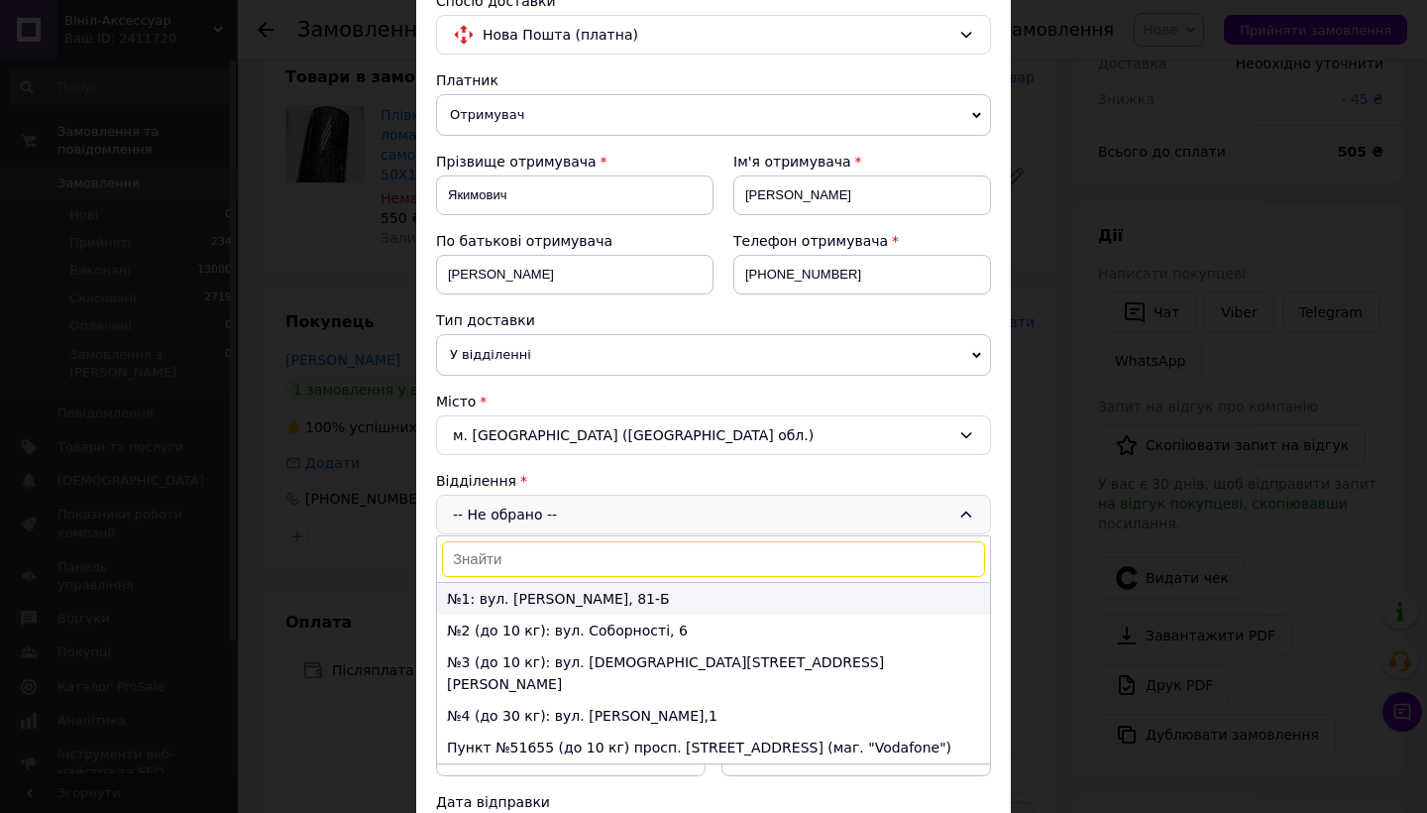
click at [506, 598] on li "№1: вул. [PERSON_NAME], 81-Б" at bounding box center [713, 599] width 553 height 32
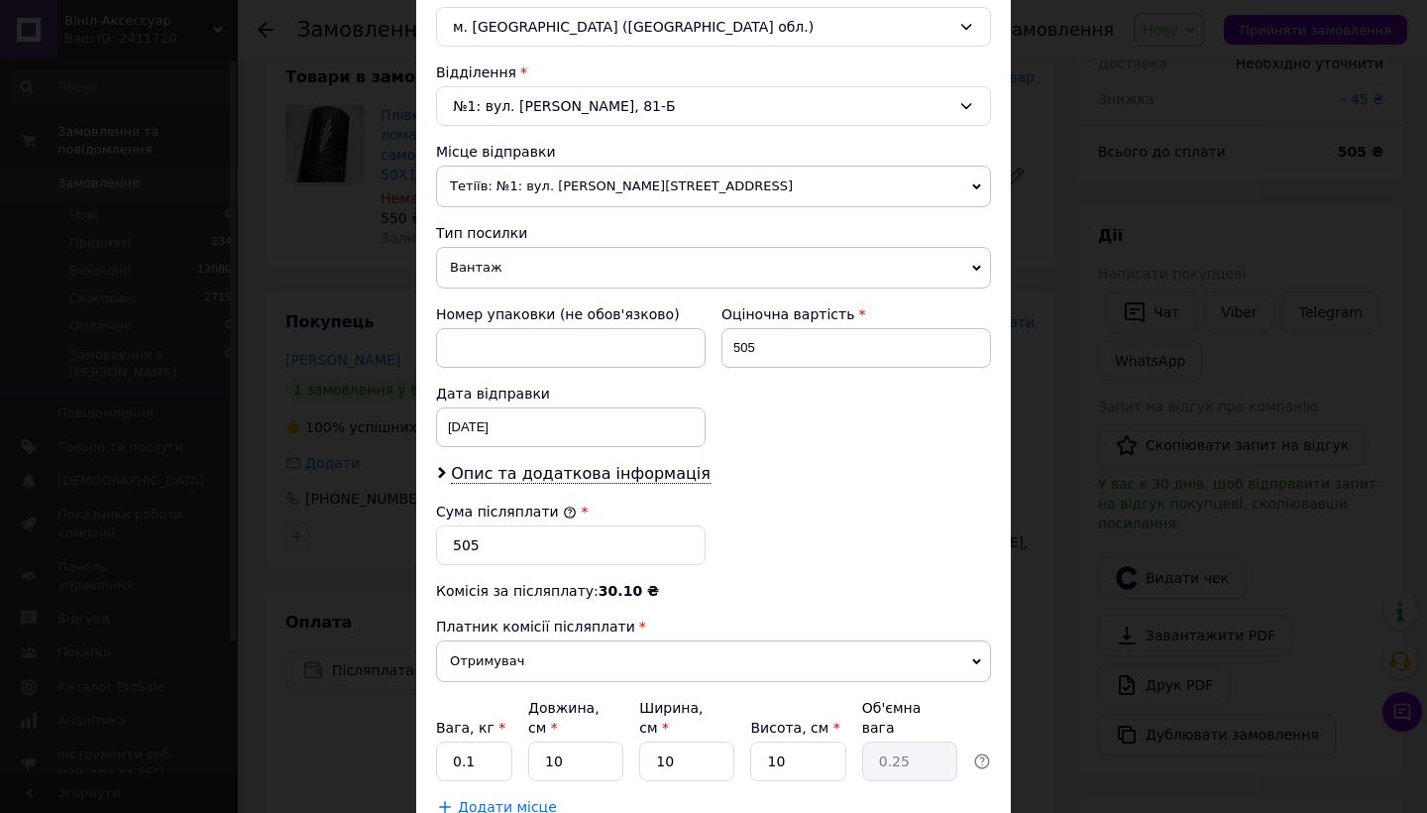
scroll to position [593, 0]
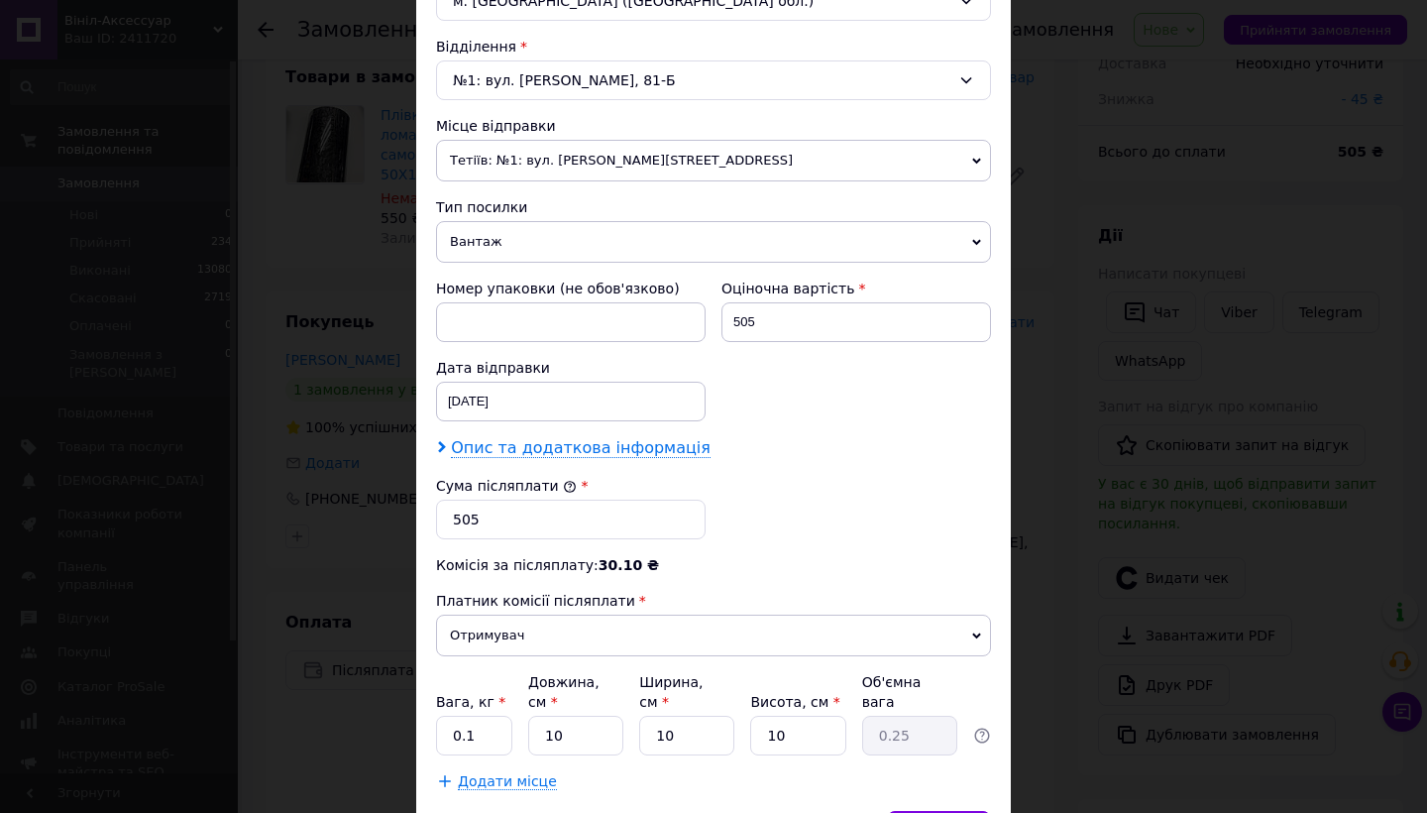
click at [553, 454] on span "Опис та додаткова інформація" at bounding box center [581, 448] width 260 height 20
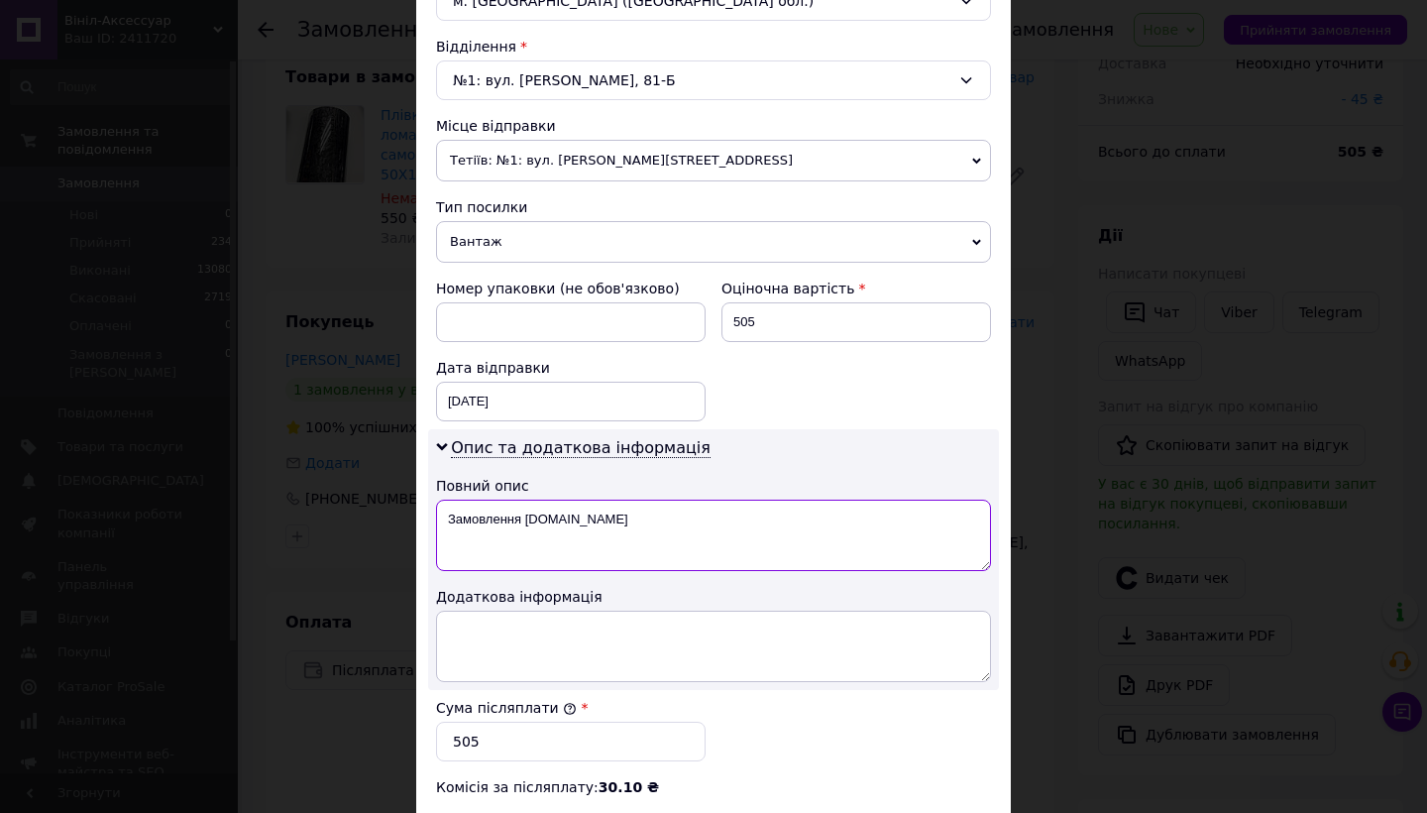
click at [604, 533] on textarea "Замовлення Prom.ua" at bounding box center [713, 534] width 555 height 71
type textarea "З"
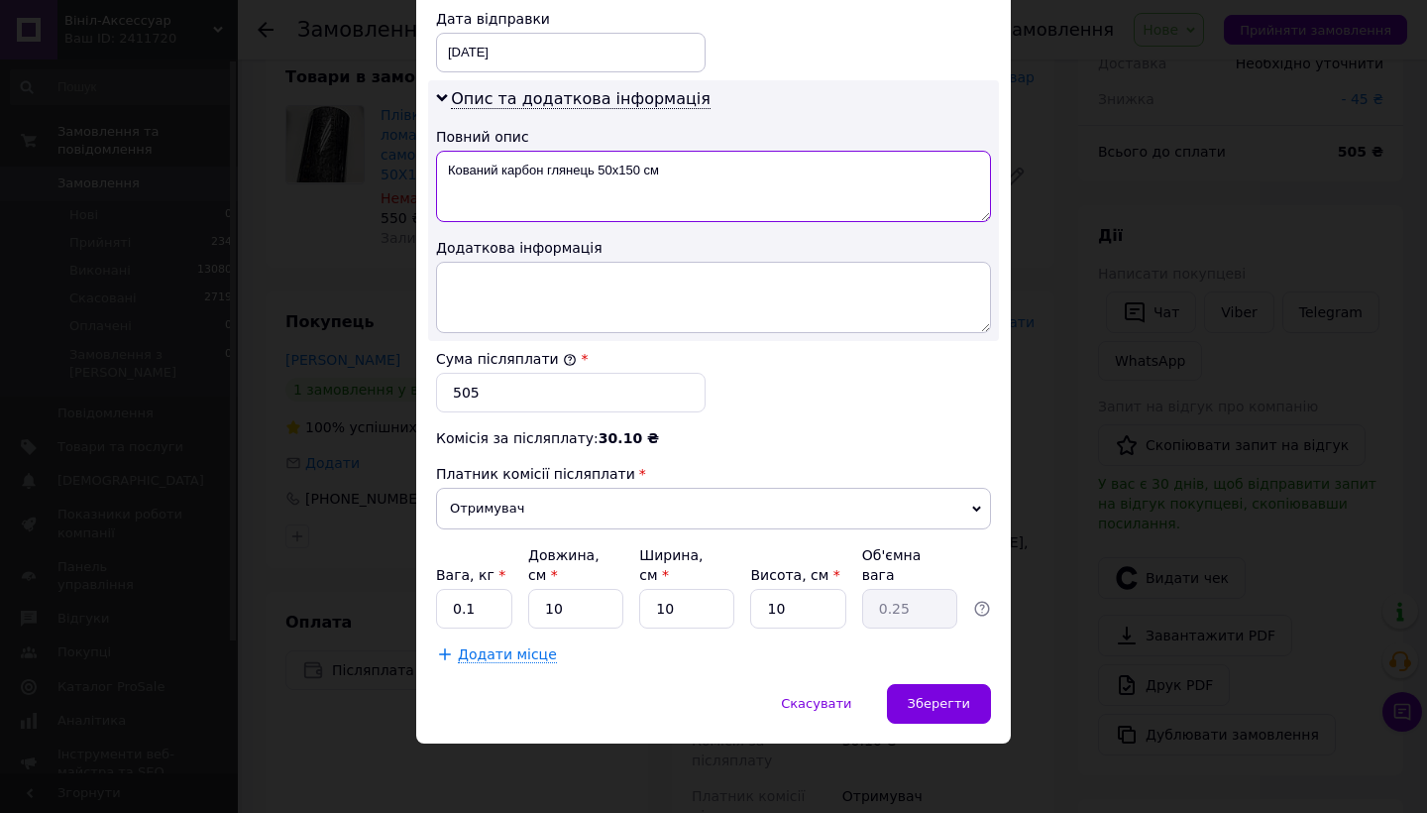
scroll to position [940, 0]
type textarea "Кований карбон глянець 50х150 см"
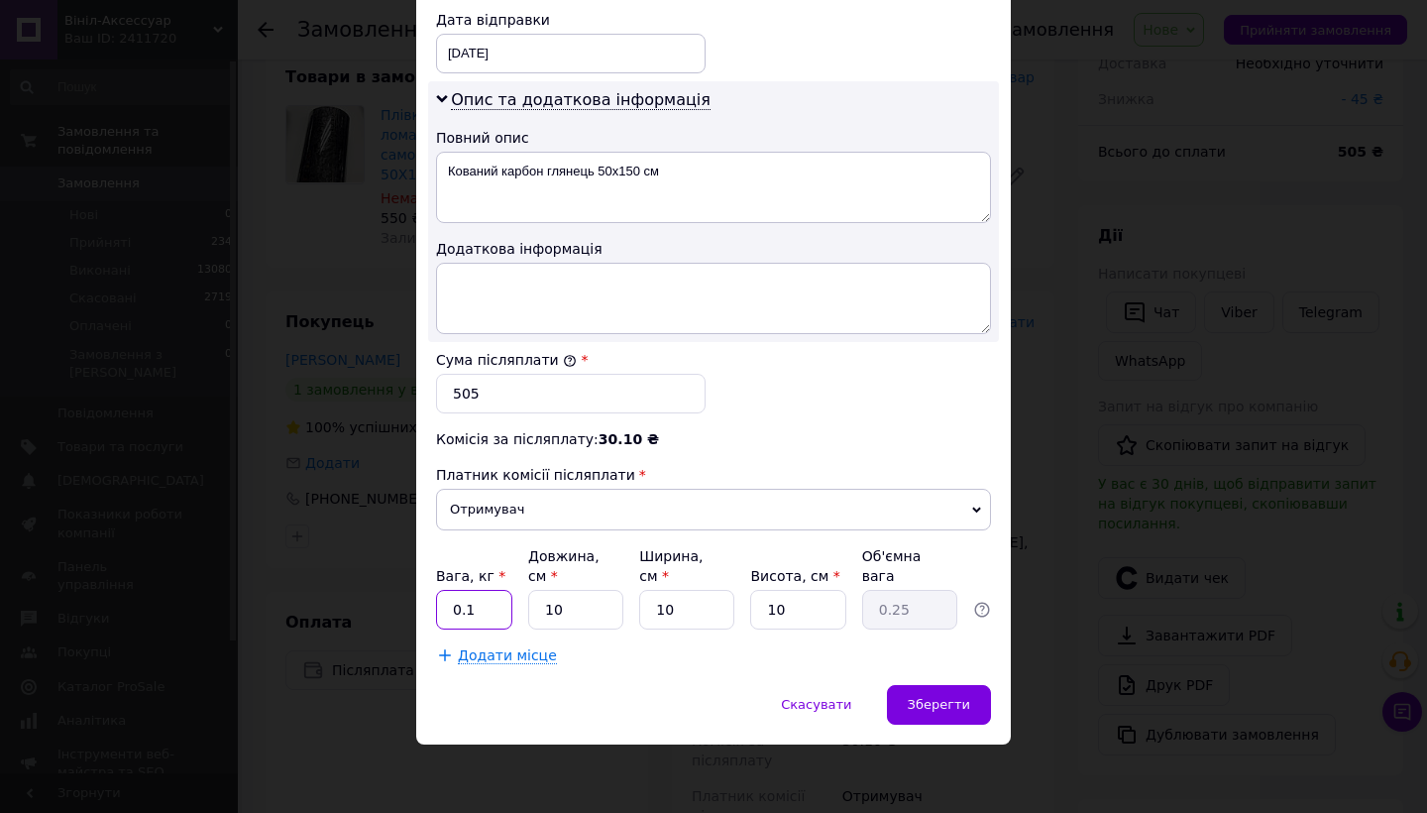
click at [483, 613] on input "0.1" at bounding box center [474, 610] width 76 height 40
type input "0"
type input "1"
type input "0.1"
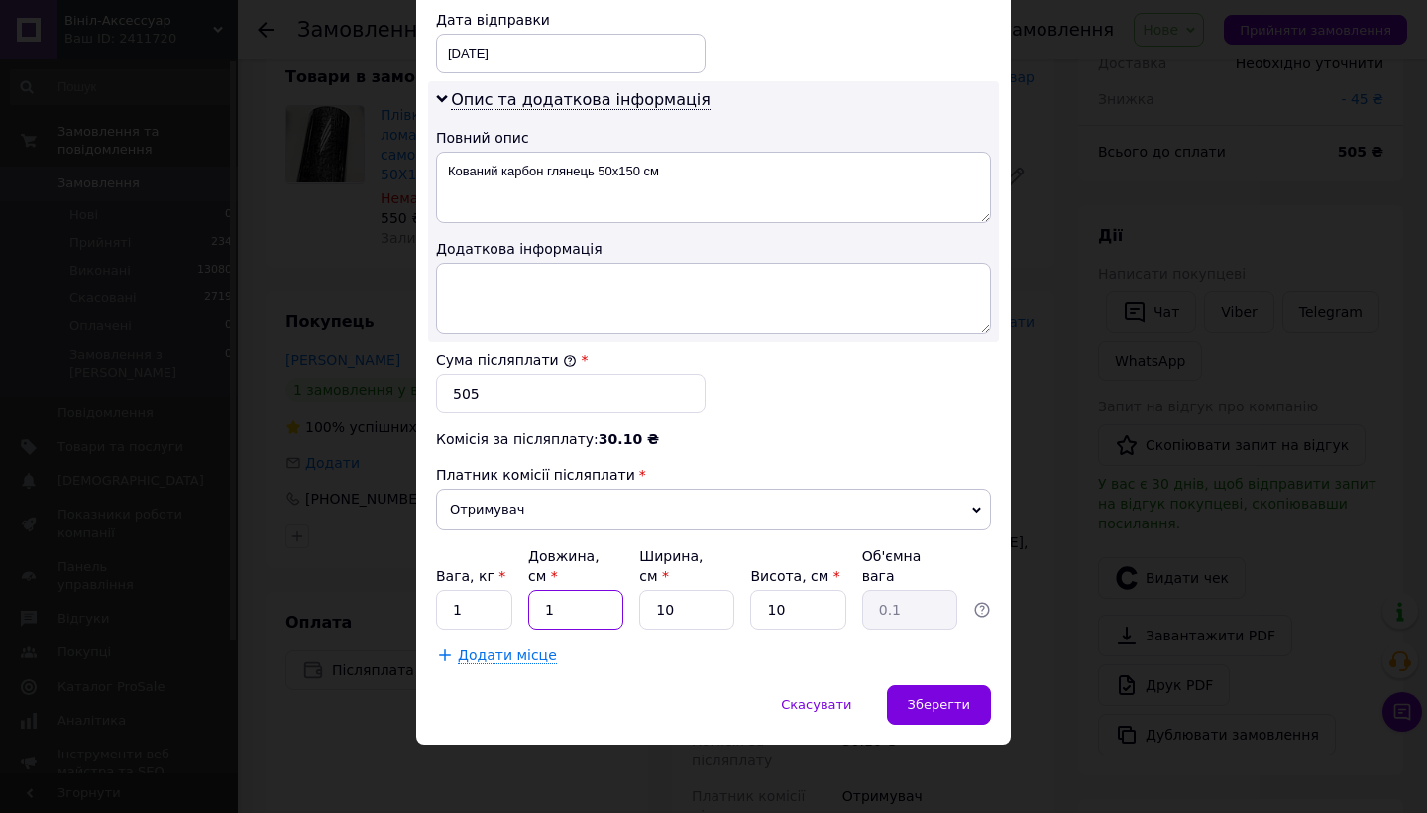
type input "10"
type input "0.25"
type input "1"
type input "0.1"
type input "10"
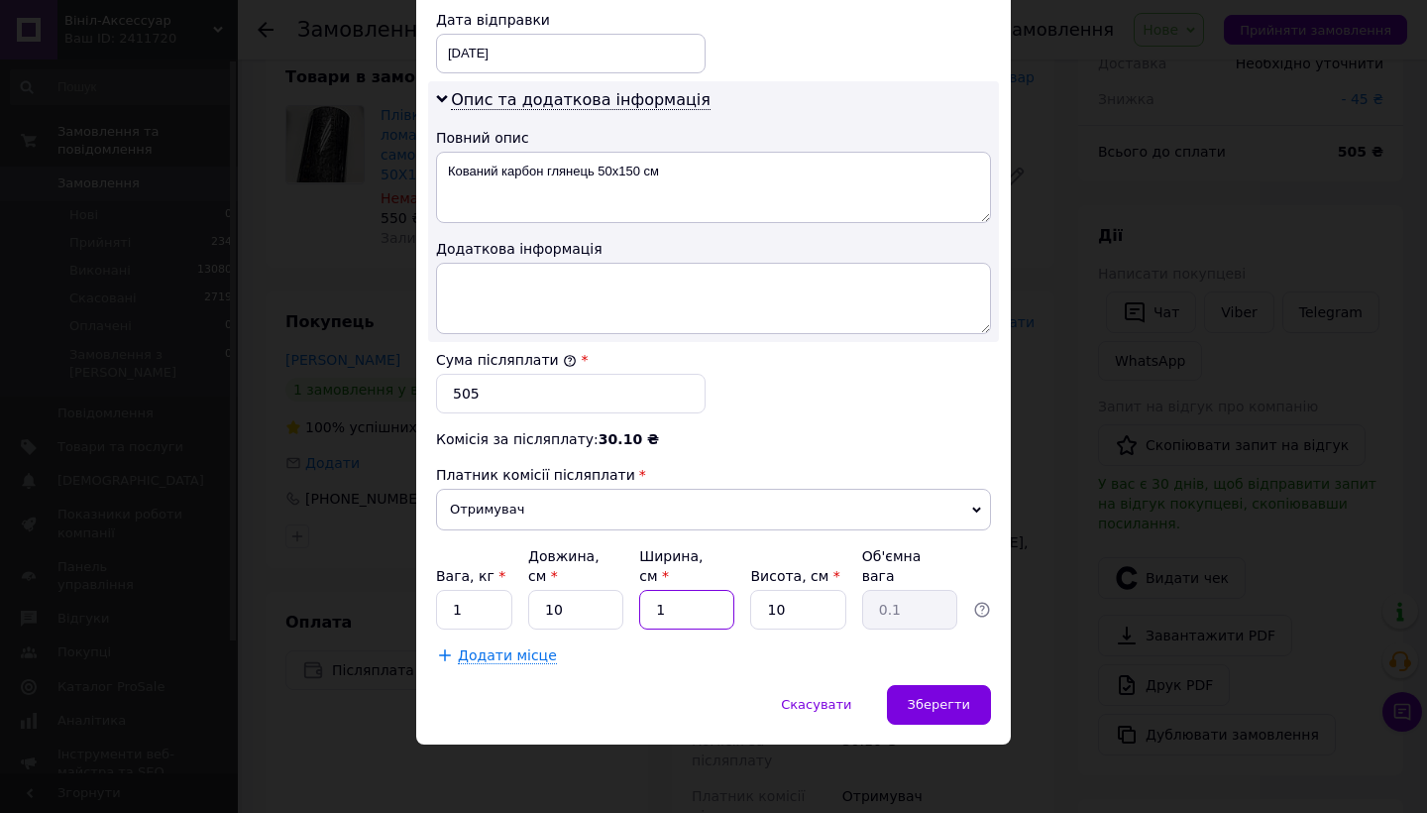
type input "0.25"
type input "1"
type input "0.1"
type input "10"
type input "0.25"
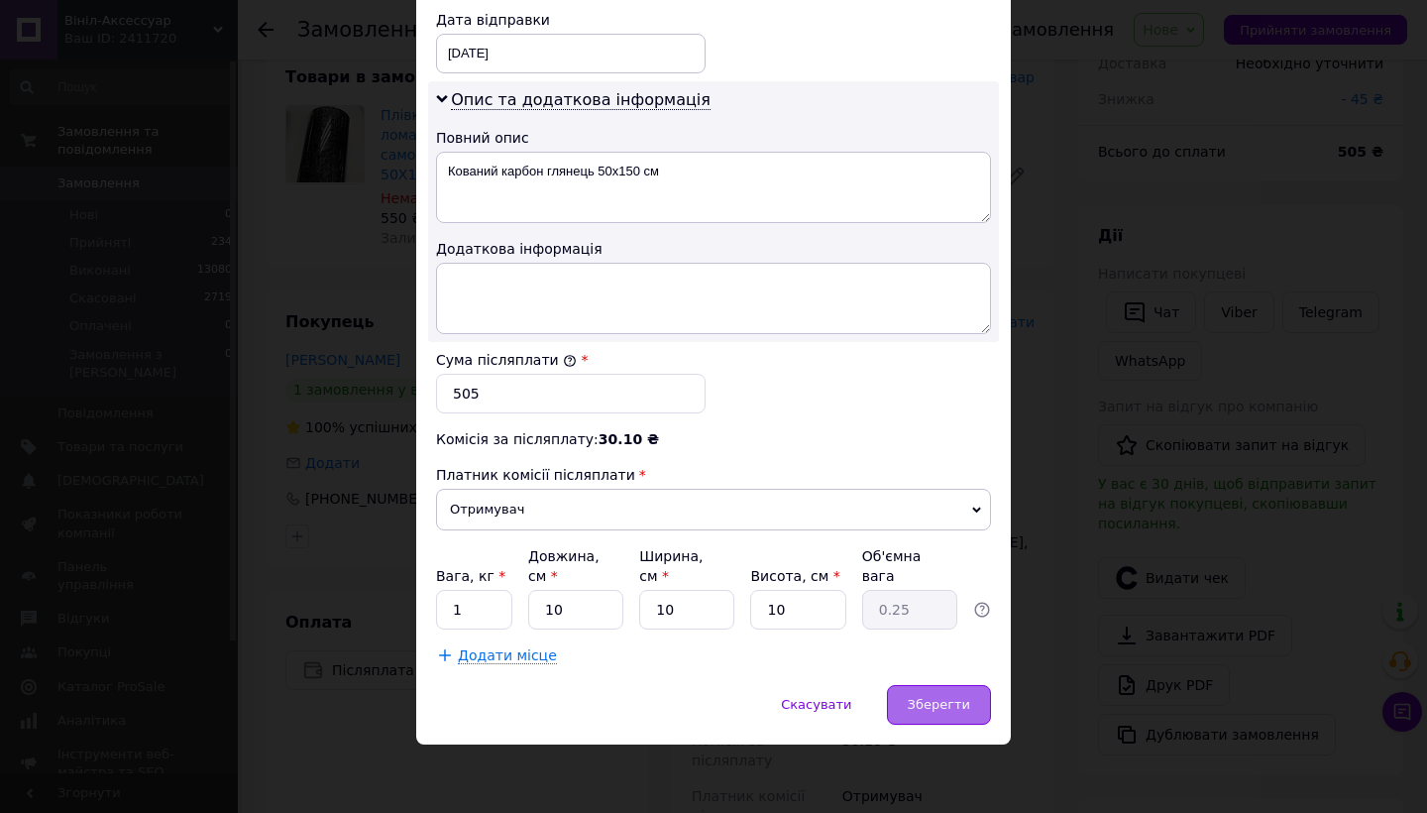
click at [948, 699] on span "Зберегти" at bounding box center [939, 704] width 62 height 15
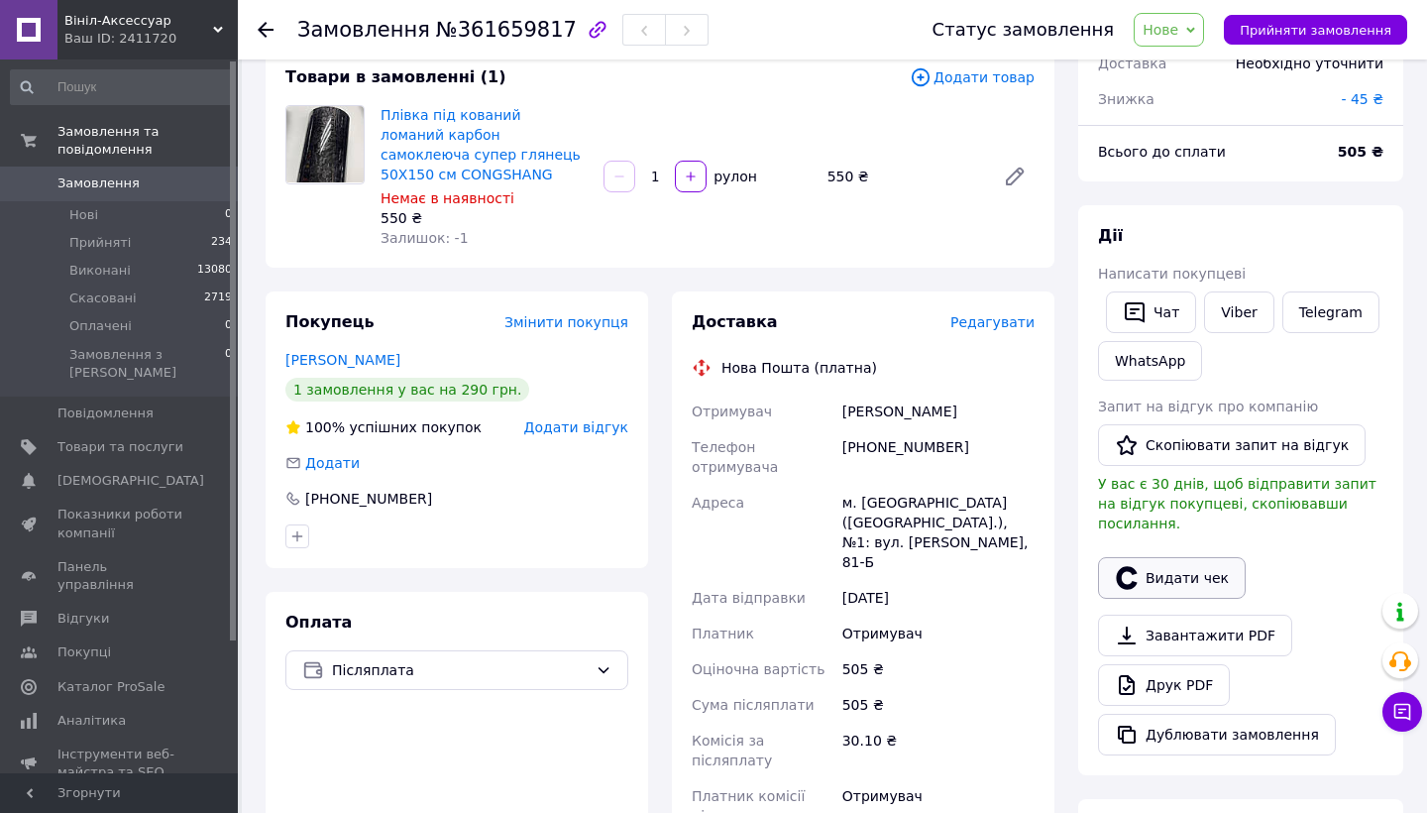
click at [1189, 557] on button "Видати чек" at bounding box center [1172, 578] width 148 height 42
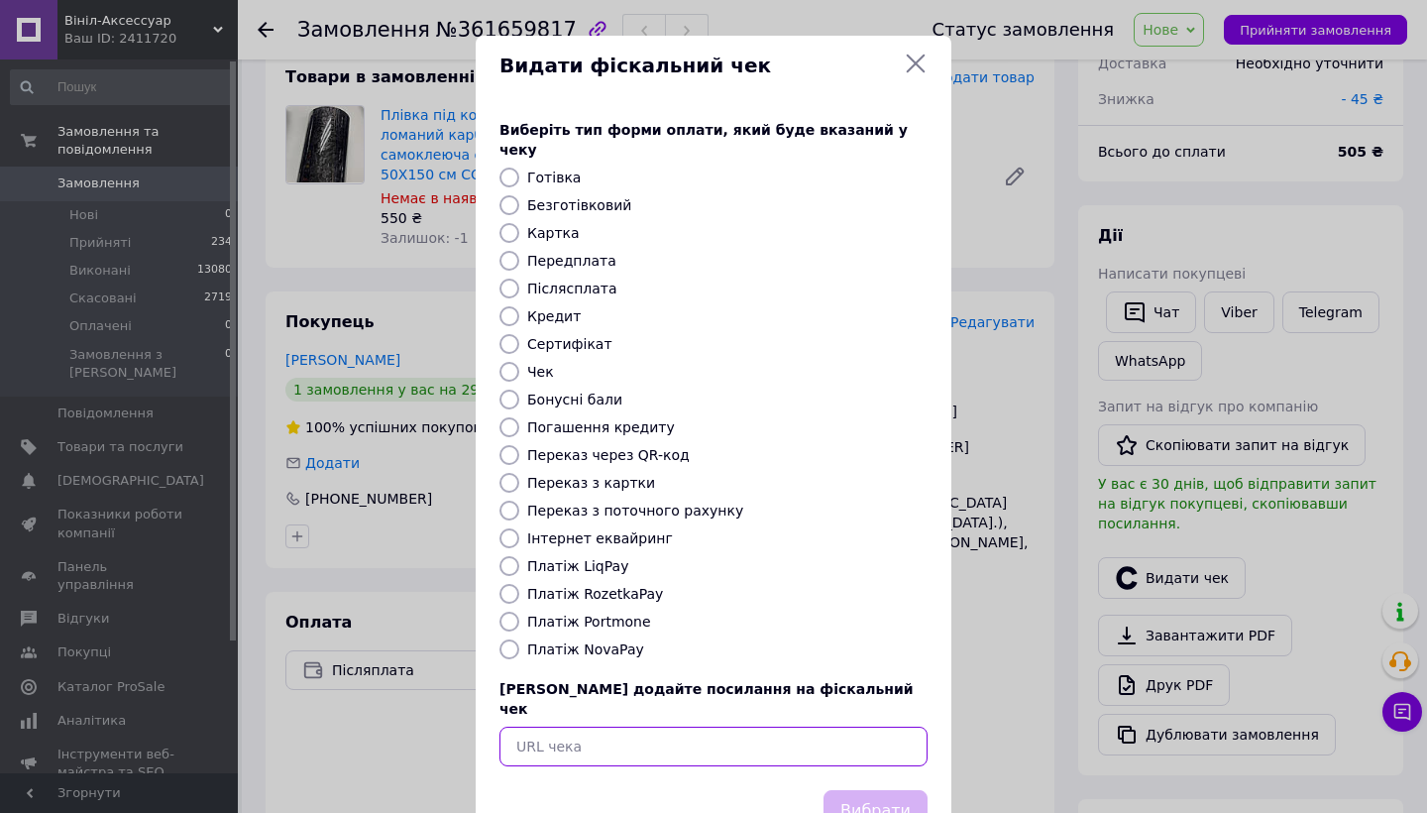
click at [646, 726] on input "text" at bounding box center [713, 746] width 428 height 40
paste input "[URL][DOMAIN_NAME]"
type input "[URL][DOMAIN_NAME]"
click at [859, 790] on button "Вибрати" at bounding box center [875, 811] width 104 height 43
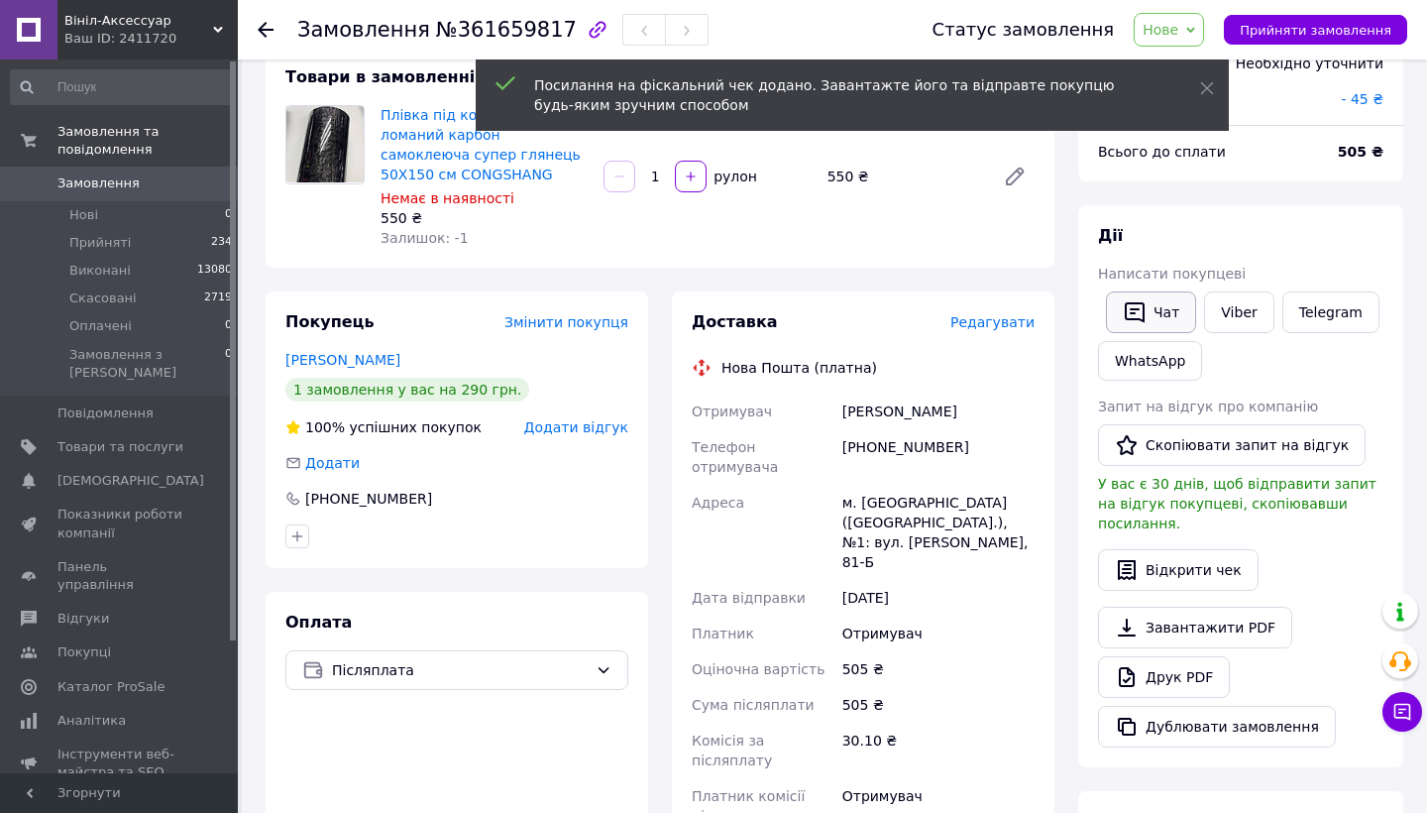
click at [1153, 312] on button "Чат" at bounding box center [1151, 312] width 90 height 42
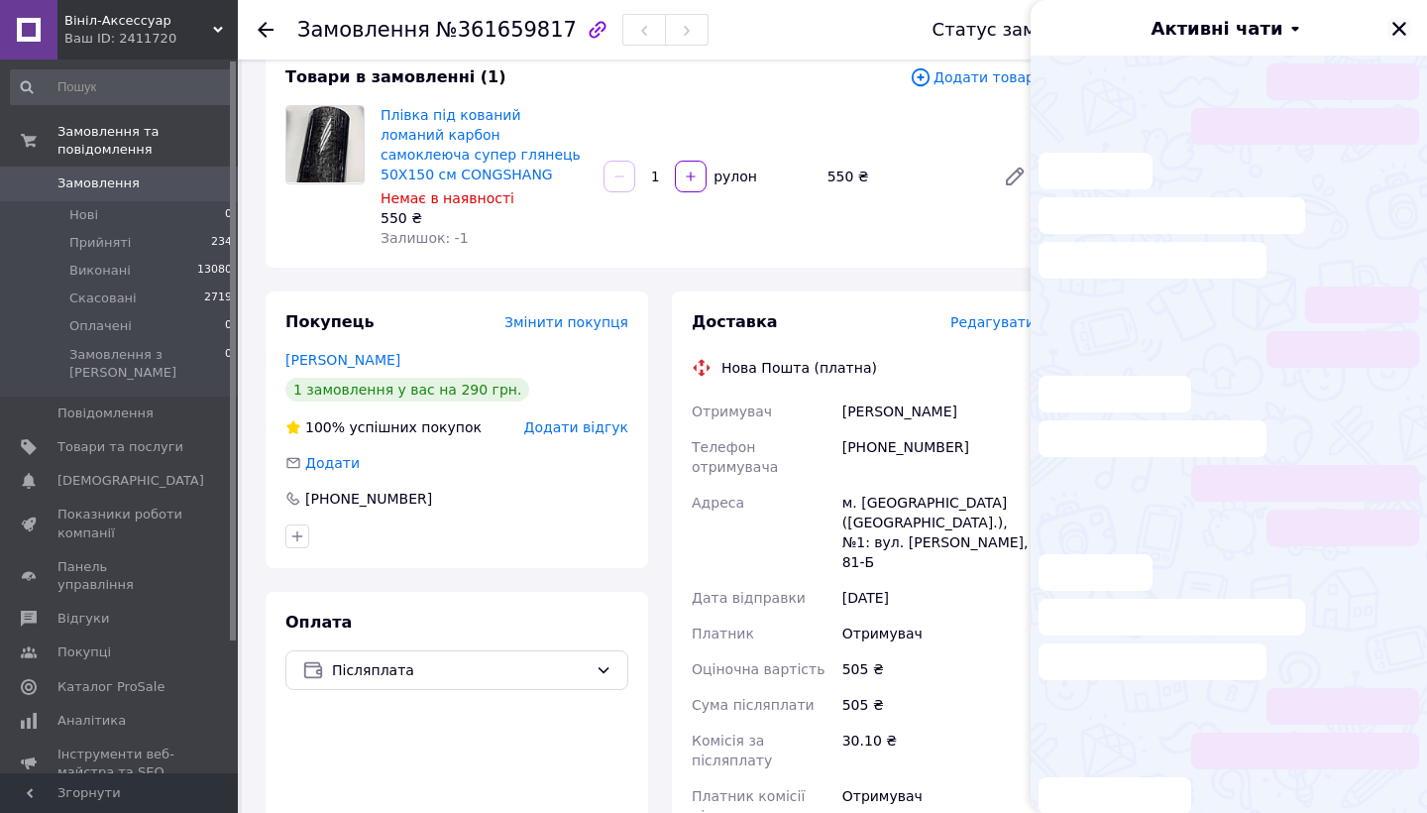
click at [1395, 33] on icon "Закрити" at bounding box center [1399, 29] width 14 height 14
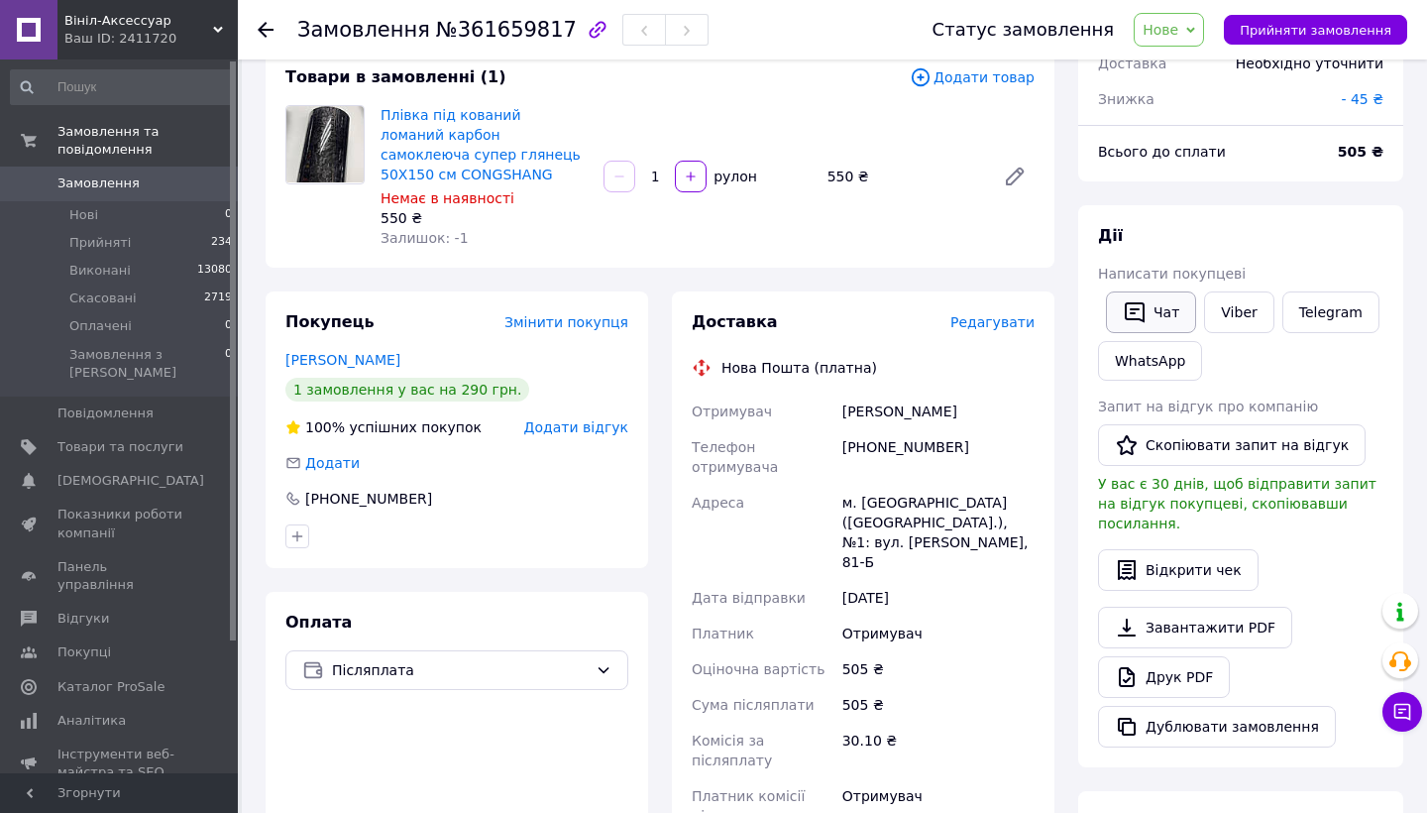
click at [1149, 318] on button "Чат" at bounding box center [1151, 312] width 90 height 42
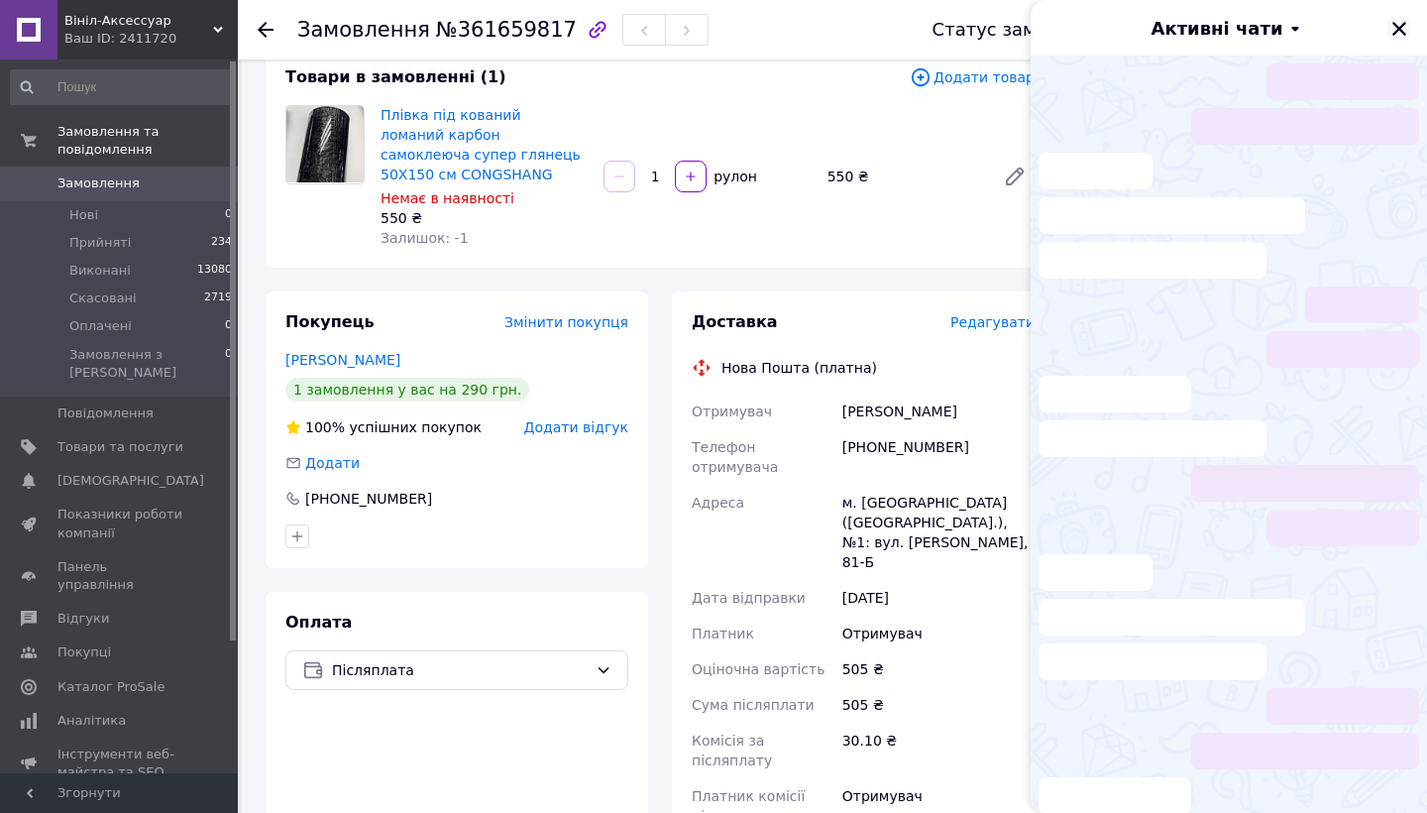
click at [1402, 29] on icon "Закрити" at bounding box center [1399, 29] width 18 height 18
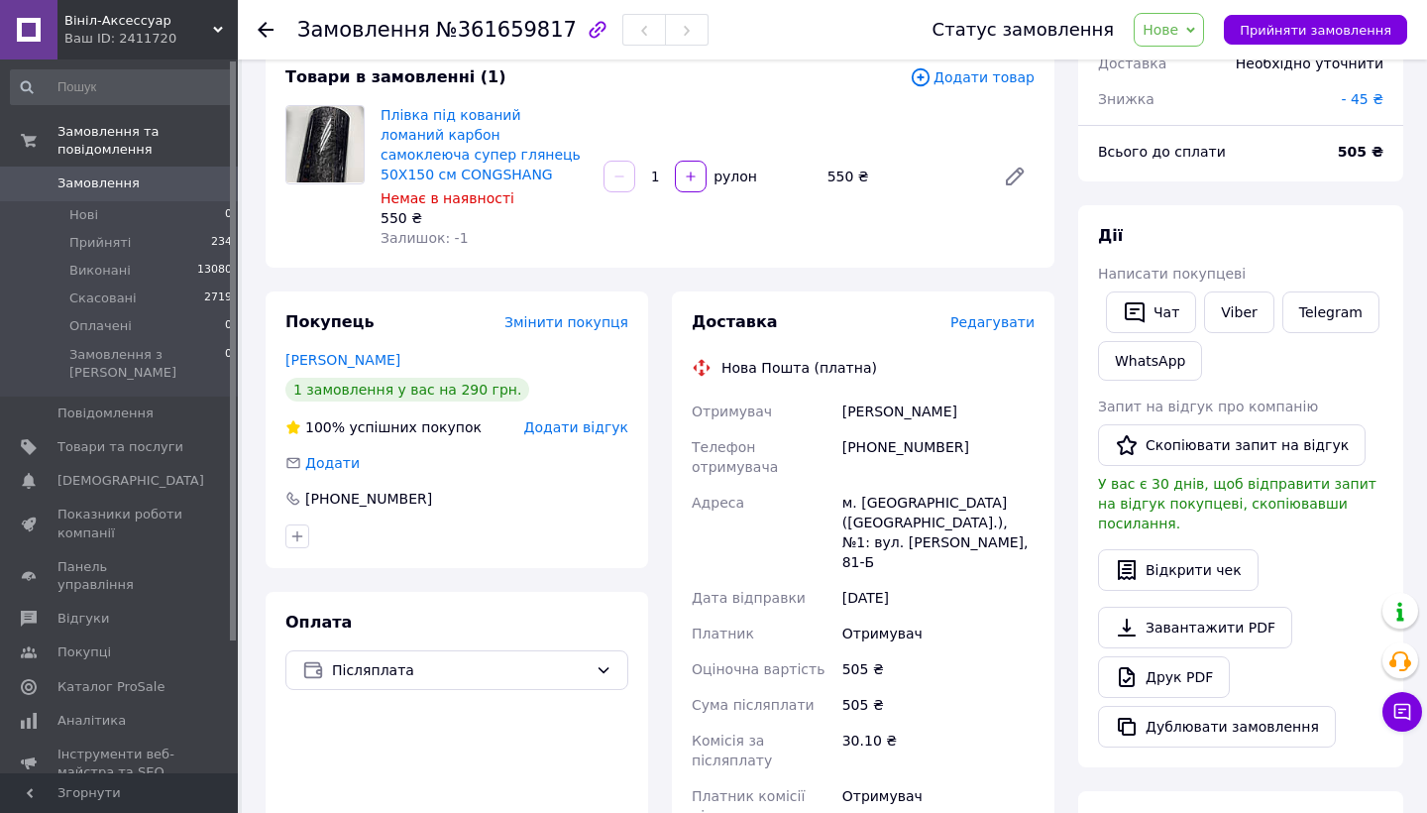
click at [1010, 311] on div "Доставка Редагувати" at bounding box center [863, 322] width 343 height 23
click at [985, 329] on span "Редагувати" at bounding box center [992, 322] width 84 height 16
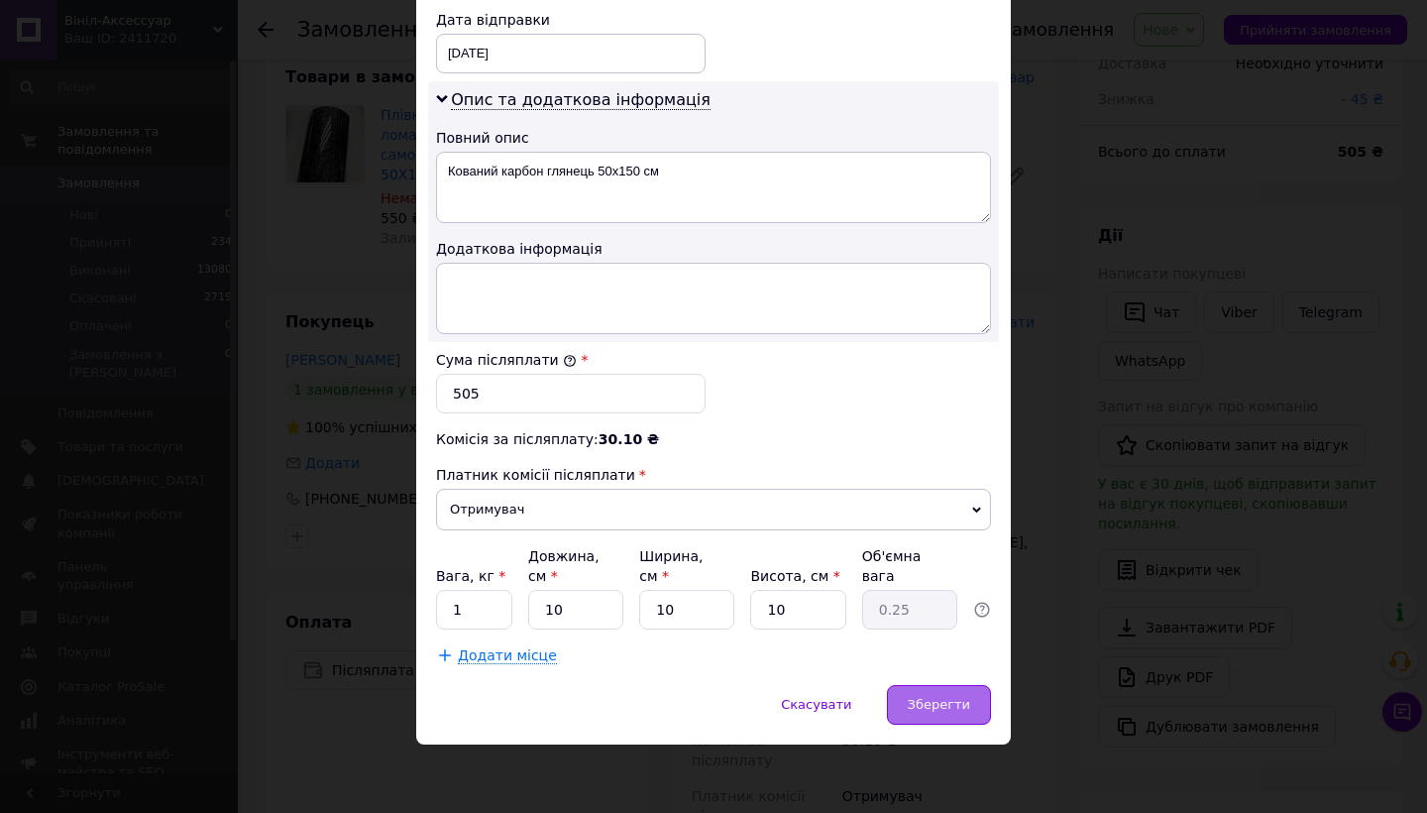
click at [945, 703] on span "Зберегти" at bounding box center [939, 704] width 62 height 15
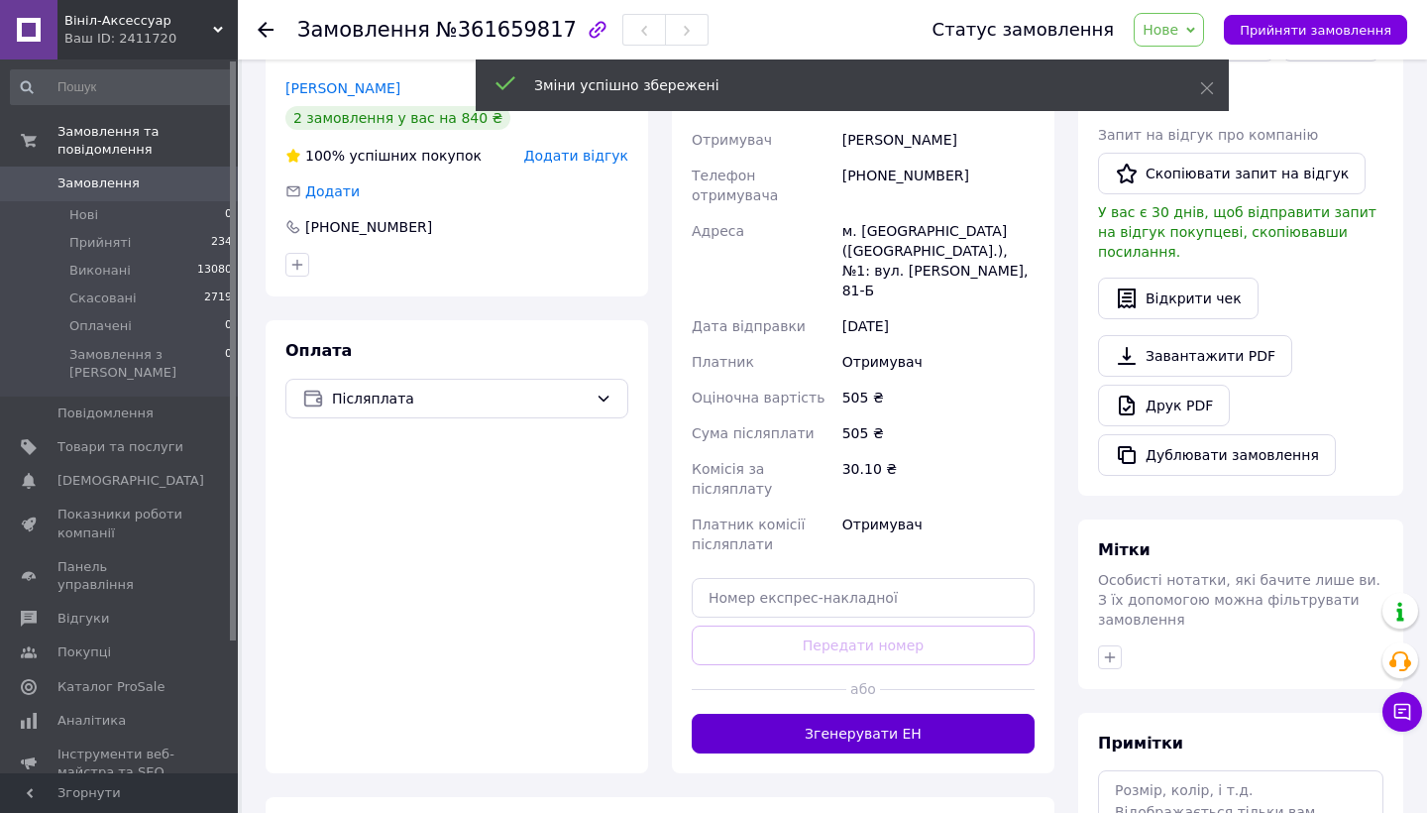
scroll to position [457, 0]
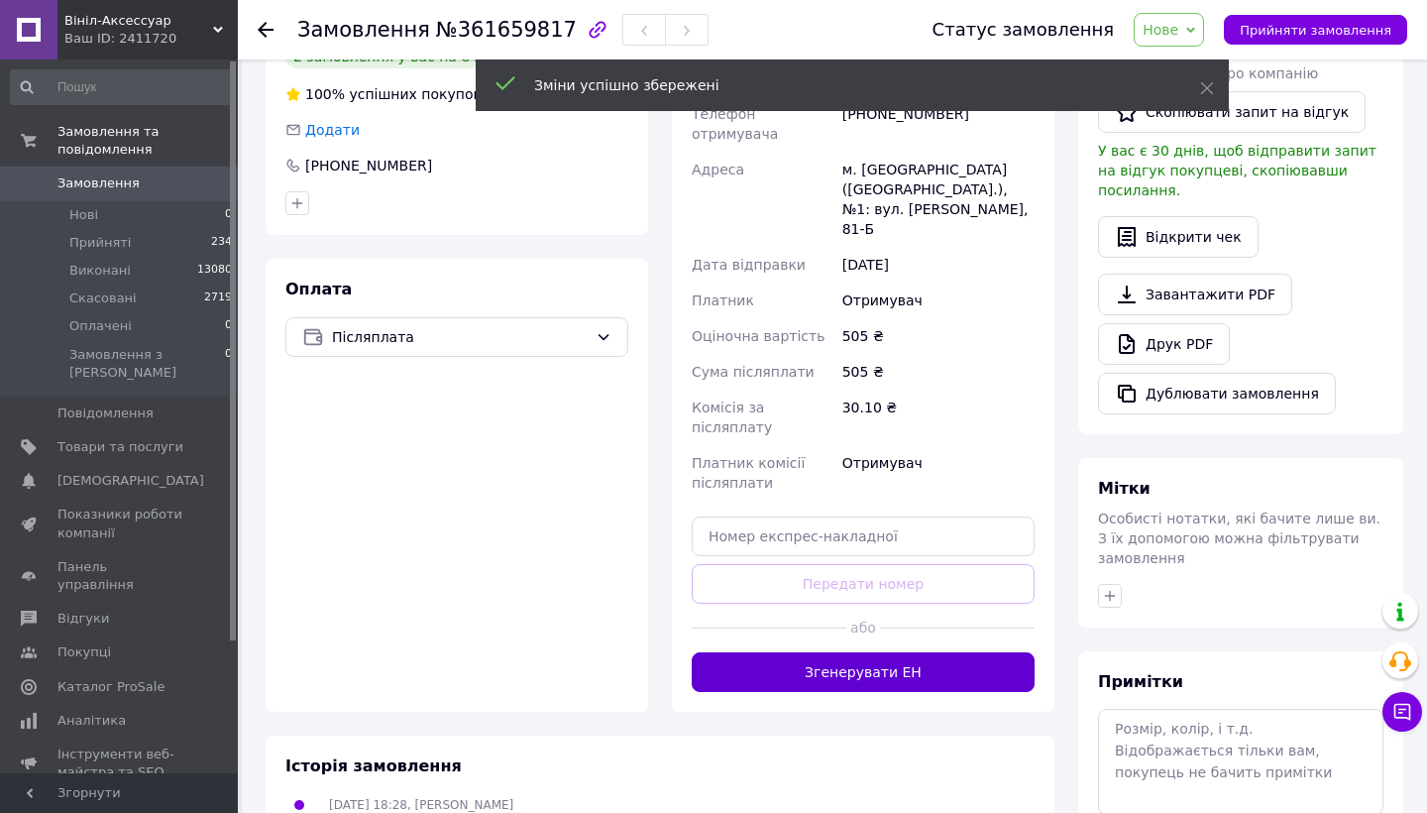
click at [862, 652] on button "Згенерувати ЕН" at bounding box center [863, 672] width 343 height 40
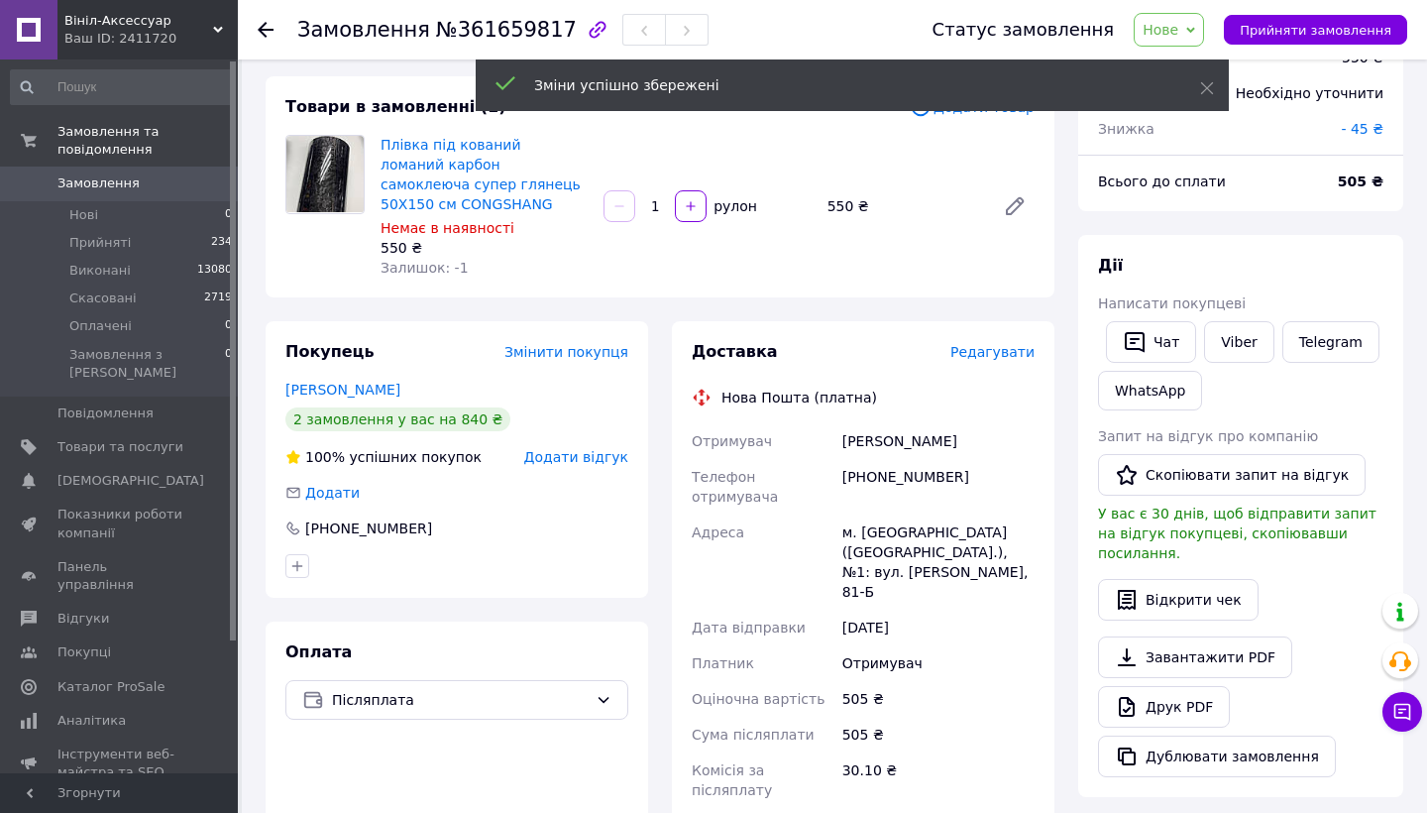
scroll to position [93, 0]
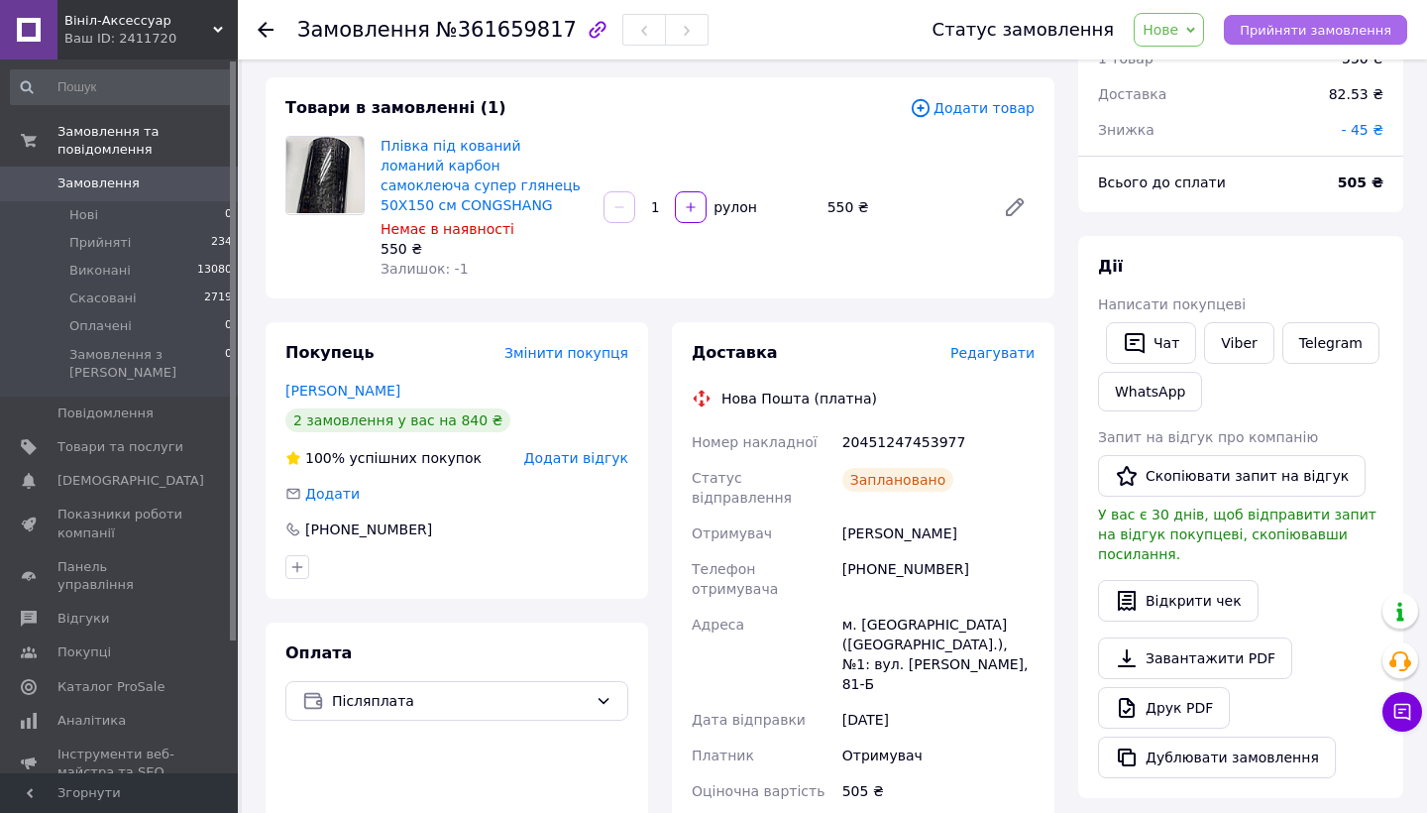
click at [1327, 37] on span "Прийняти замовлення" at bounding box center [1316, 30] width 152 height 15
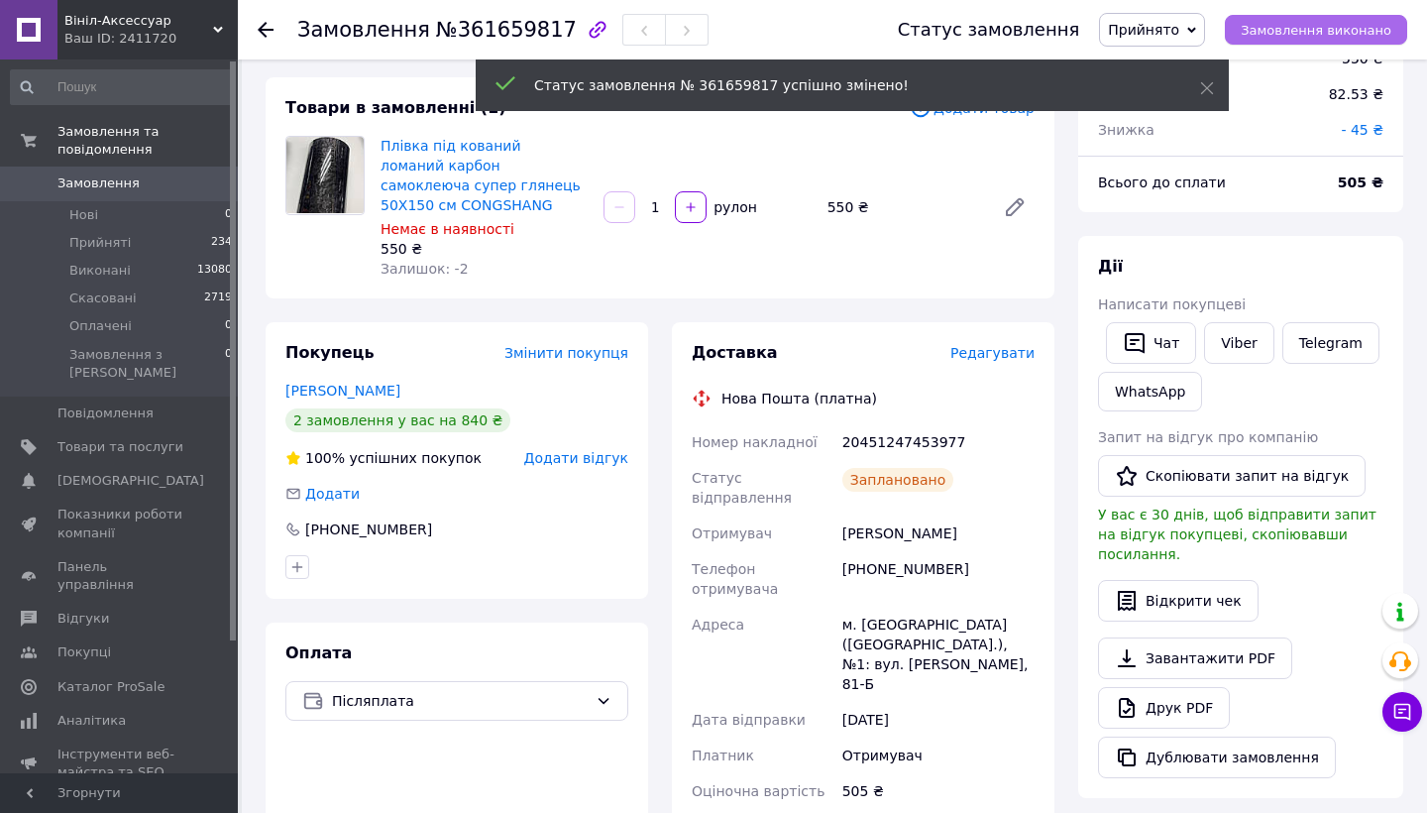
click at [1327, 37] on span "Замовлення виконано" at bounding box center [1316, 30] width 151 height 15
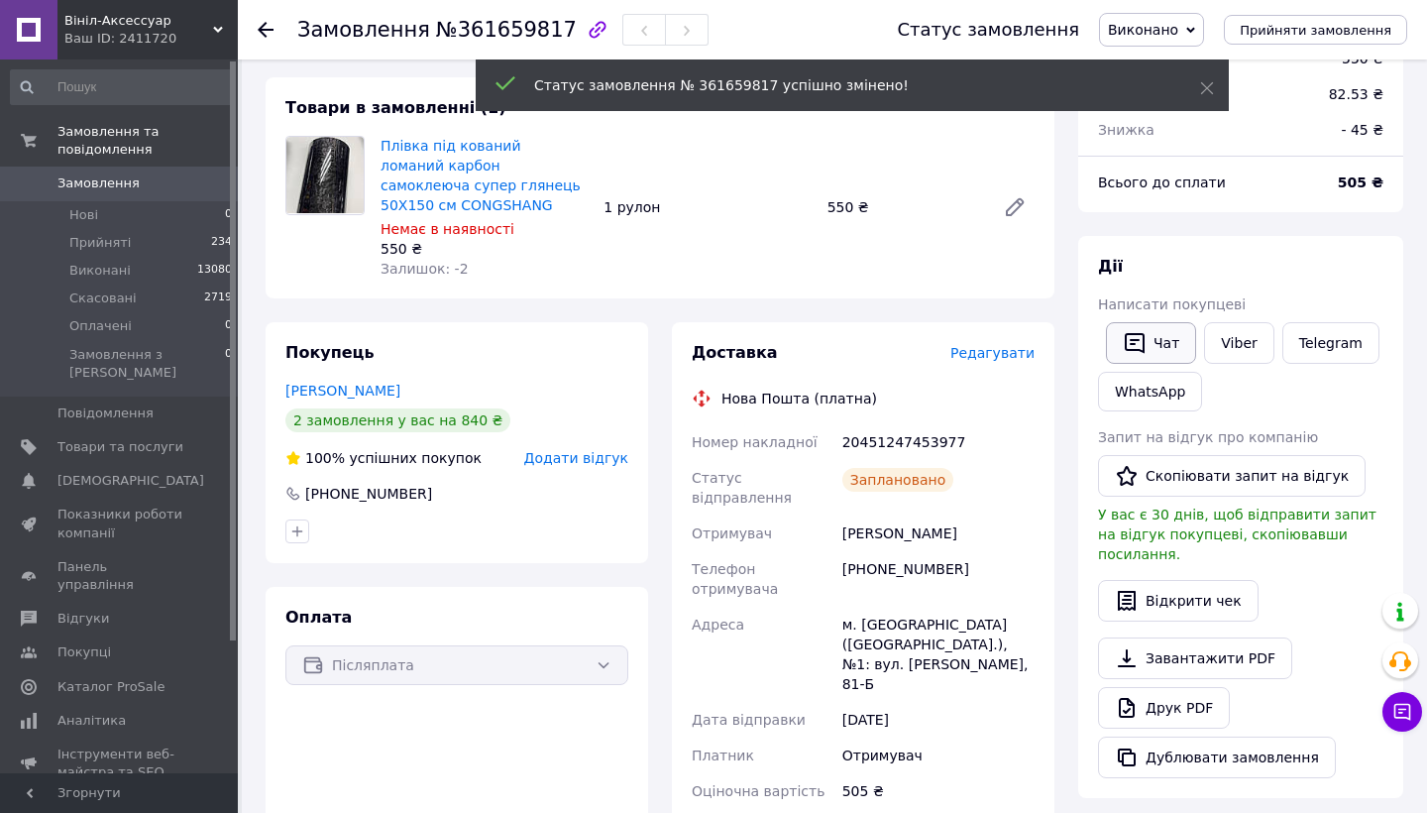
click at [1159, 338] on button "Чат" at bounding box center [1151, 343] width 90 height 42
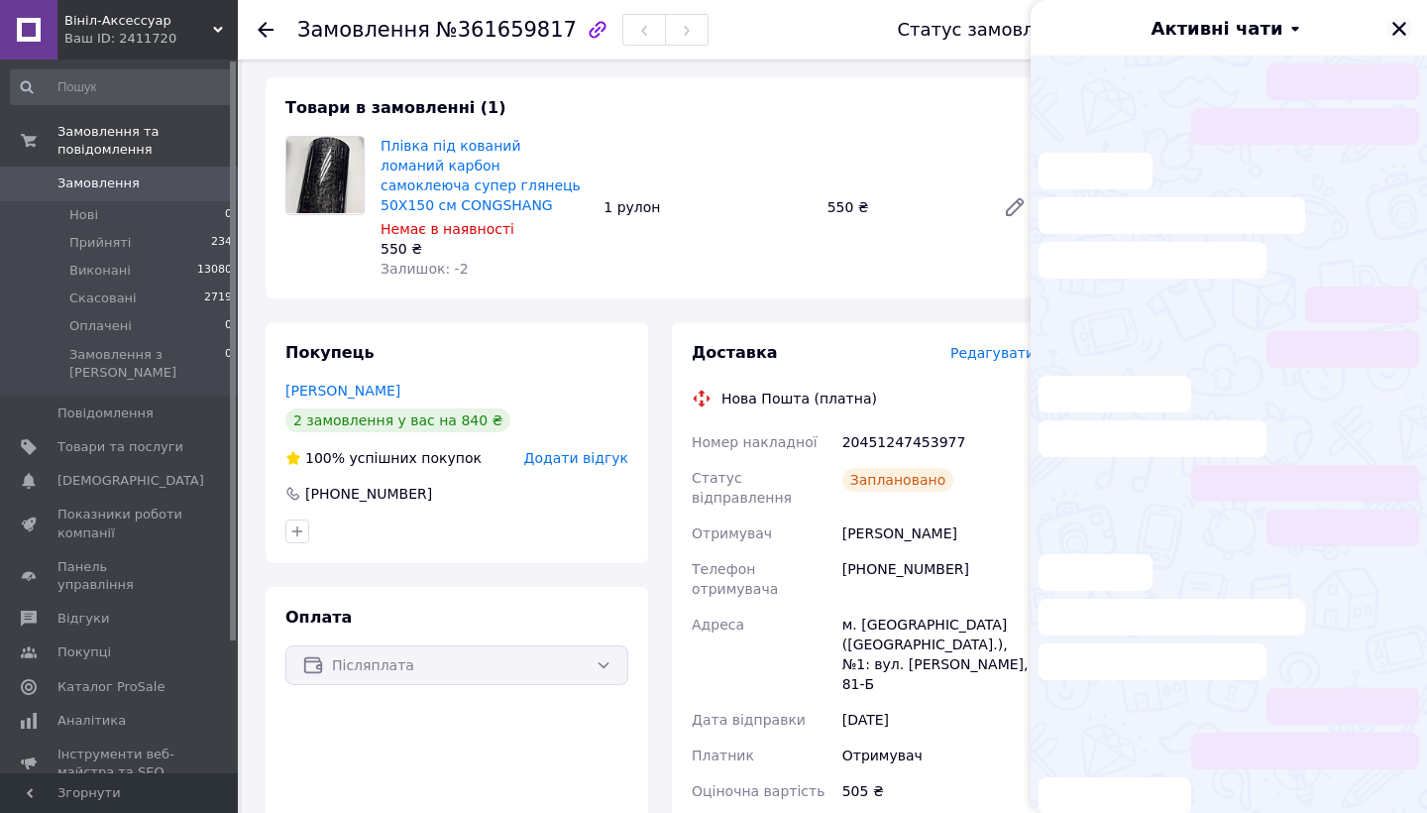
click at [1395, 21] on icon "Закрити" at bounding box center [1399, 29] width 18 height 18
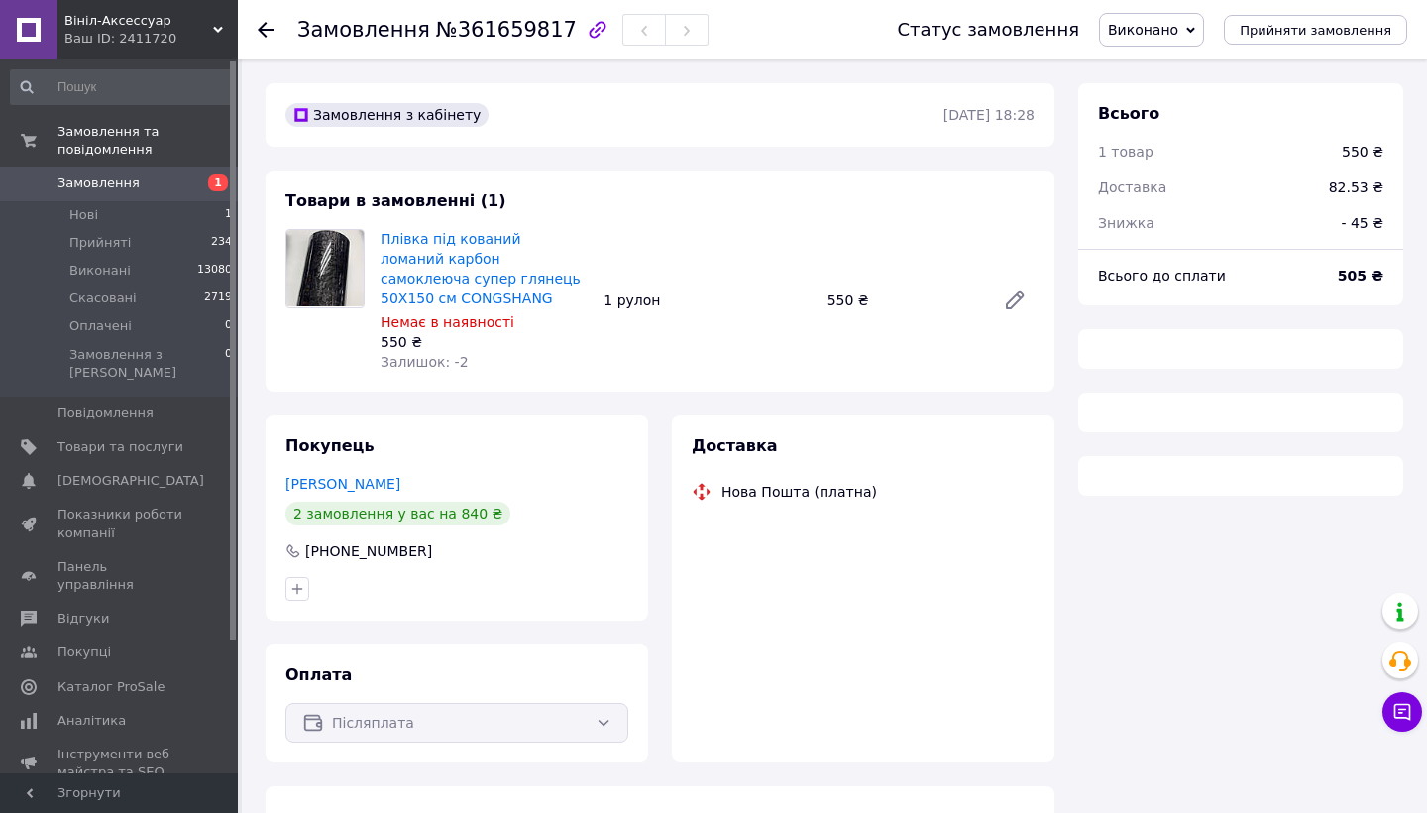
scroll to position [34, 0]
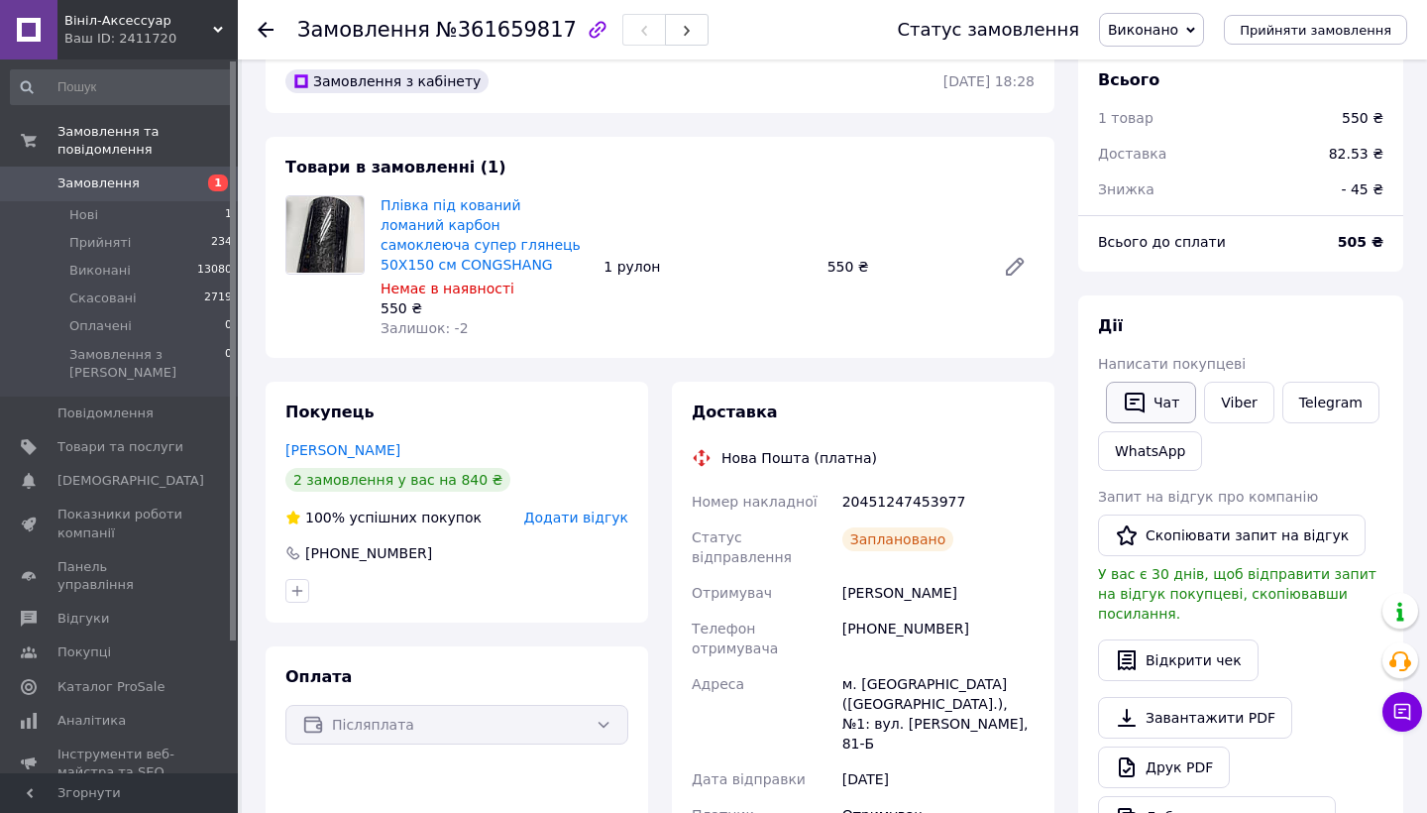
click at [1162, 406] on button "Чат" at bounding box center [1151, 402] width 90 height 42
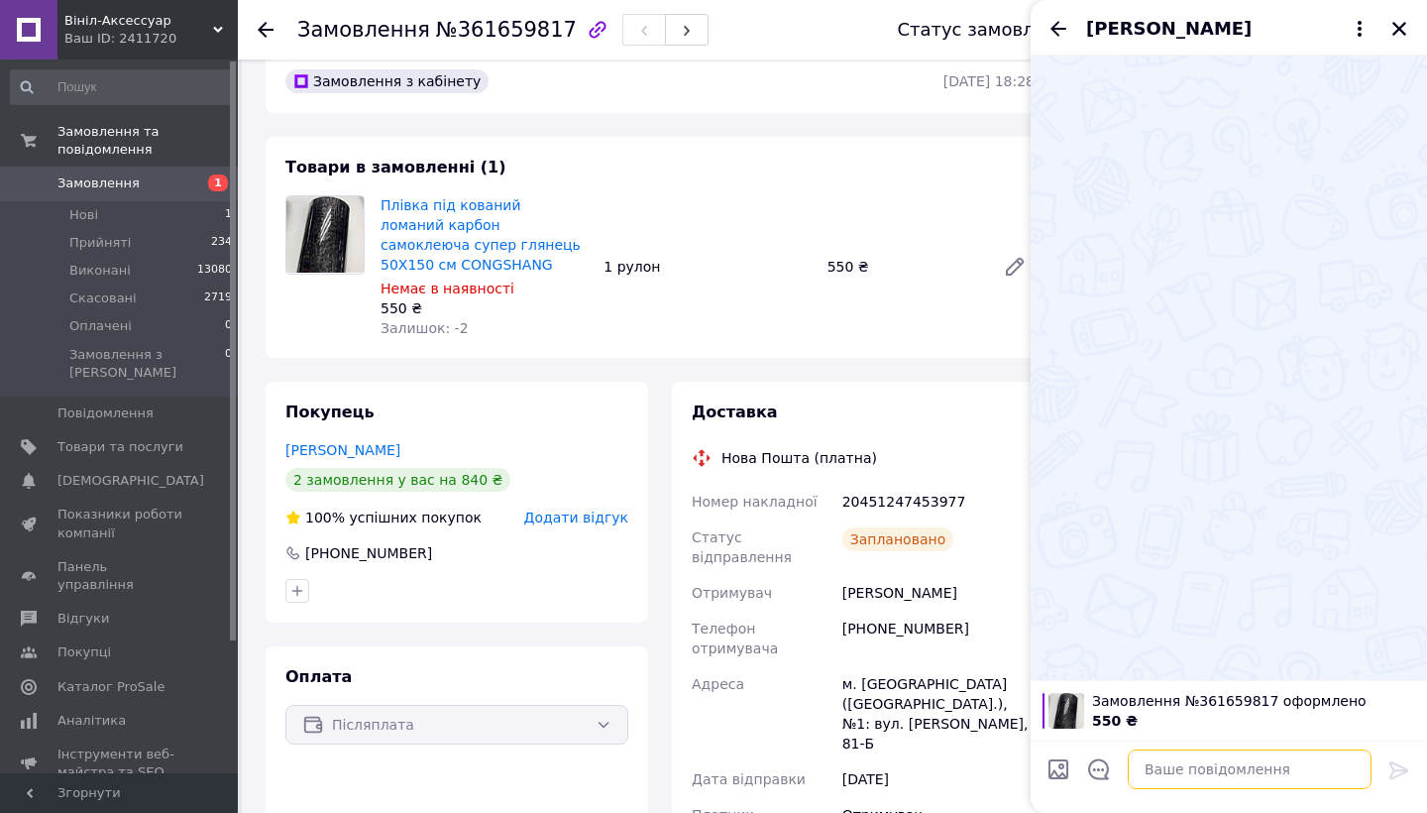
click at [1179, 778] on textarea at bounding box center [1250, 769] width 244 height 40
paste textarea "[URL][DOMAIN_NAME]"
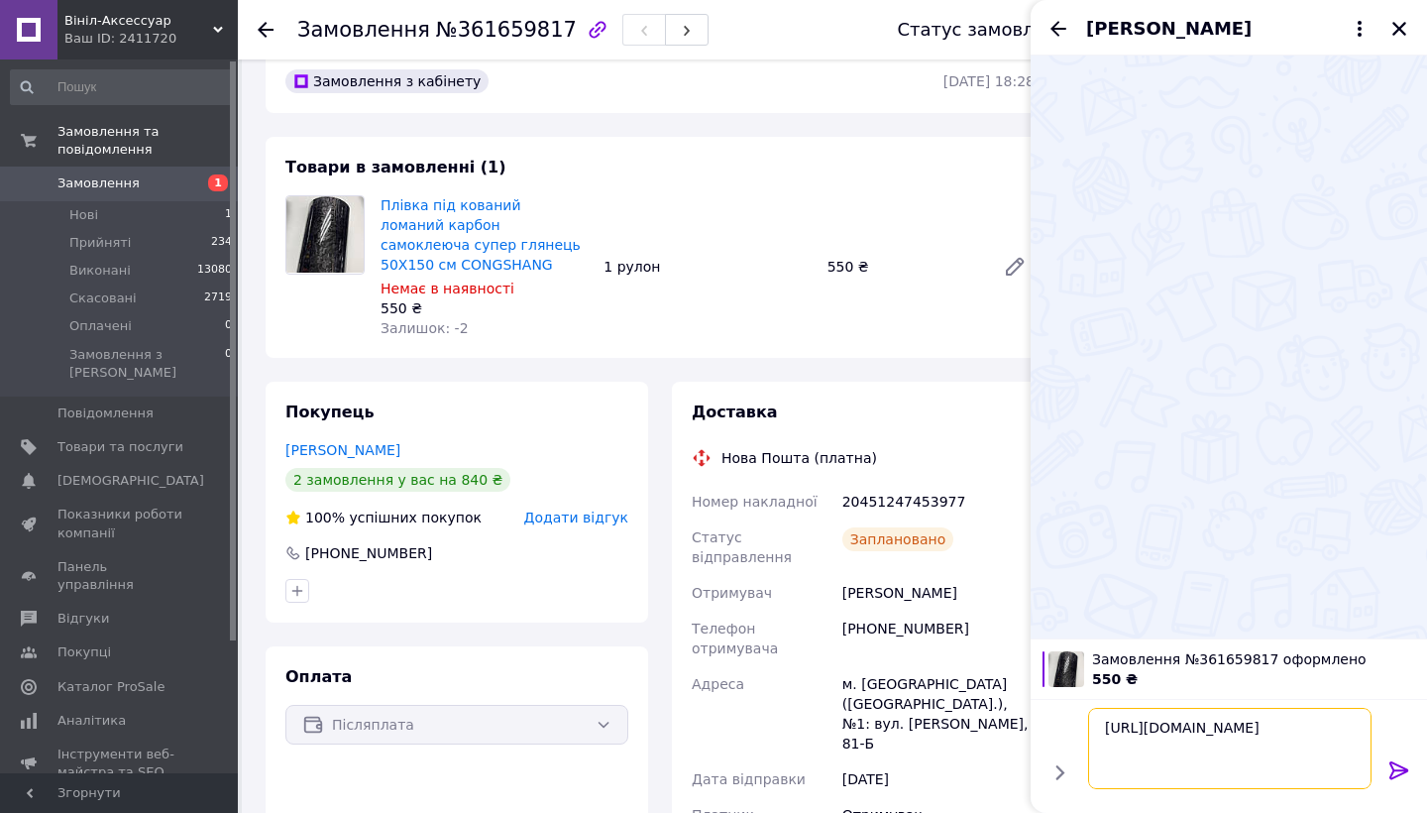
type textarea "[URL][DOMAIN_NAME]"
click at [1386, 773] on div at bounding box center [1399, 773] width 40 height 47
click at [1392, 773] on icon at bounding box center [1398, 770] width 19 height 18
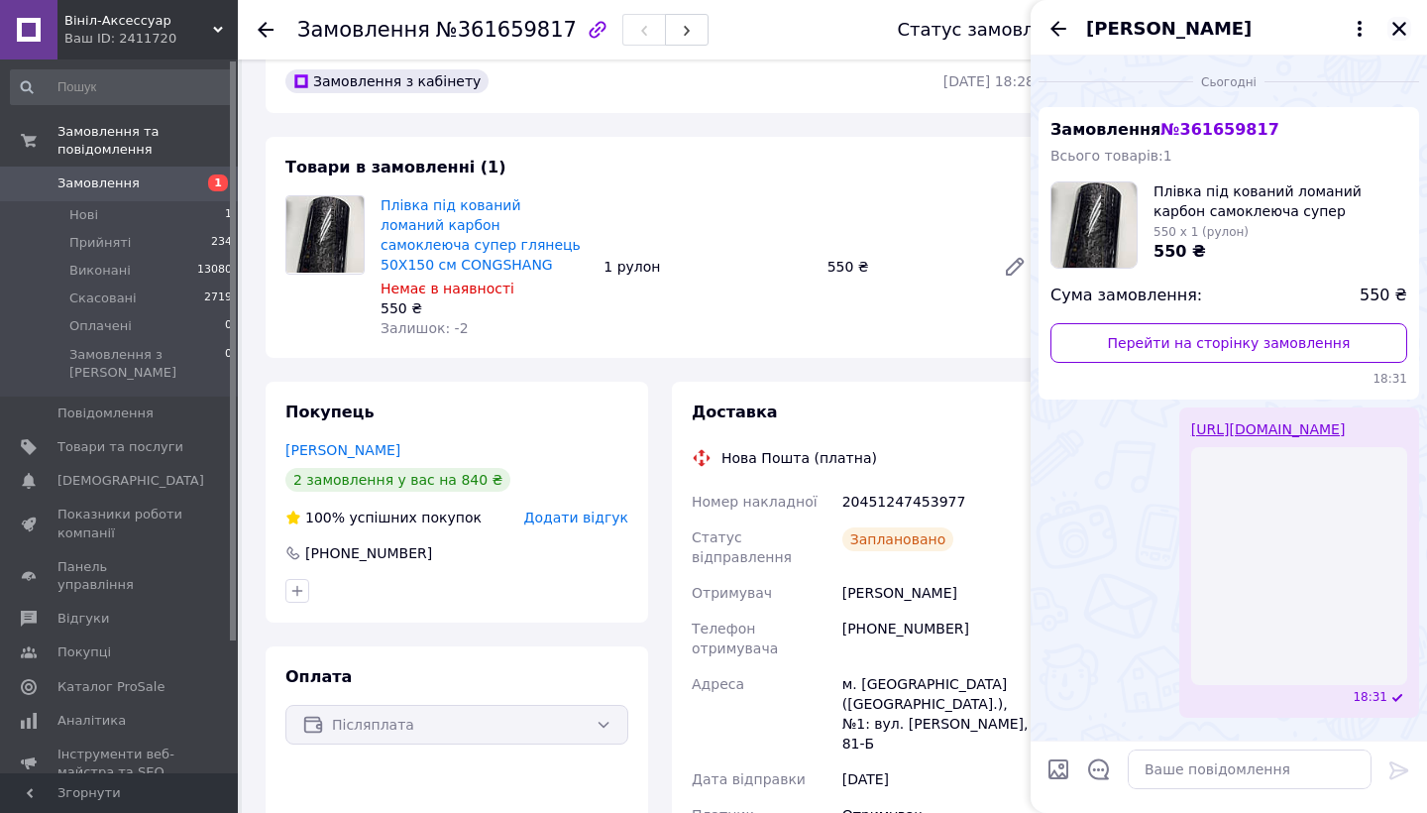
click at [1397, 29] on icon "Закрити" at bounding box center [1399, 29] width 14 height 14
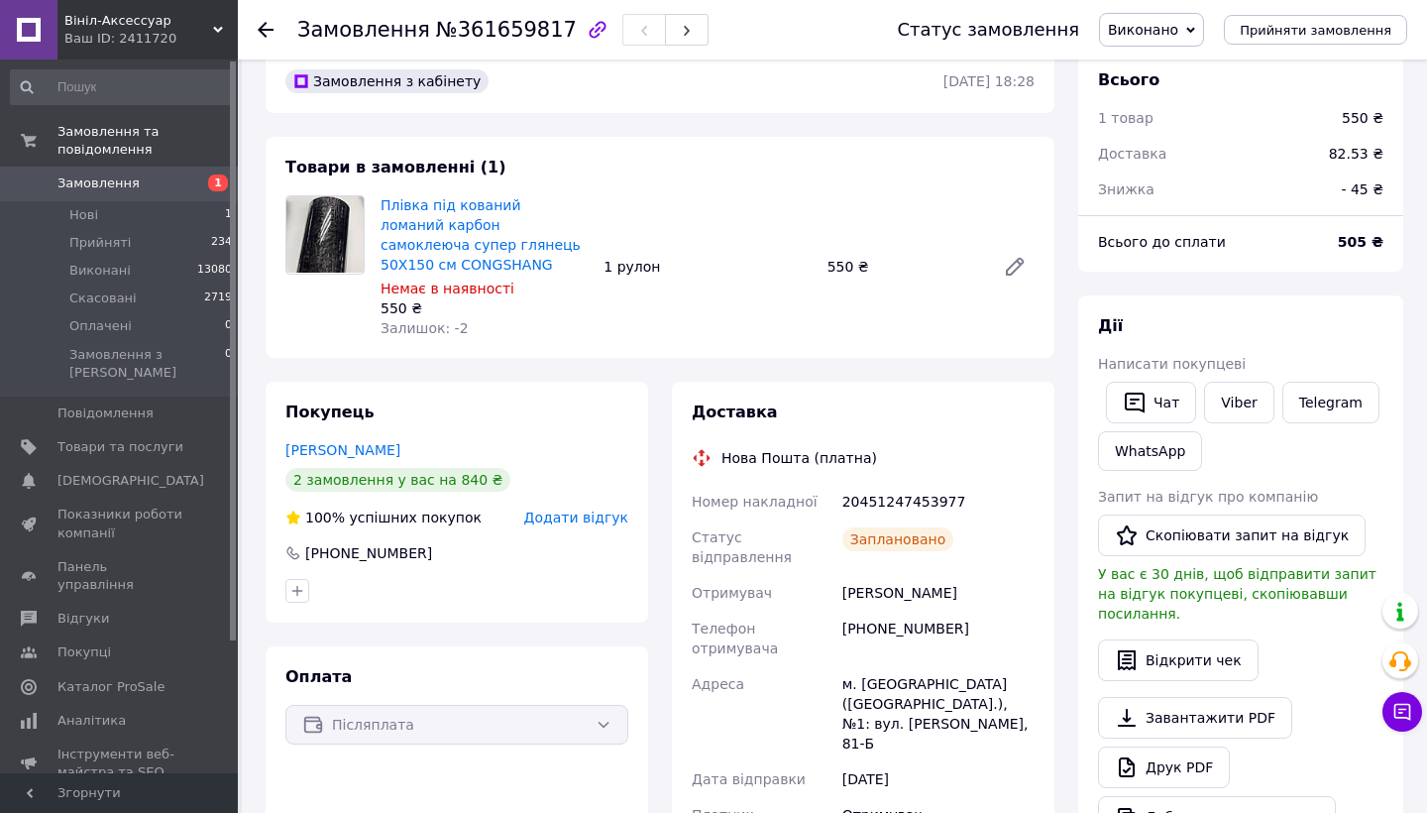
click at [153, 180] on span "Замовлення" at bounding box center [120, 183] width 126 height 18
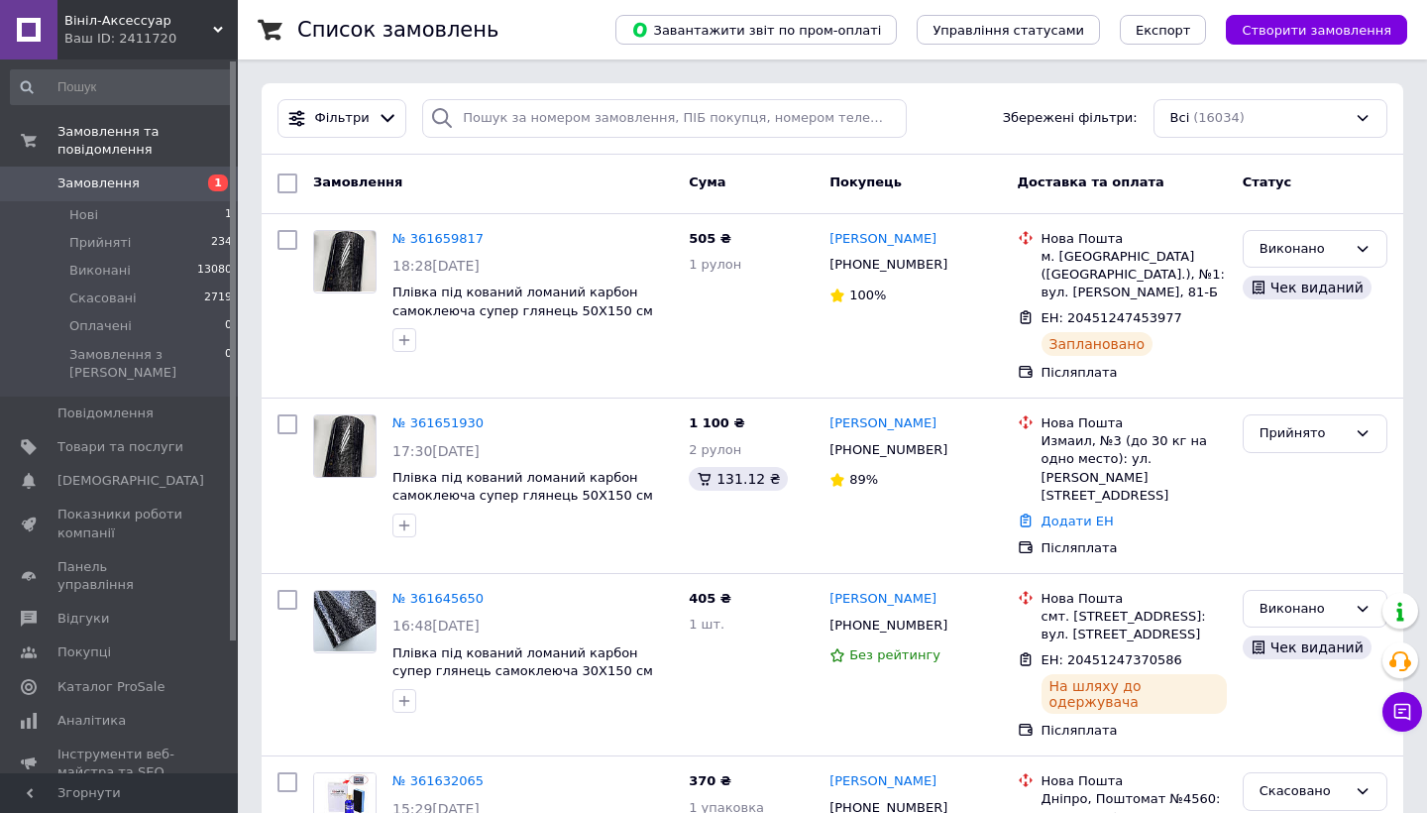
click at [126, 186] on span "Замовлення" at bounding box center [98, 183] width 82 height 18
click at [346, 123] on span "Фільтри" at bounding box center [342, 118] width 54 height 19
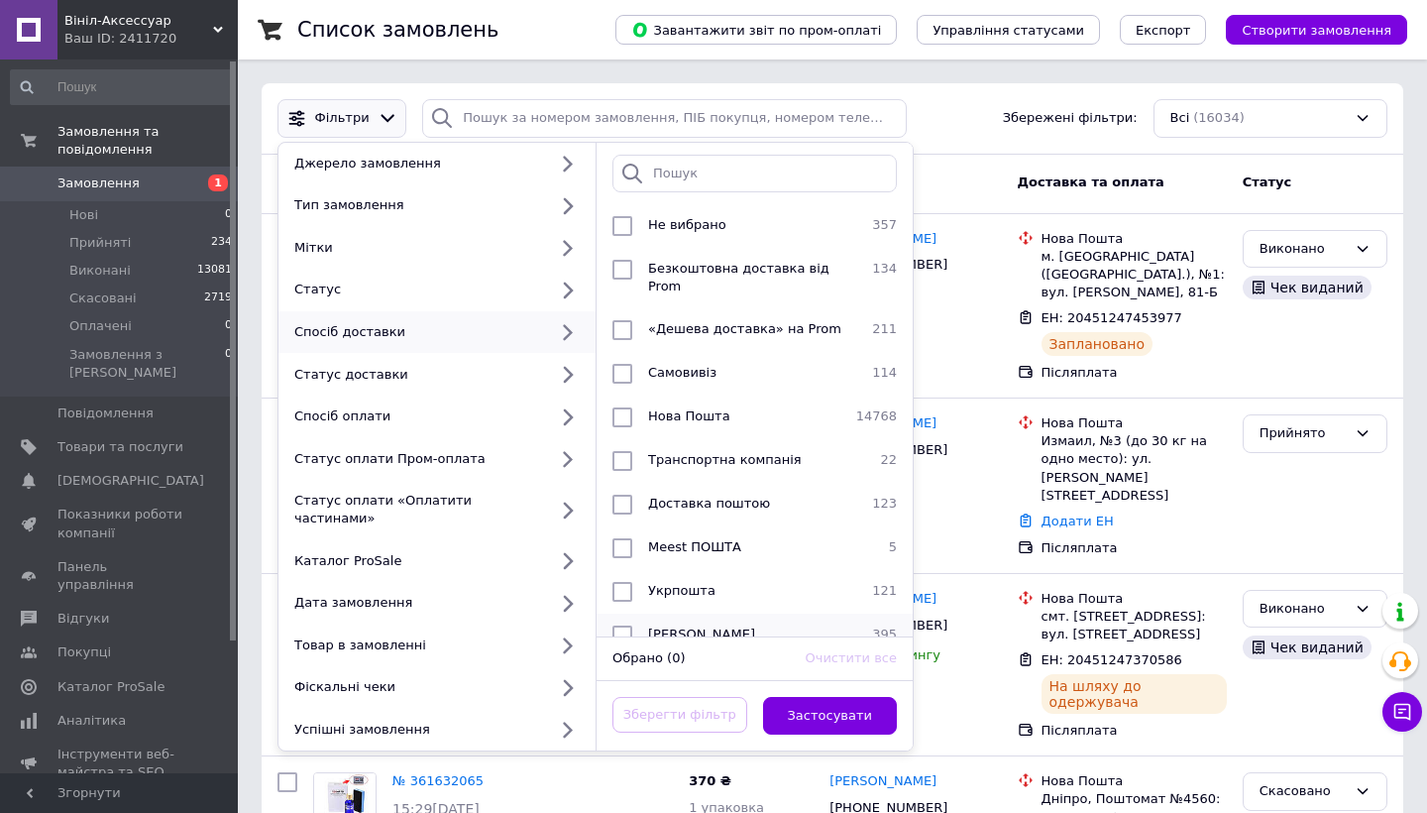
click at [625, 625] on input "checkbox" at bounding box center [622, 635] width 20 height 20
checkbox input "true"
click at [858, 708] on button "Застосувати" at bounding box center [830, 716] width 135 height 39
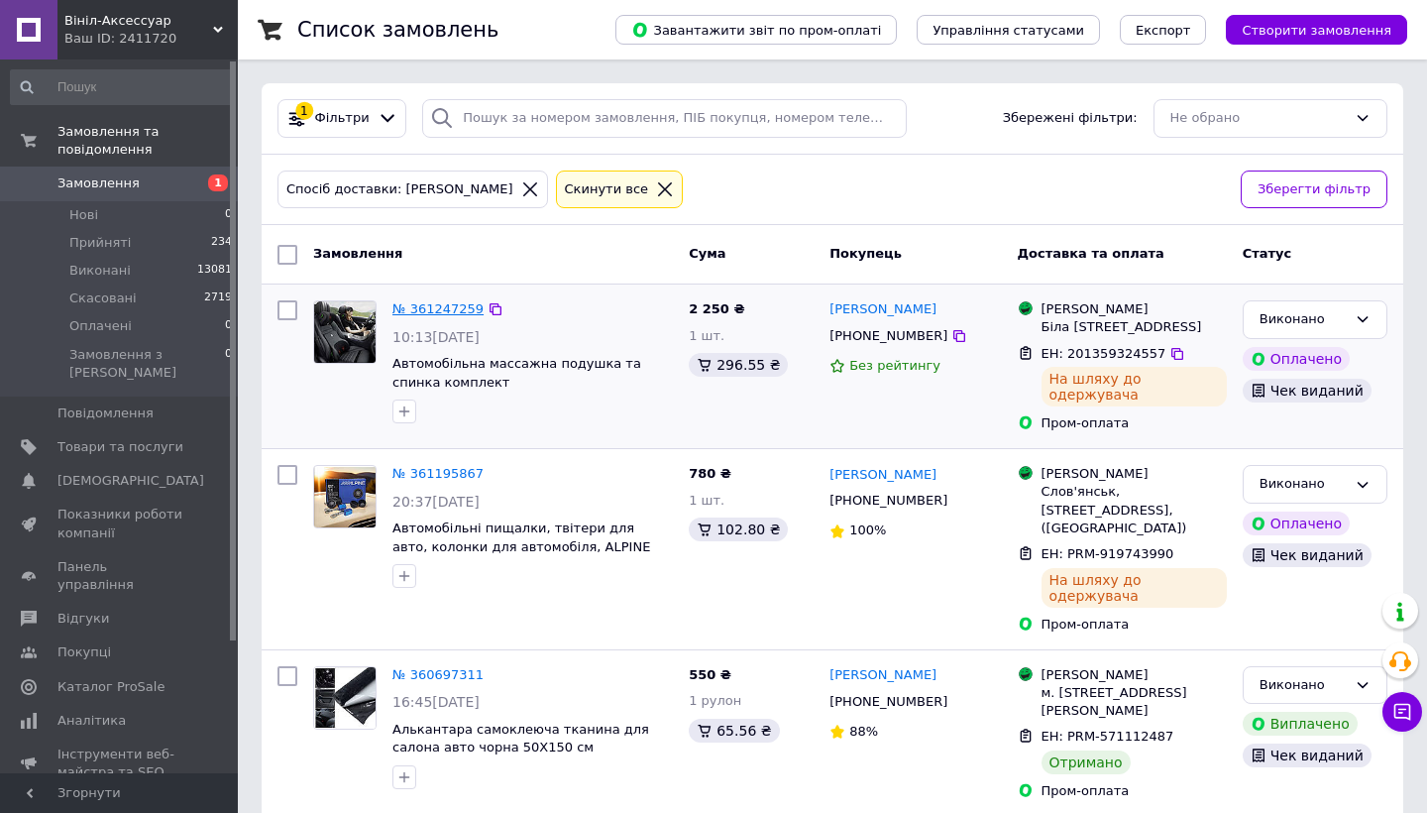
click at [443, 306] on link "№ 361247259" at bounding box center [437, 308] width 91 height 15
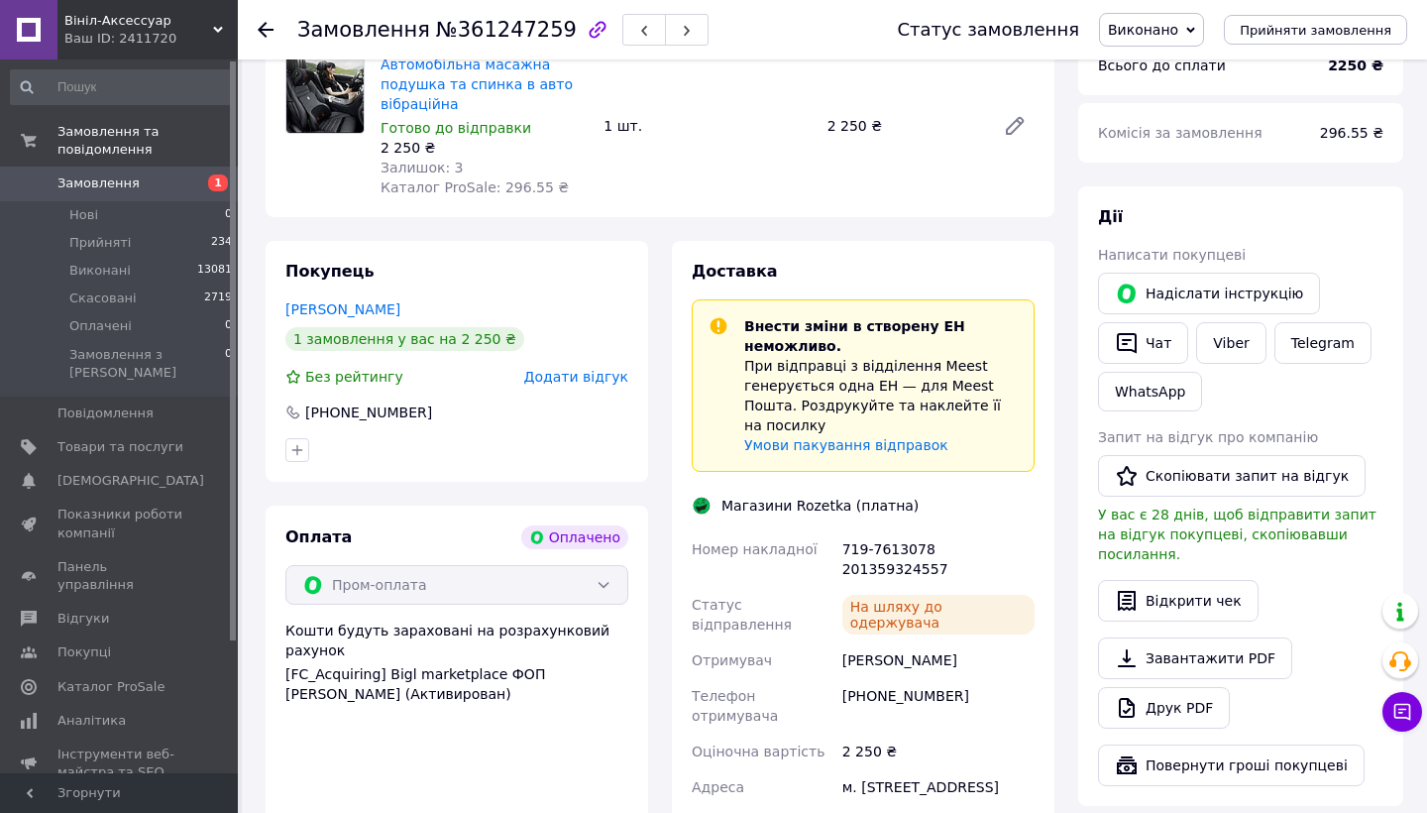
scroll to position [765, 0]
click at [919, 532] on div "719-7613078 201359324557" at bounding box center [938, 559] width 200 height 55
drag, startPoint x: 841, startPoint y: 507, endPoint x: 1011, endPoint y: 502, distance: 169.5
click at [1011, 532] on div "719-7613078 201359324557" at bounding box center [938, 559] width 200 height 55
copy div "719-7613078"
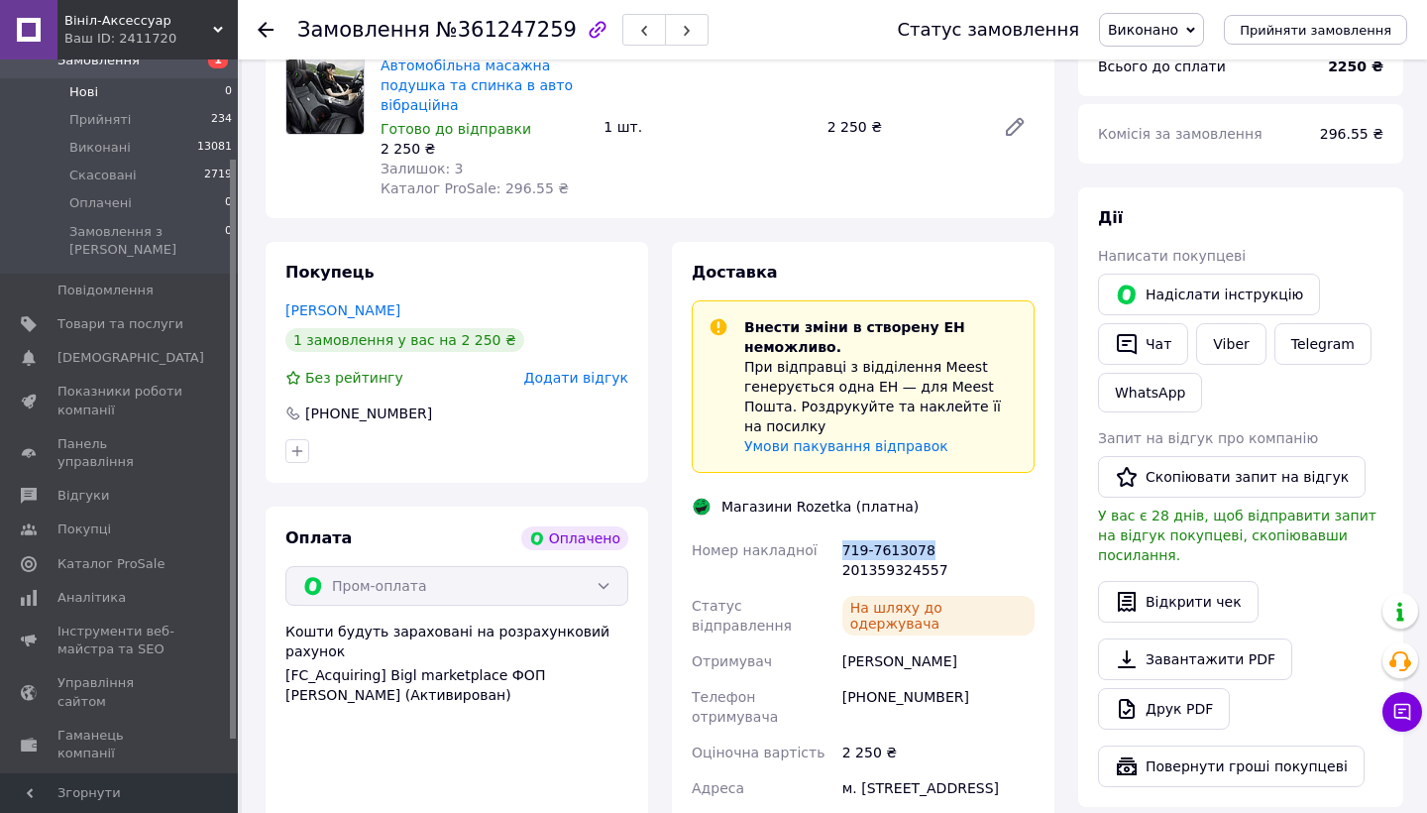
scroll to position [124, 0]
click at [968, 496] on div "Магазини Rozetka (платна)" at bounding box center [863, 506] width 353 height 20
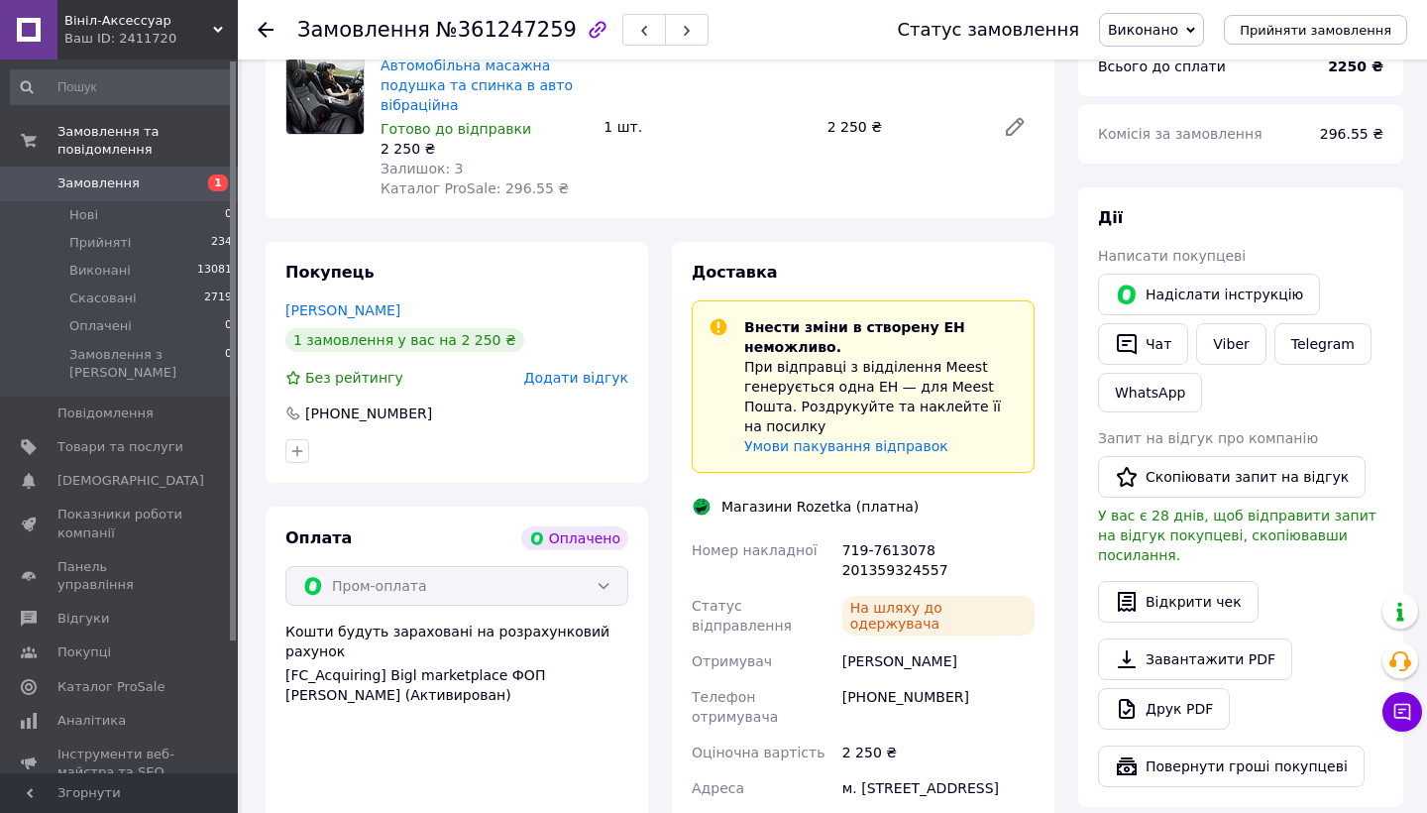
click at [97, 178] on span "Замовлення" at bounding box center [98, 183] width 82 height 18
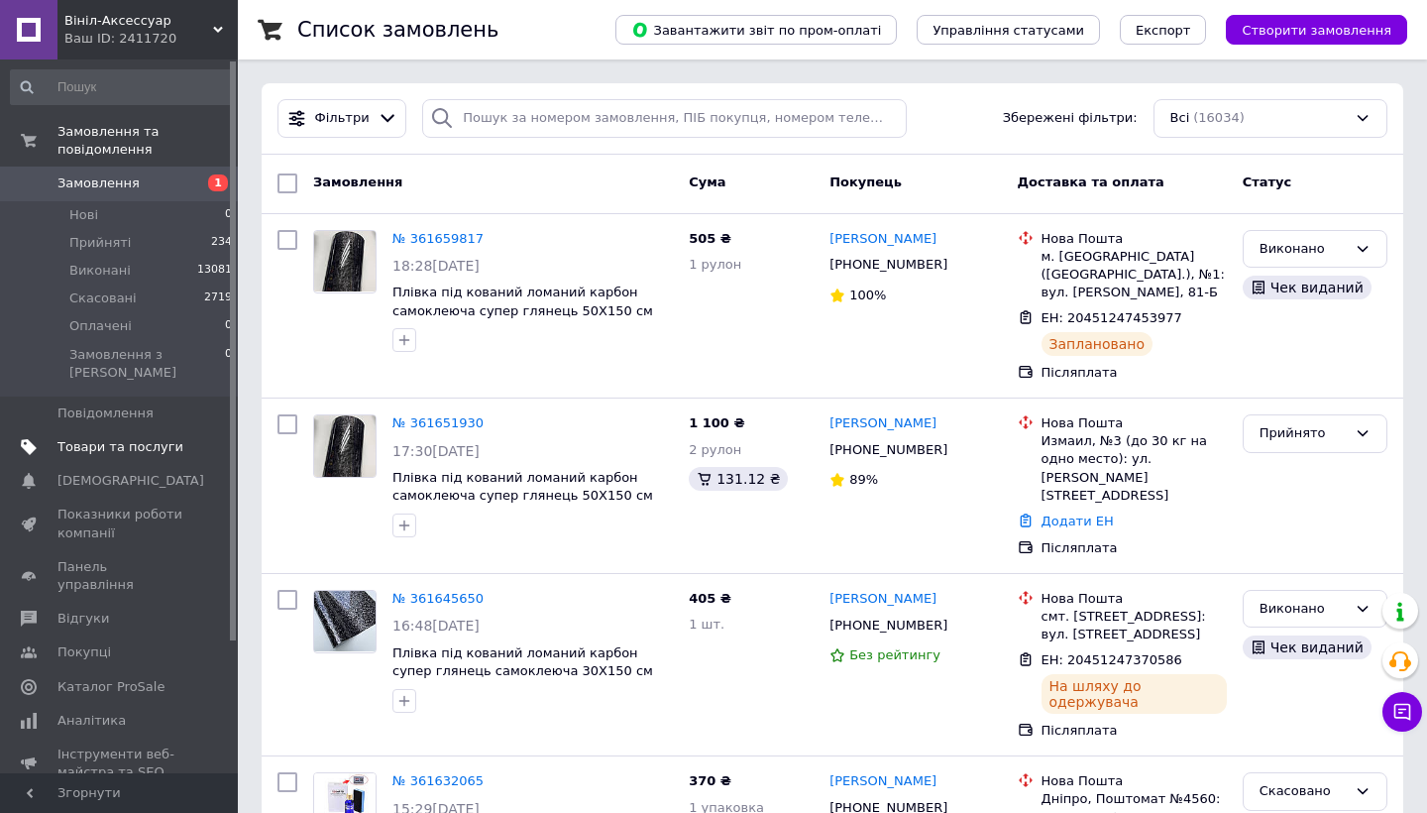
click at [146, 430] on link "Товари та послуги" at bounding box center [122, 447] width 244 height 34
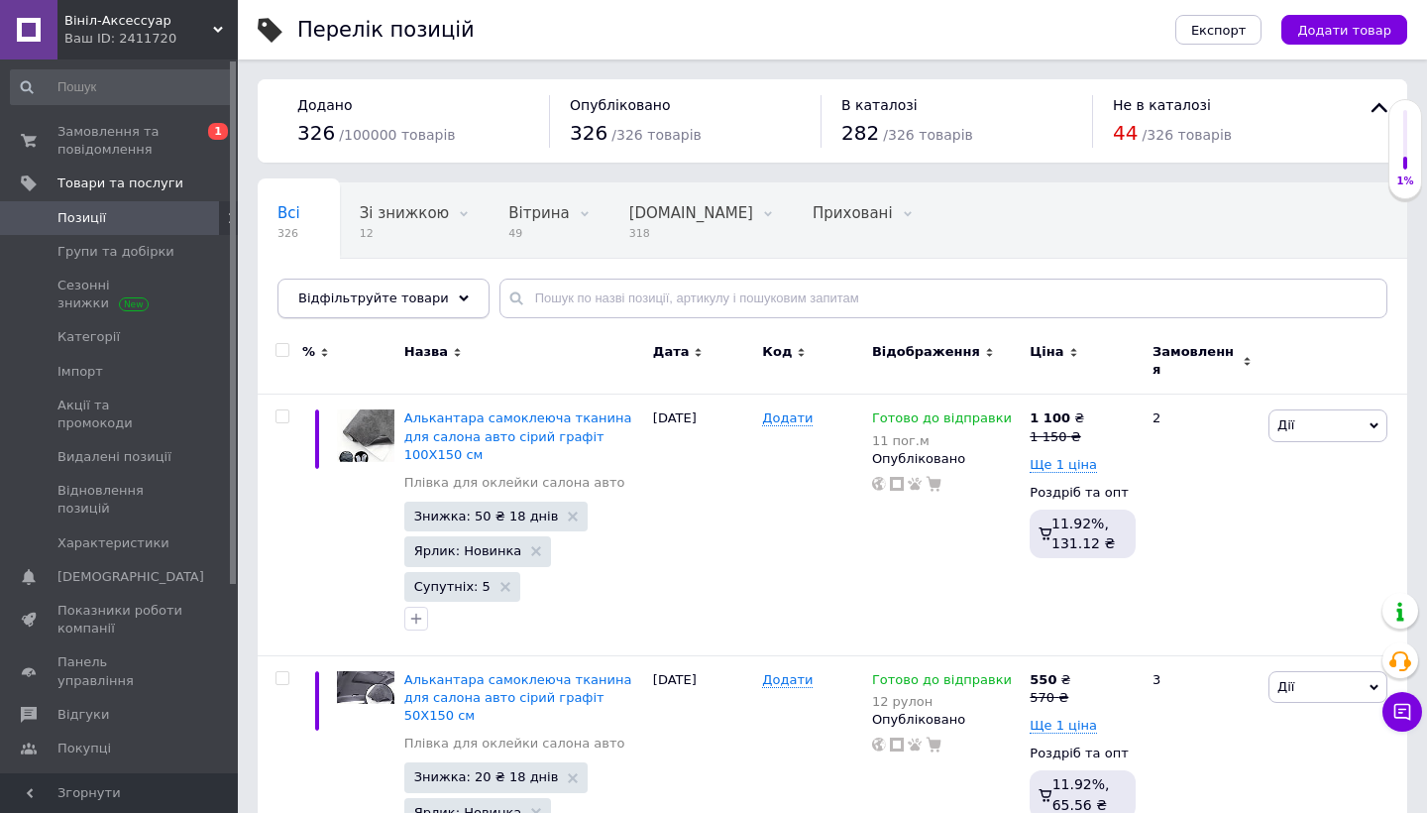
click at [405, 306] on div "Відфільтруйте товари" at bounding box center [383, 298] width 212 height 40
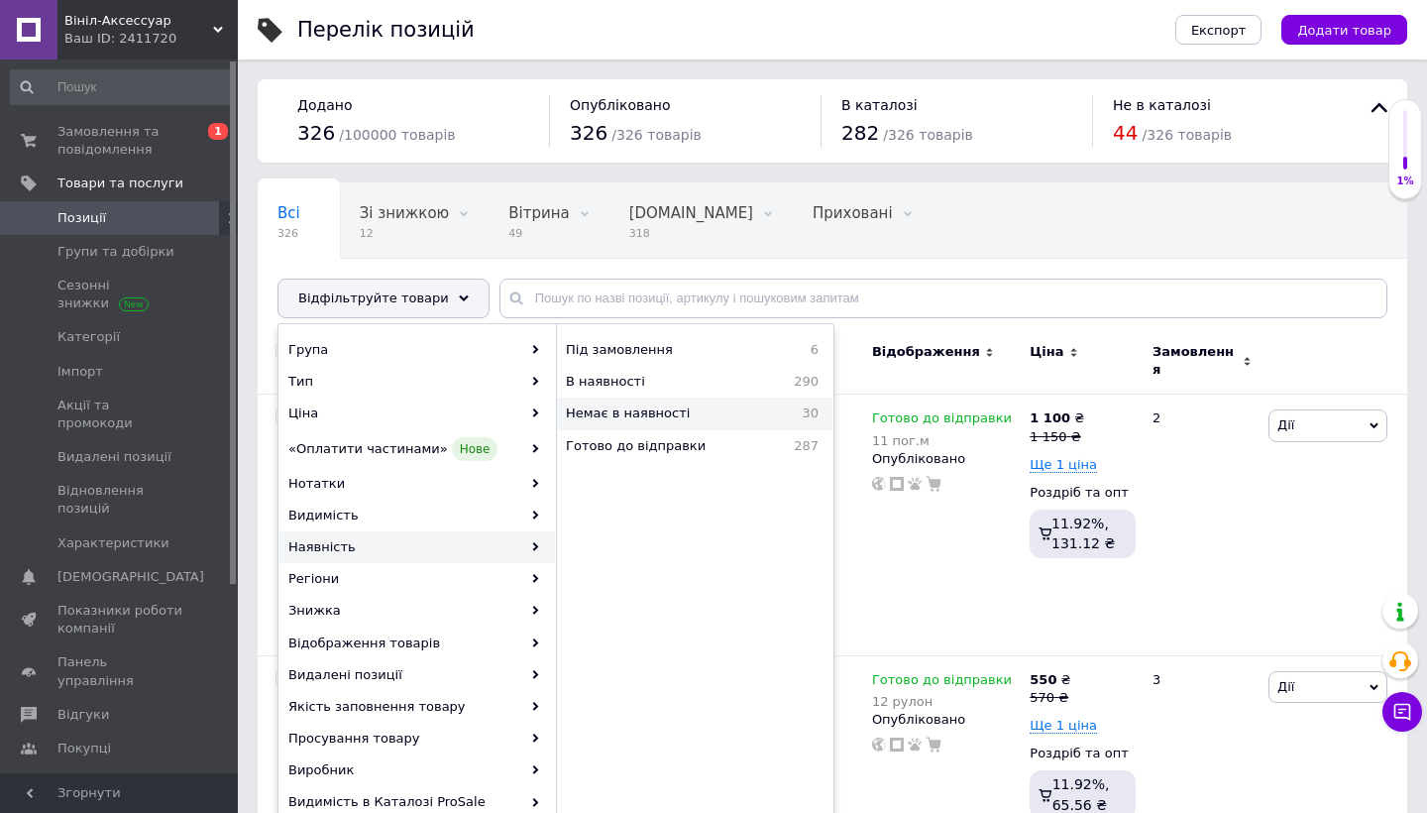
click at [656, 419] on span "Немає в наявності" at bounding box center [670, 413] width 208 height 18
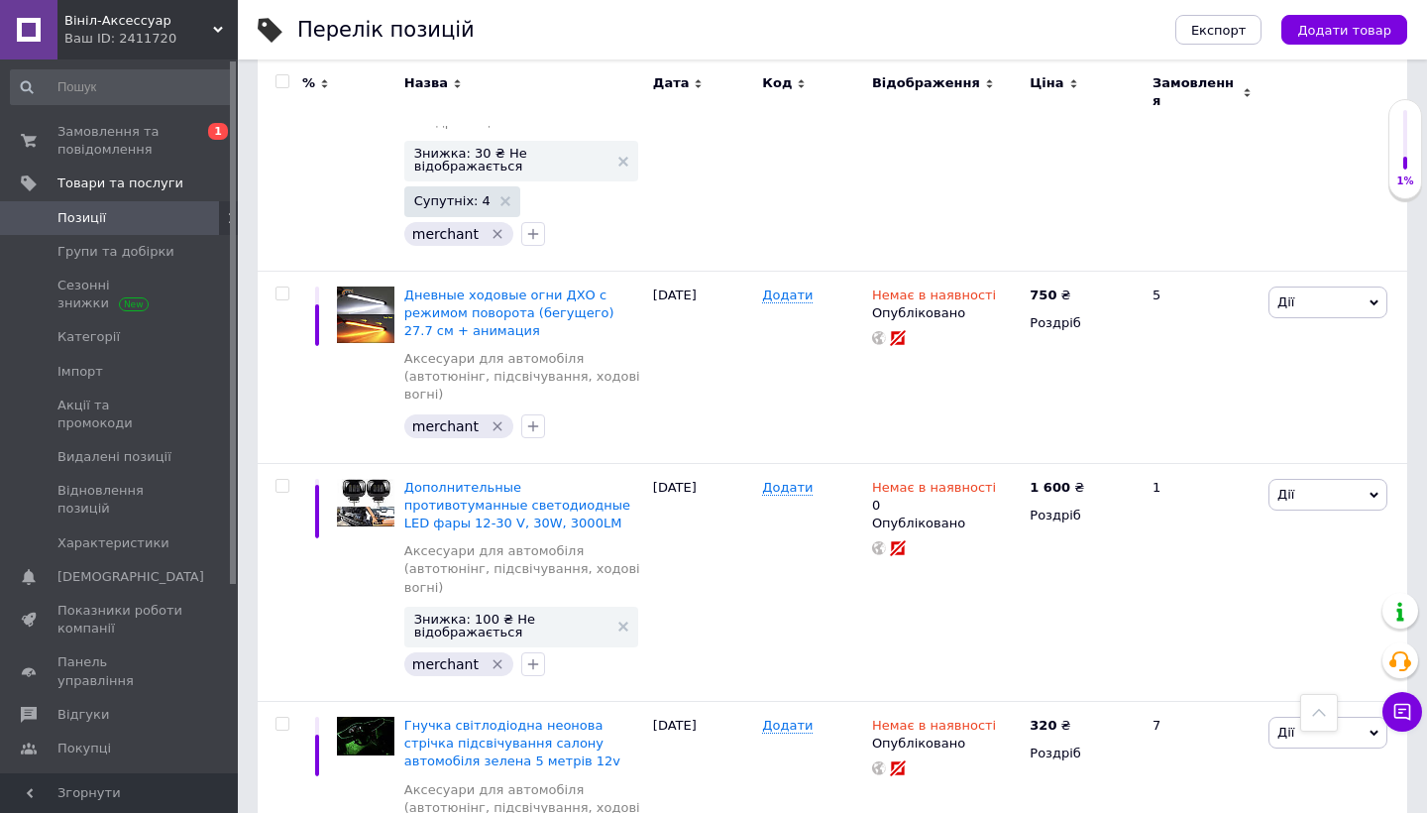
scroll to position [3317, 0]
click at [125, 117] on link "Замовлення та повідомлення 0 1" at bounding box center [122, 141] width 244 height 52
